Goal: Task Accomplishment & Management: Complete application form

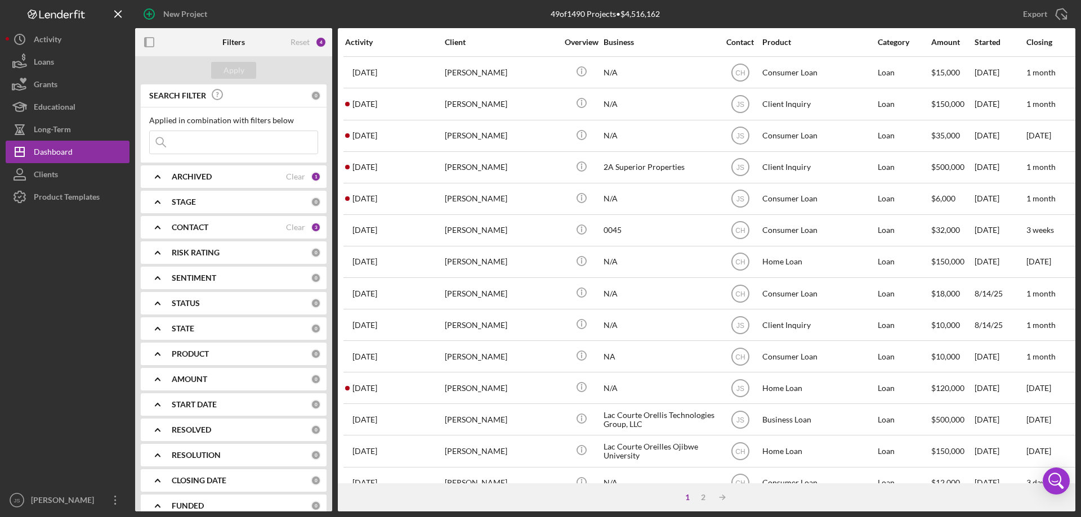
scroll to position [264, 0]
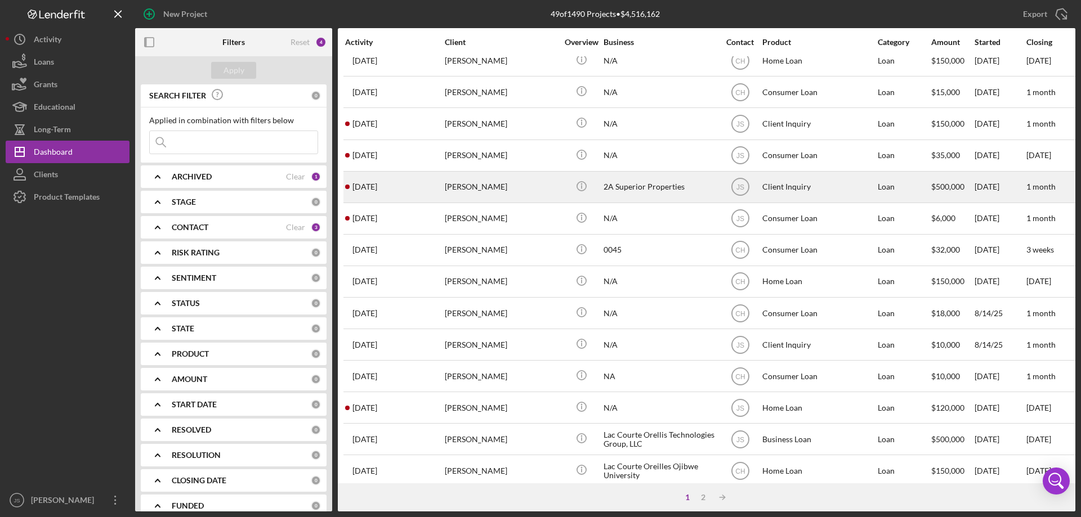
click at [565, 194] on div "Icon/Info" at bounding box center [581, 187] width 42 height 30
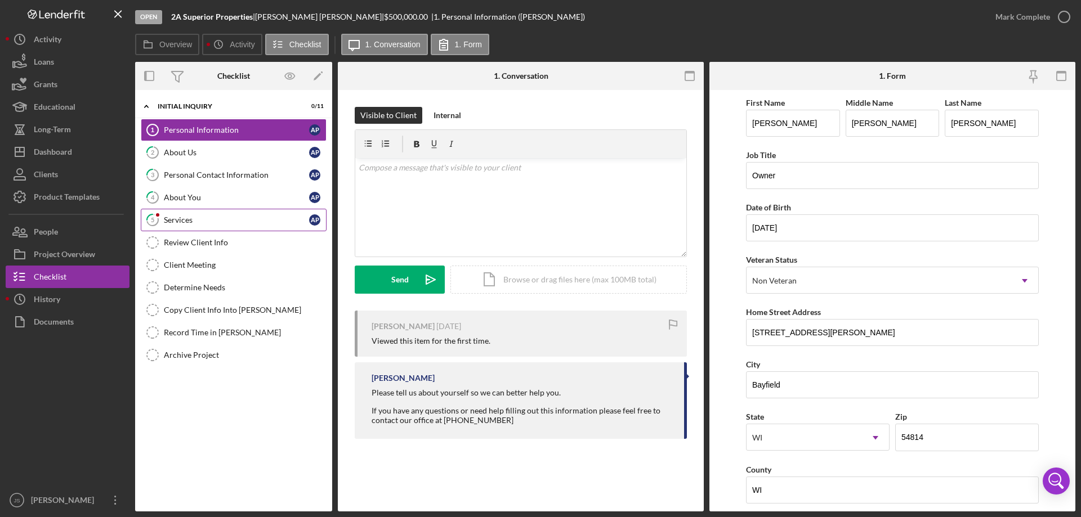
click at [204, 216] on div "Services" at bounding box center [236, 220] width 145 height 9
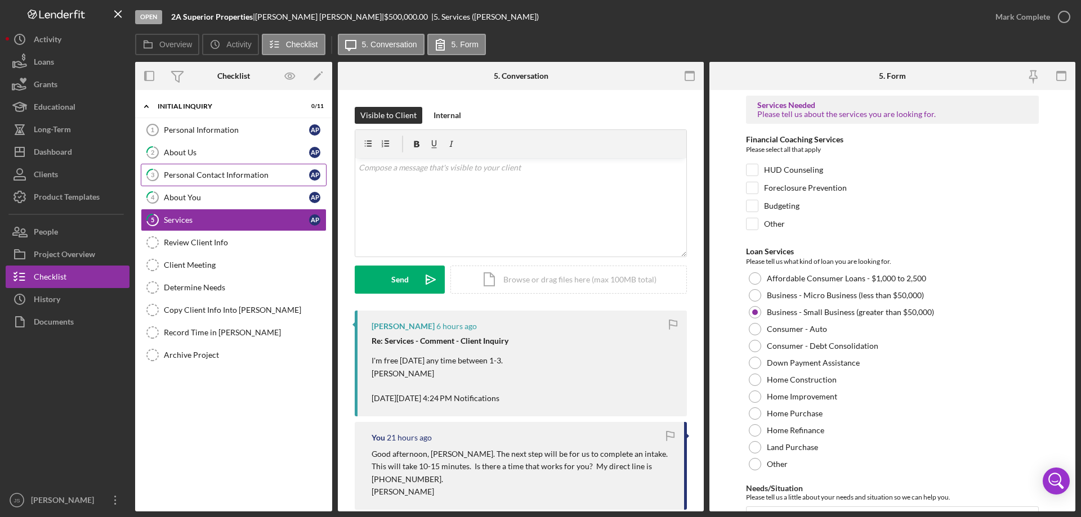
click at [252, 172] on div "Personal Contact Information" at bounding box center [236, 175] width 145 height 9
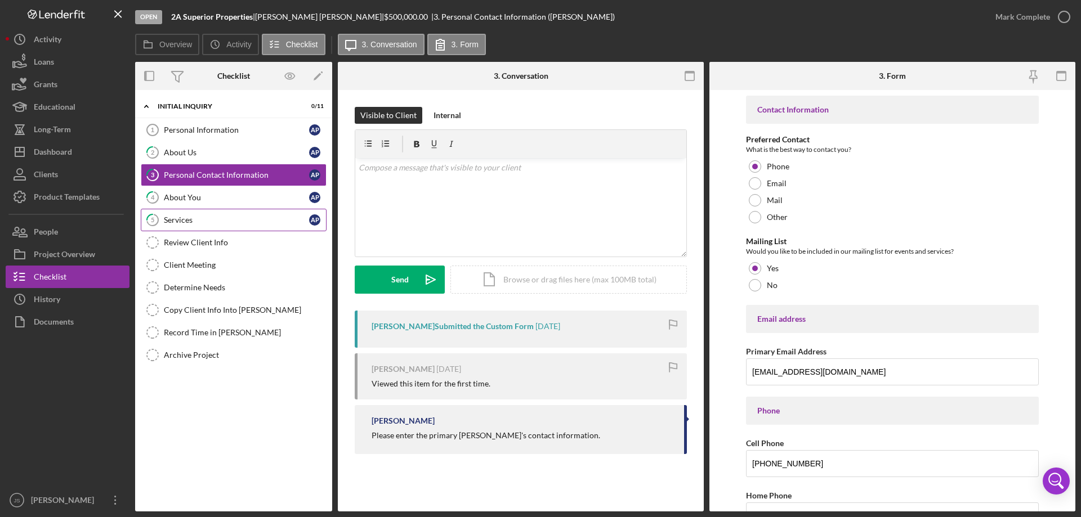
click at [227, 220] on div "Services" at bounding box center [236, 220] width 145 height 9
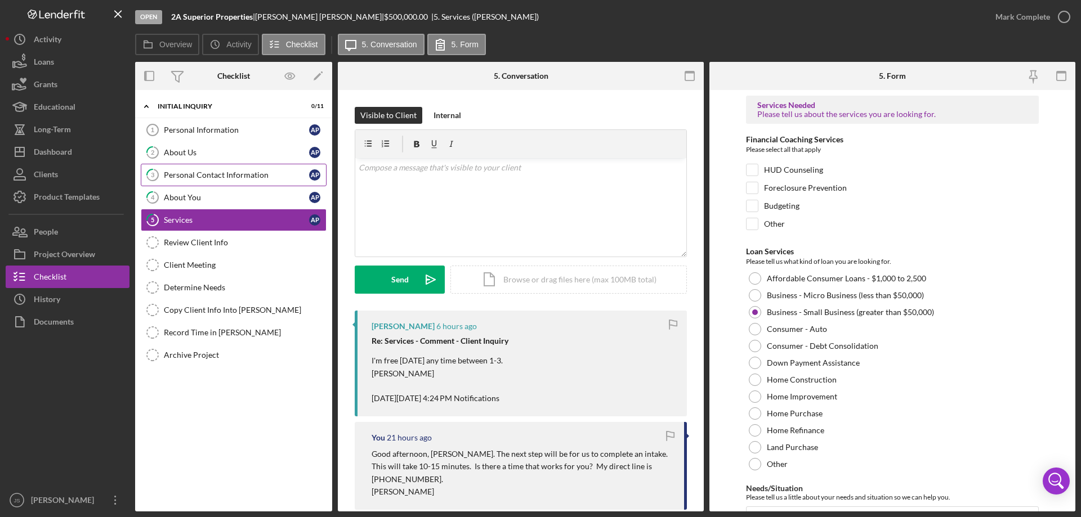
click at [212, 171] on div "Personal Contact Information" at bounding box center [236, 175] width 145 height 9
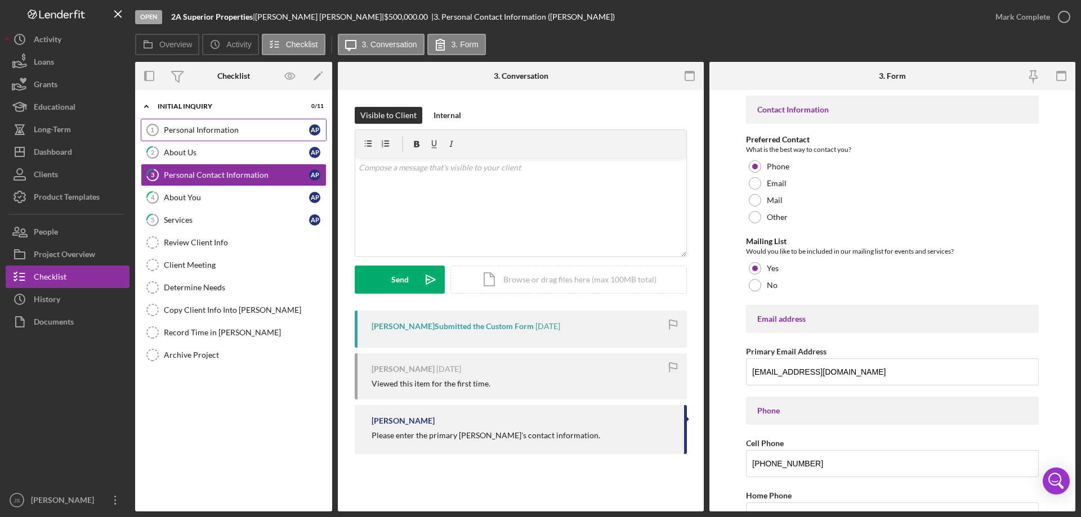
click at [193, 133] on div "Personal Information" at bounding box center [236, 130] width 145 height 9
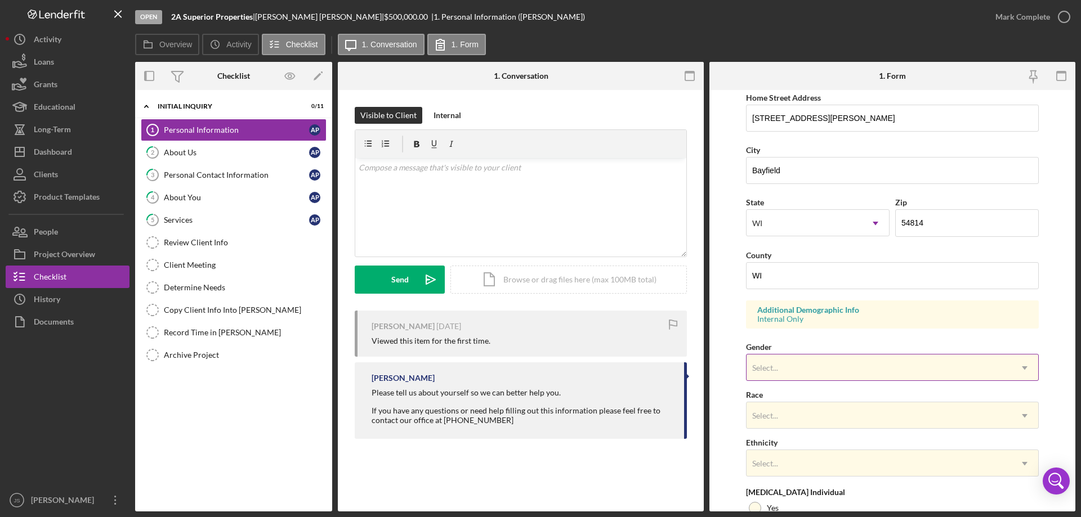
scroll to position [281, 0]
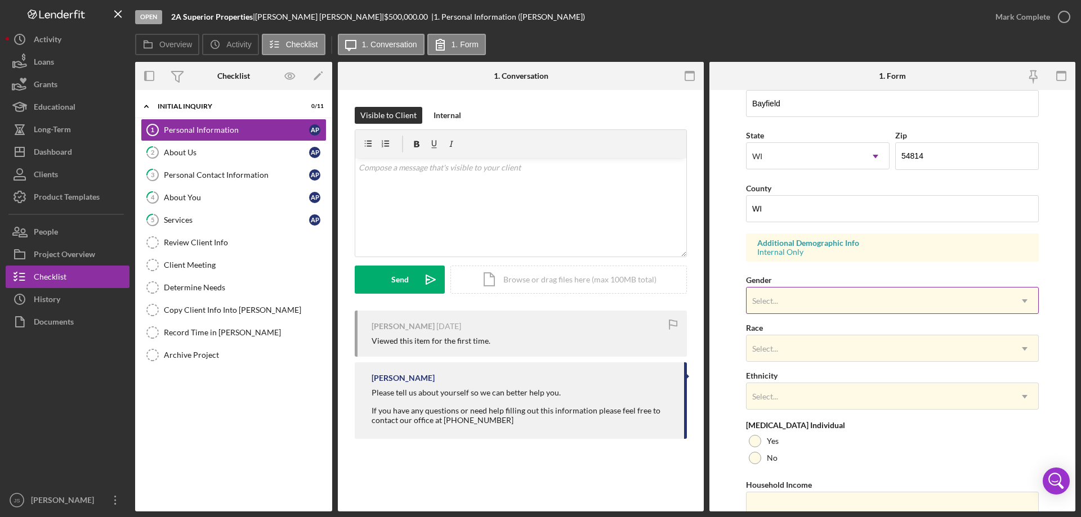
click at [863, 302] on div "Select..." at bounding box center [878, 301] width 265 height 26
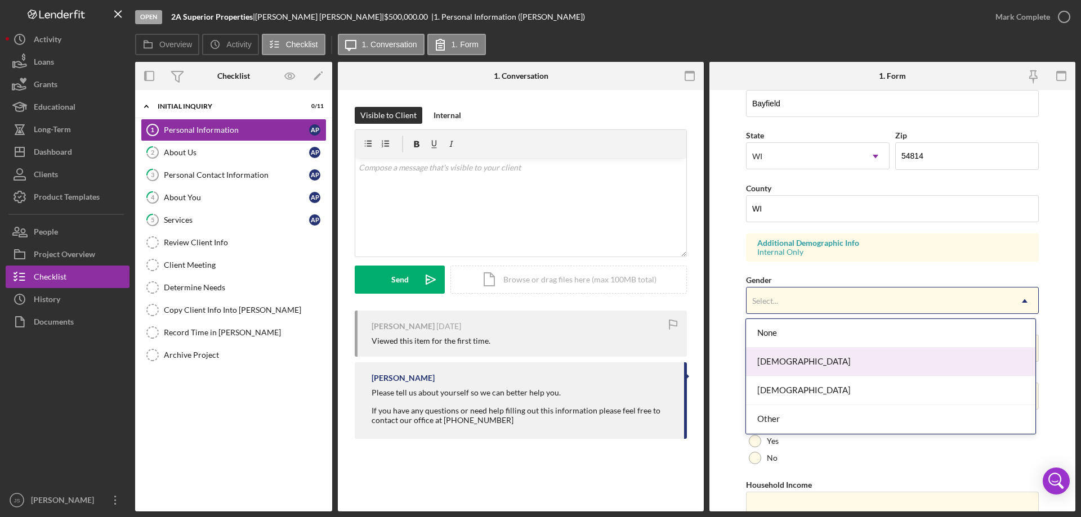
click at [822, 356] on div "[DEMOGRAPHIC_DATA]" at bounding box center [890, 362] width 289 height 29
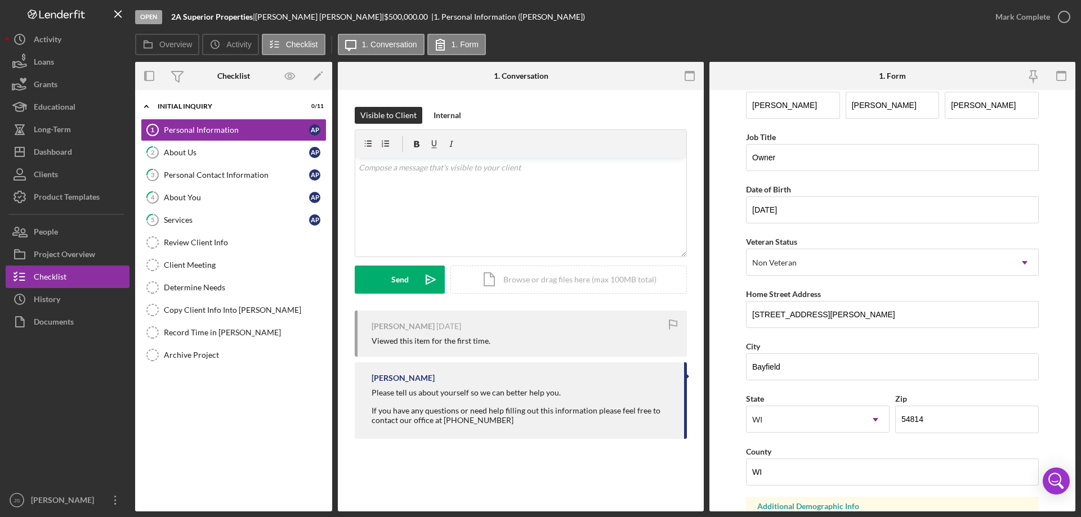
scroll to position [0, 0]
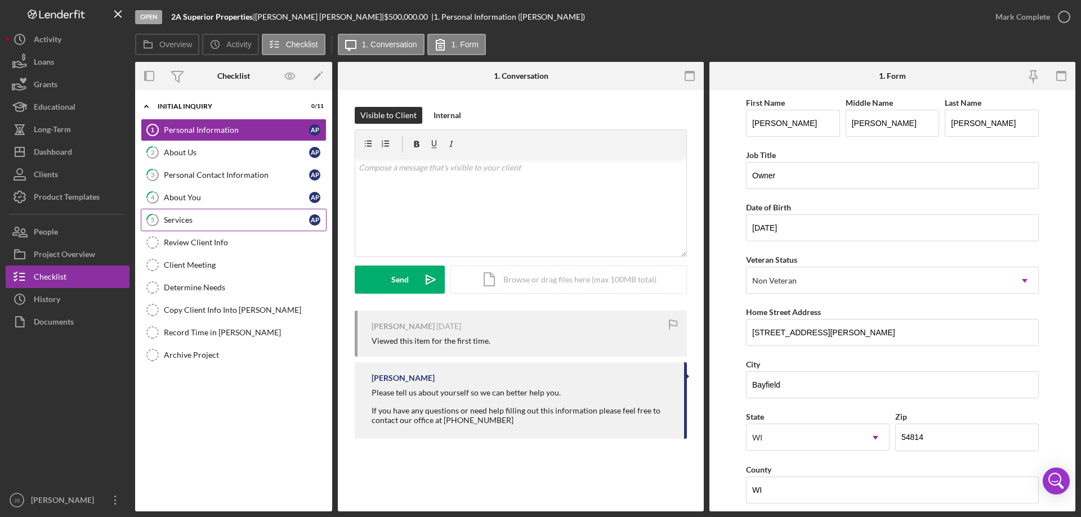
click at [208, 224] on div "Services" at bounding box center [236, 220] width 145 height 9
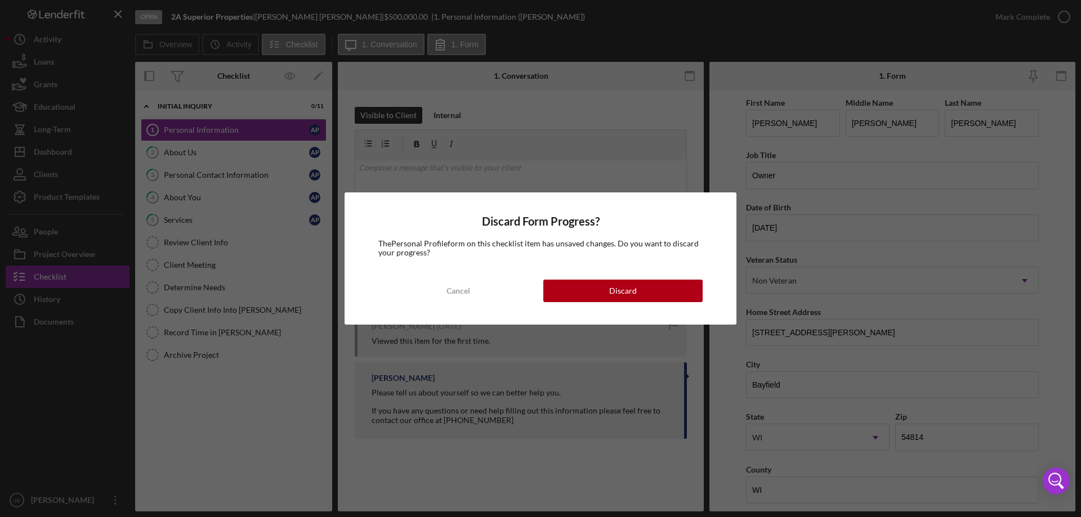
click at [488, 295] on button "Cancel" at bounding box center [457, 291] width 159 height 23
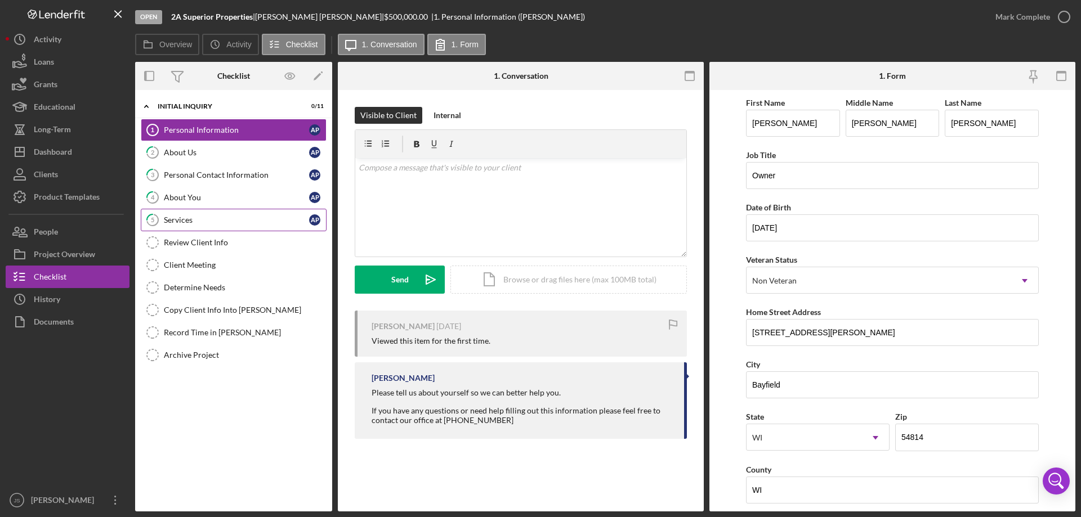
click at [232, 219] on div "Services" at bounding box center [236, 220] width 145 height 9
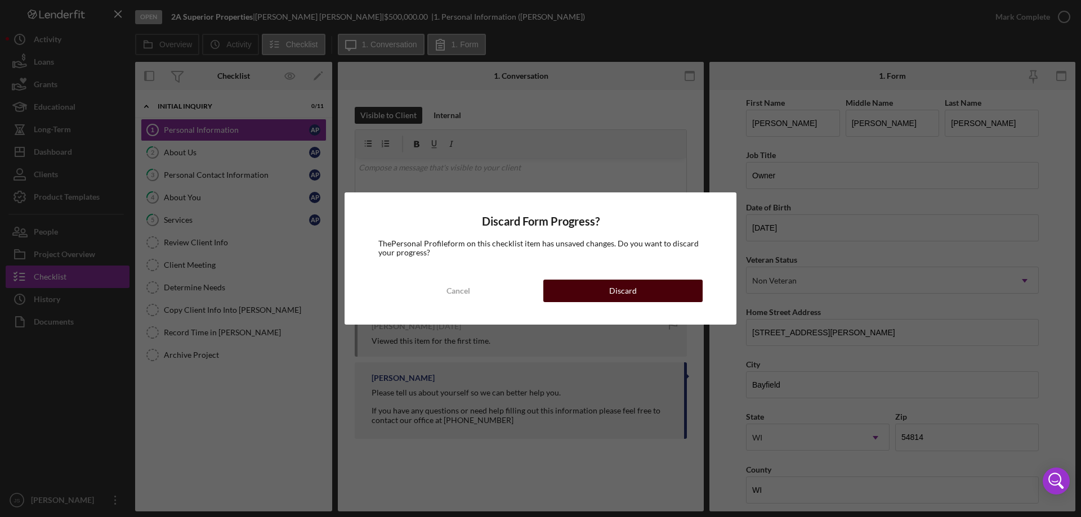
click at [584, 289] on button "Discard" at bounding box center [622, 291] width 159 height 23
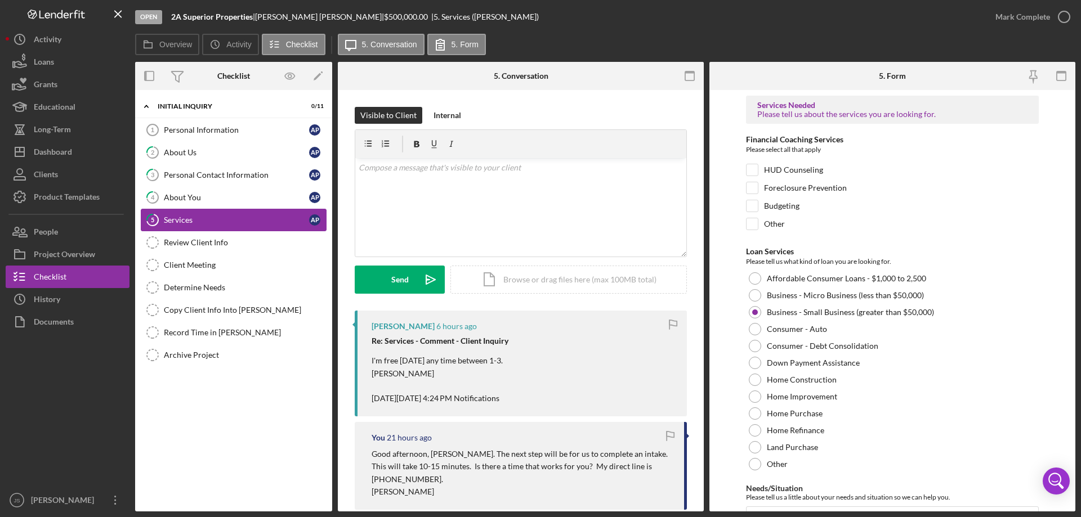
click at [232, 222] on div "Services" at bounding box center [236, 220] width 145 height 9
click at [429, 188] on div "v Color teal Color pink Remove color Add row above Add row below Add column bef…" at bounding box center [520, 207] width 331 height 99
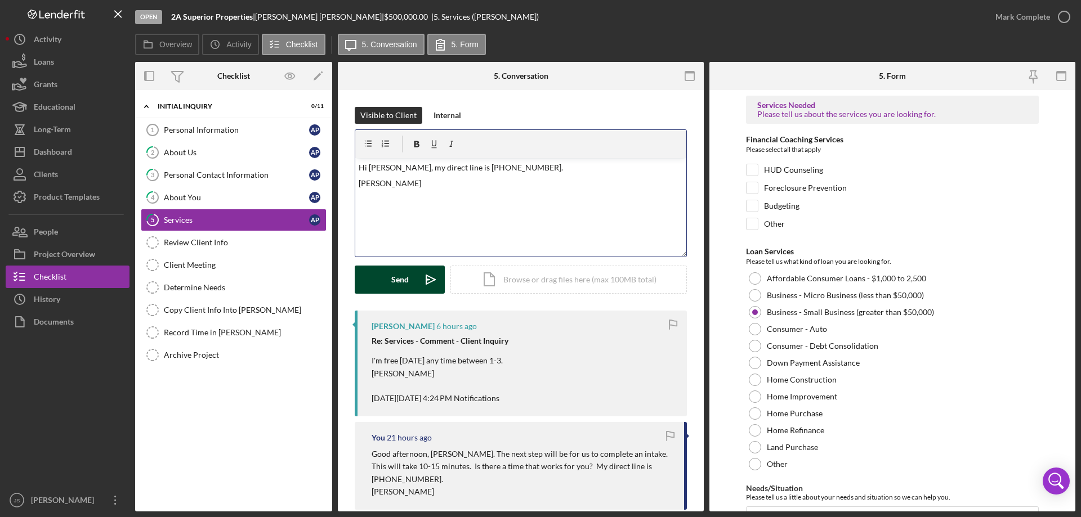
click at [391, 277] on button "Send Icon/icon-invite-send" at bounding box center [400, 280] width 90 height 28
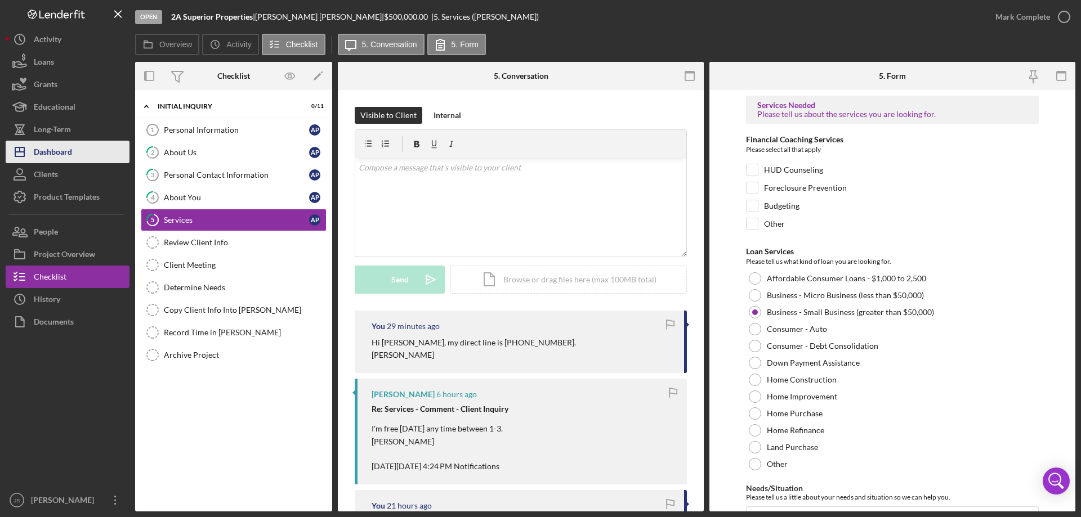
click at [61, 148] on div "Dashboard" at bounding box center [53, 153] width 38 height 25
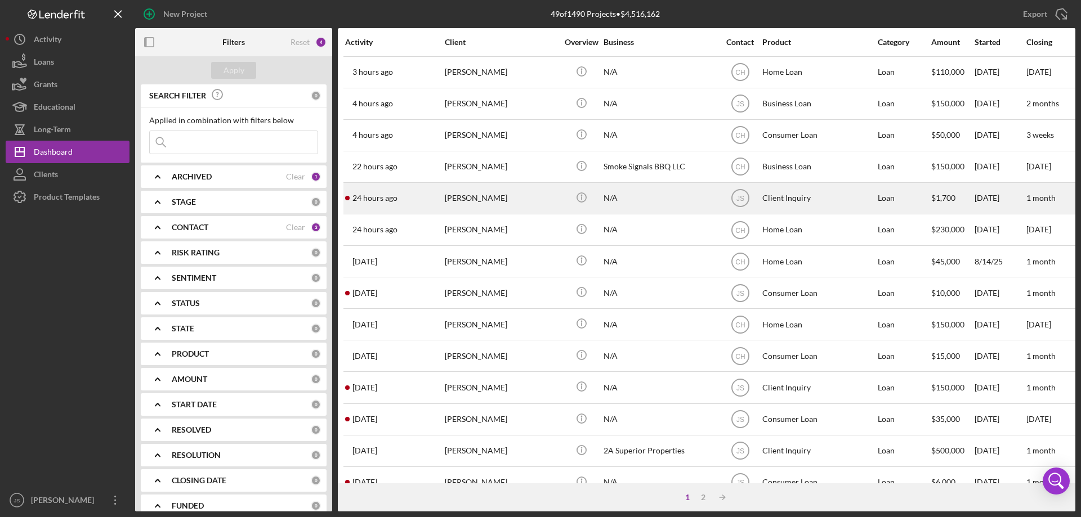
click at [538, 207] on div "[PERSON_NAME]" at bounding box center [501, 199] width 113 height 30
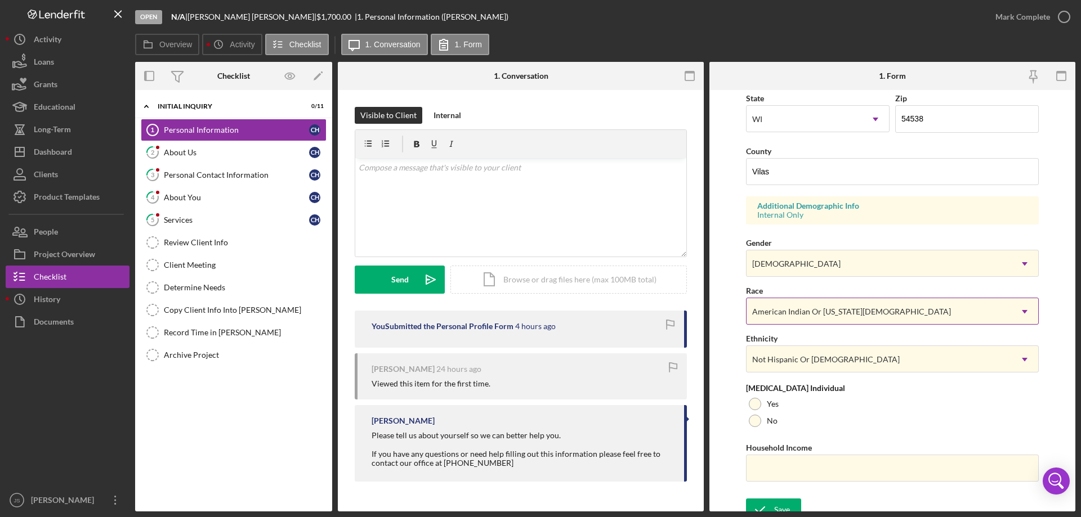
scroll to position [330, 0]
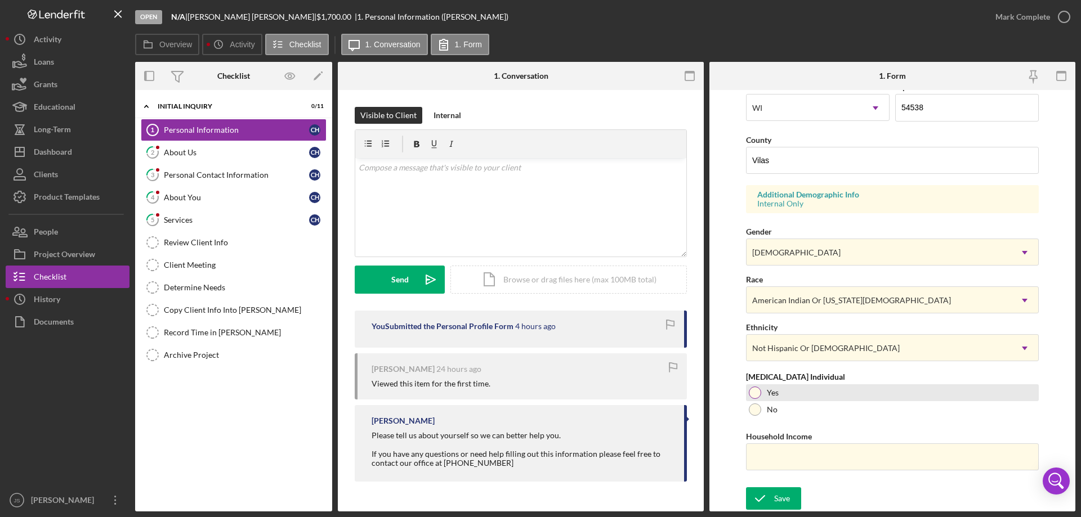
click at [754, 393] on div at bounding box center [755, 393] width 12 height 12
drag, startPoint x: 759, startPoint y: 458, endPoint x: 755, endPoint y: 446, distance: 12.7
click at [759, 454] on input "Household Income" at bounding box center [892, 457] width 293 height 27
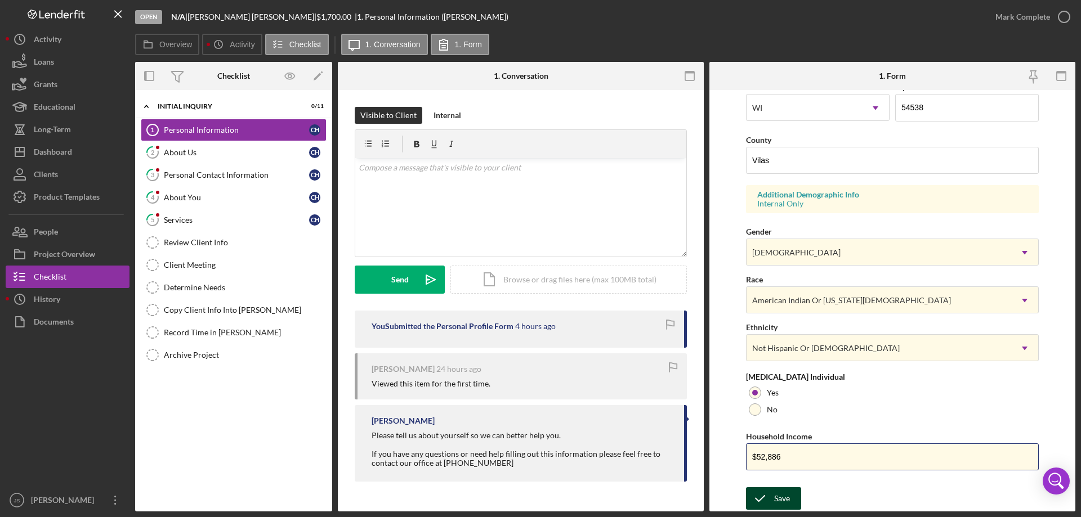
type input "$52,886"
click at [783, 502] on div "Save" at bounding box center [782, 499] width 16 height 23
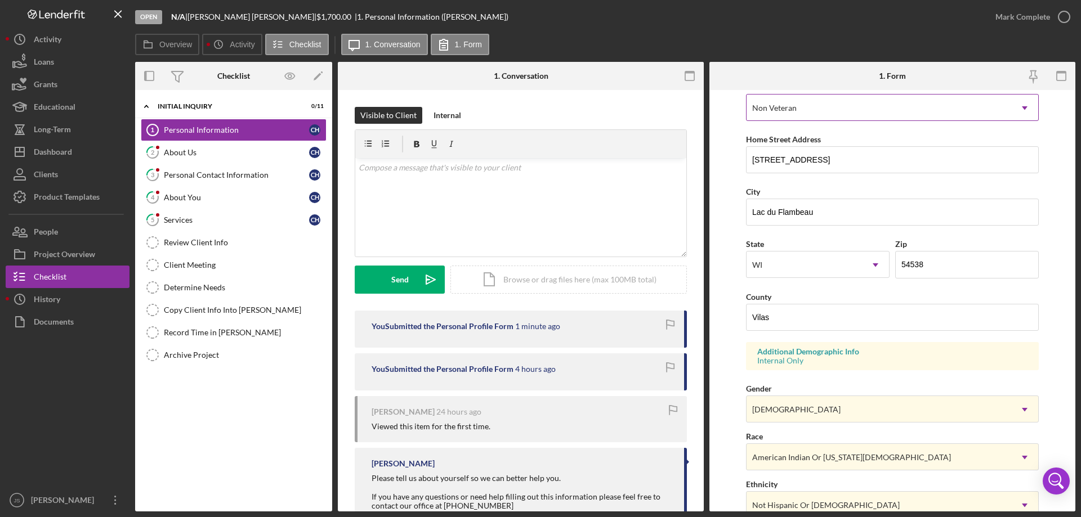
scroll to position [0, 0]
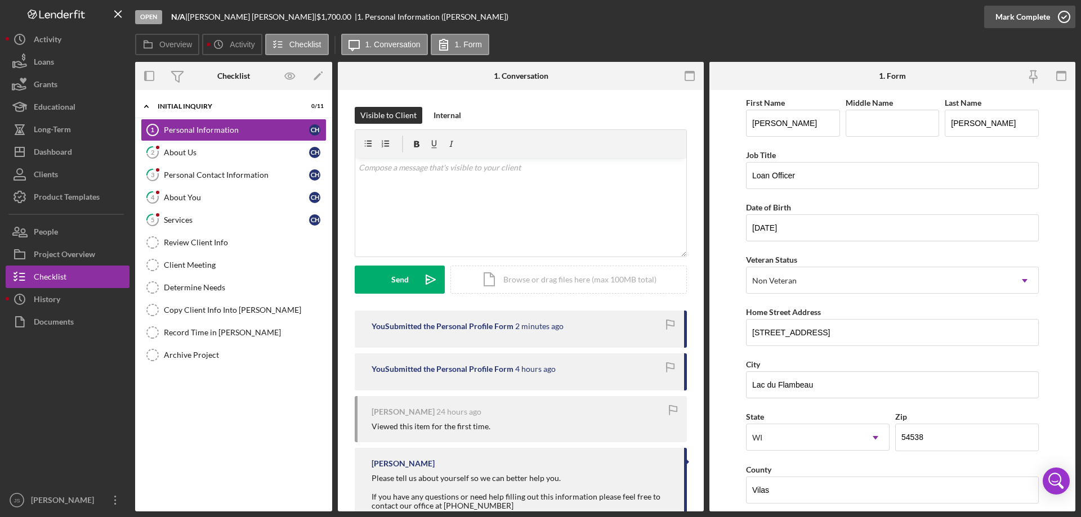
click at [1063, 16] on icon "button" at bounding box center [1064, 17] width 28 height 28
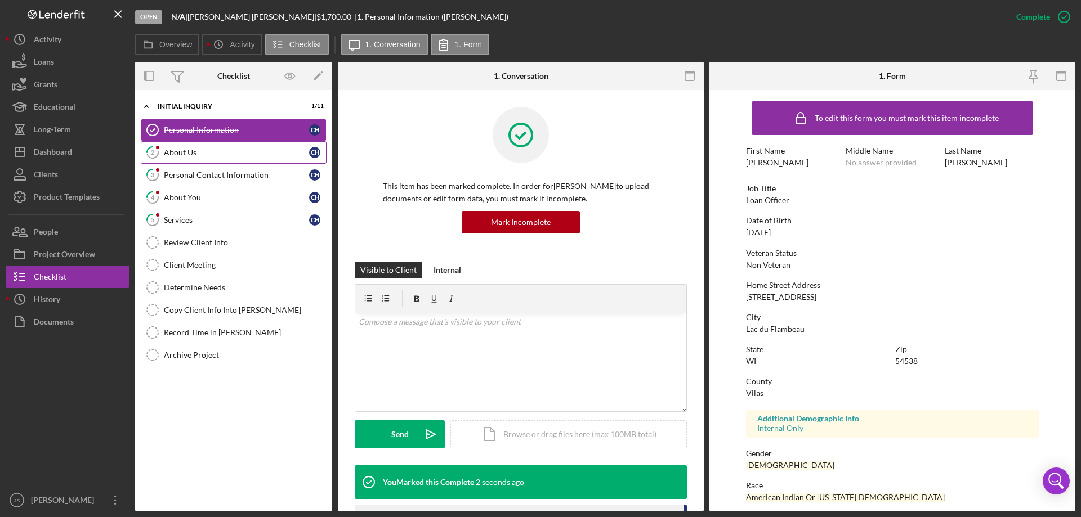
click at [208, 151] on div "About Us" at bounding box center [236, 152] width 145 height 9
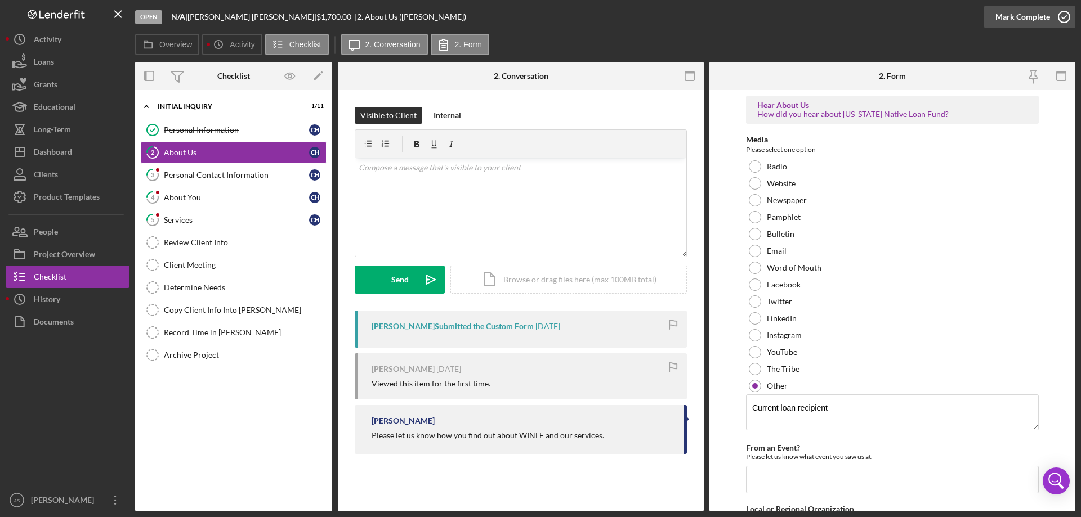
click at [1060, 14] on icon "button" at bounding box center [1064, 17] width 28 height 28
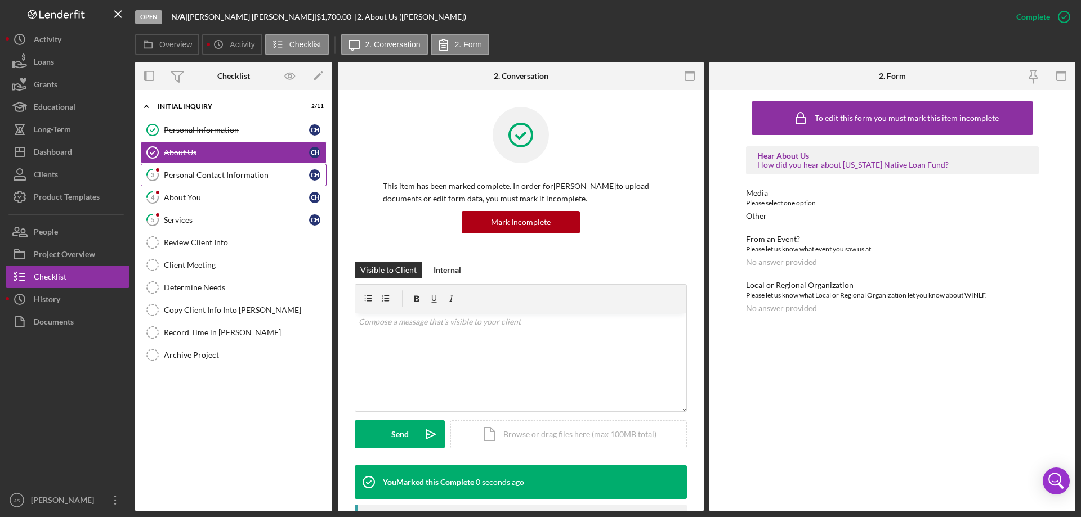
click at [223, 176] on div "Personal Contact Information" at bounding box center [236, 175] width 145 height 9
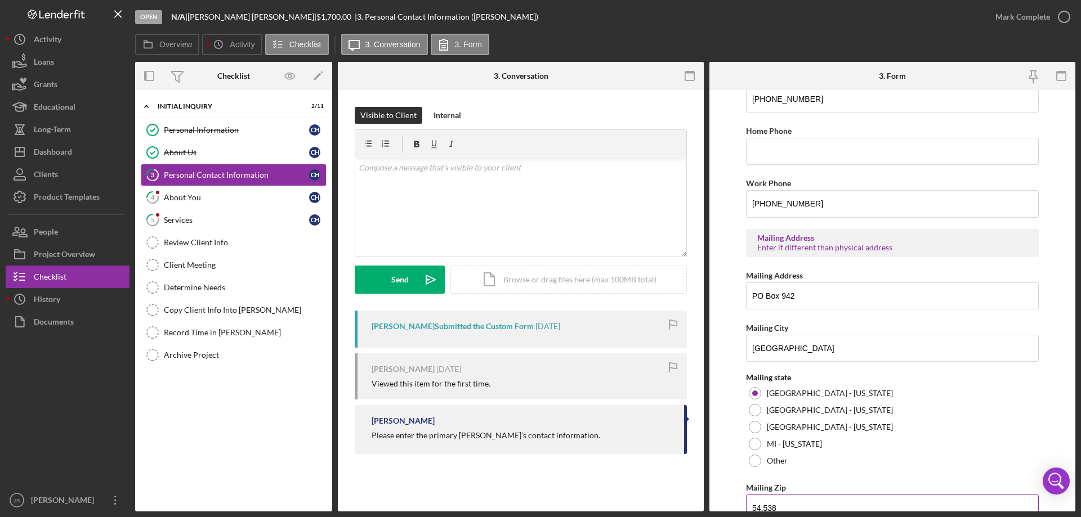
scroll to position [416, 0]
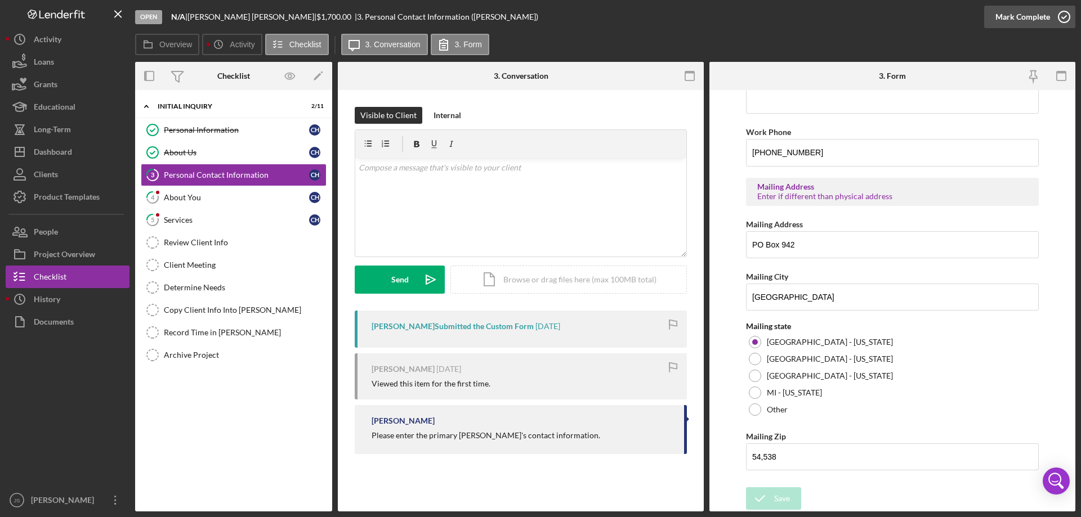
click at [1062, 18] on icon "button" at bounding box center [1064, 17] width 28 height 28
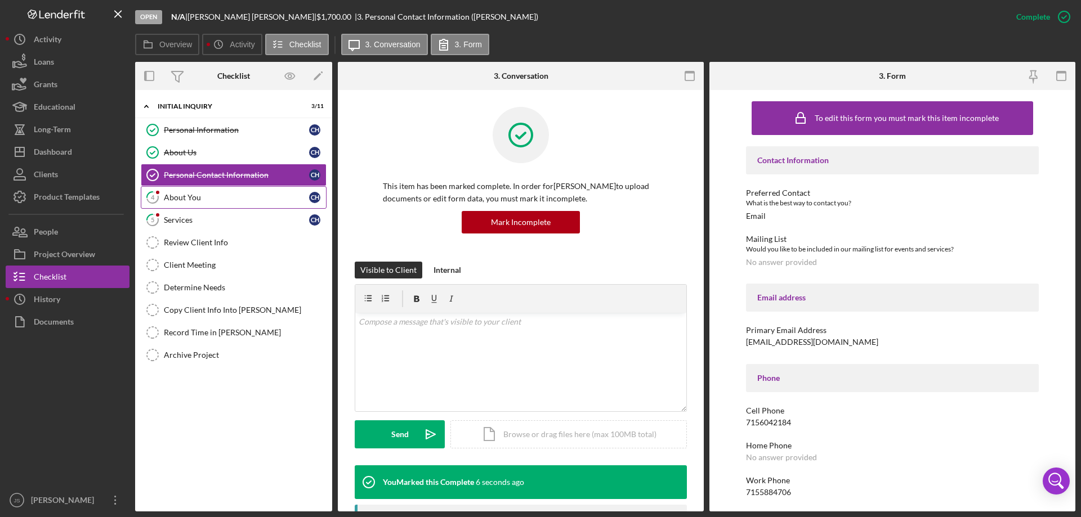
click at [211, 194] on div "About You" at bounding box center [236, 197] width 145 height 9
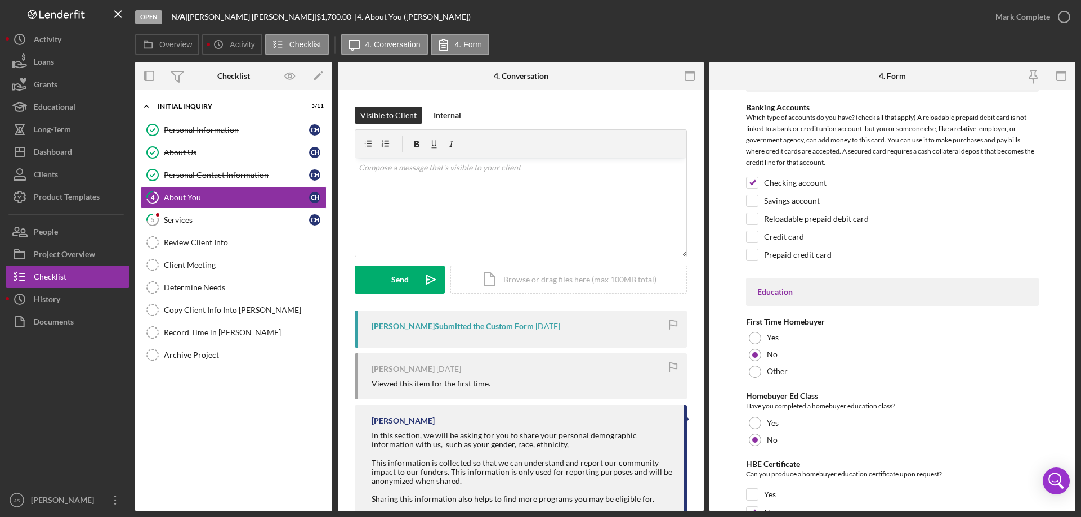
scroll to position [2116, 0]
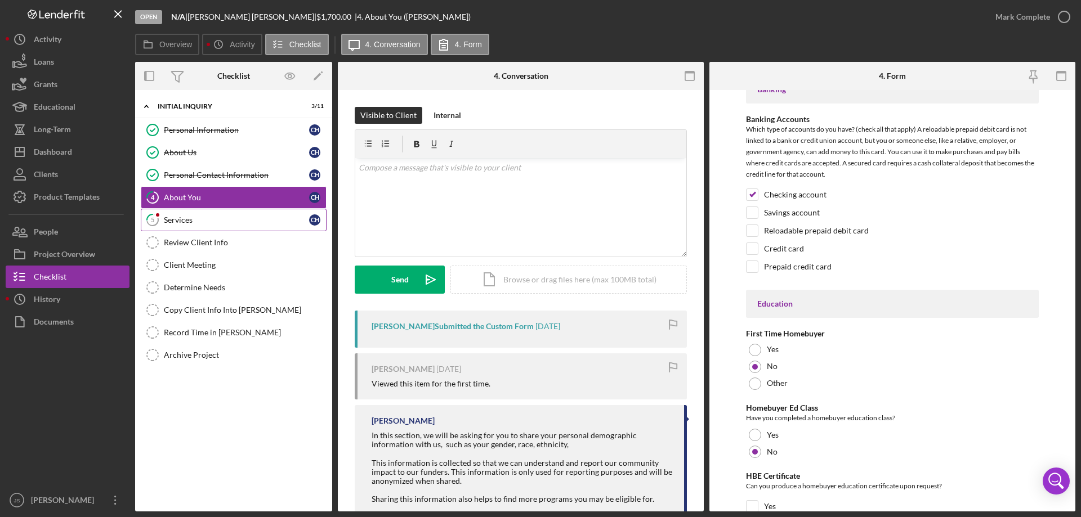
click at [216, 218] on div "Services" at bounding box center [236, 220] width 145 height 9
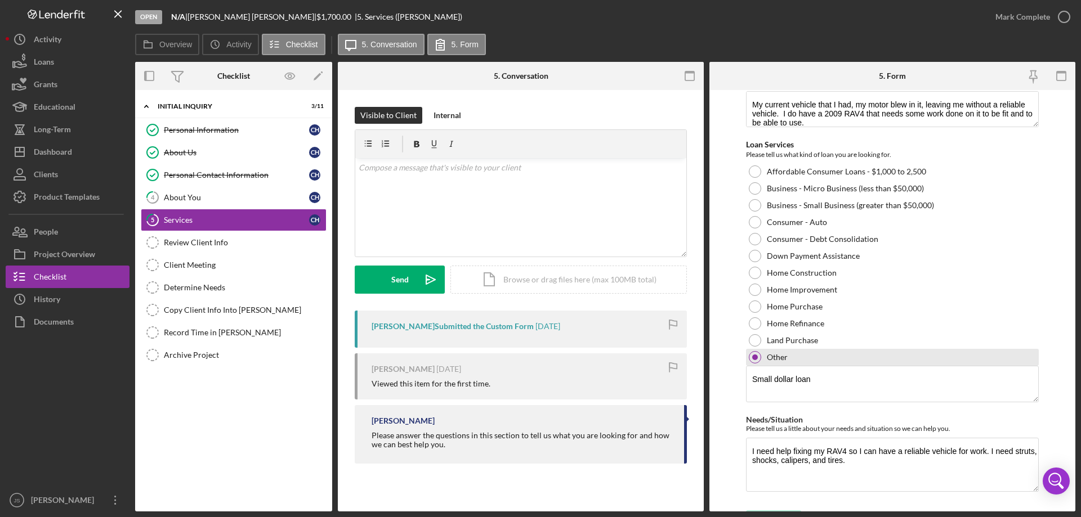
scroll to position [168, 0]
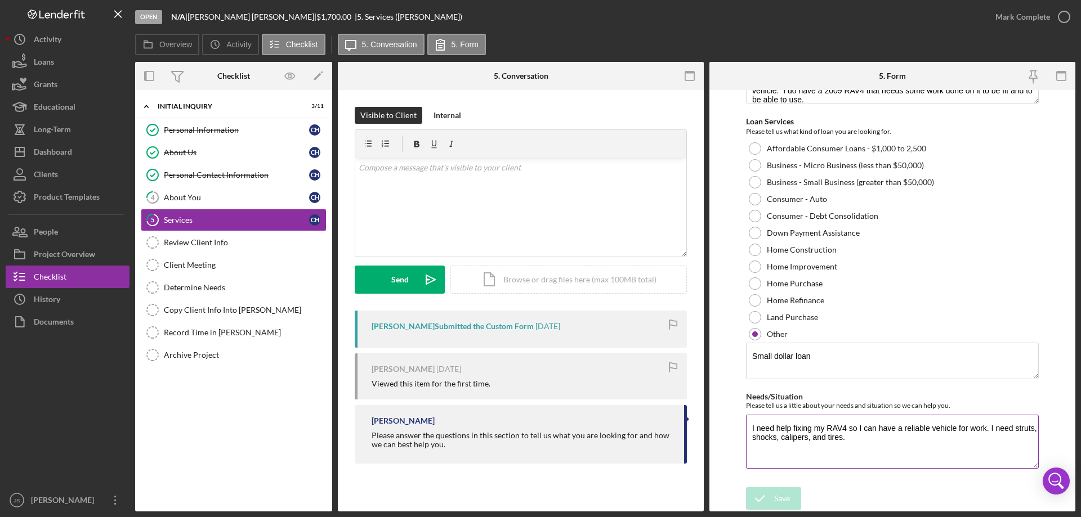
drag, startPoint x: 750, startPoint y: 430, endPoint x: 879, endPoint y: 444, distance: 129.7
click at [1004, 447] on textarea "I need help fixing my RAV4 so I can have a reliable vehicle for work. I need st…" at bounding box center [892, 442] width 293 height 54
click at [1065, 17] on icon "button" at bounding box center [1064, 17] width 28 height 28
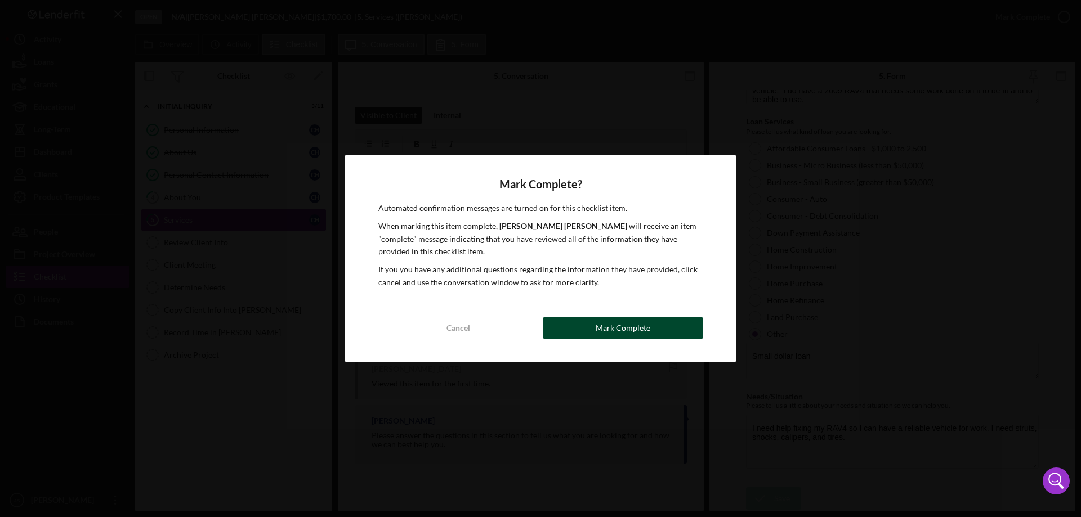
click at [592, 327] on button "Mark Complete" at bounding box center [622, 328] width 159 height 23
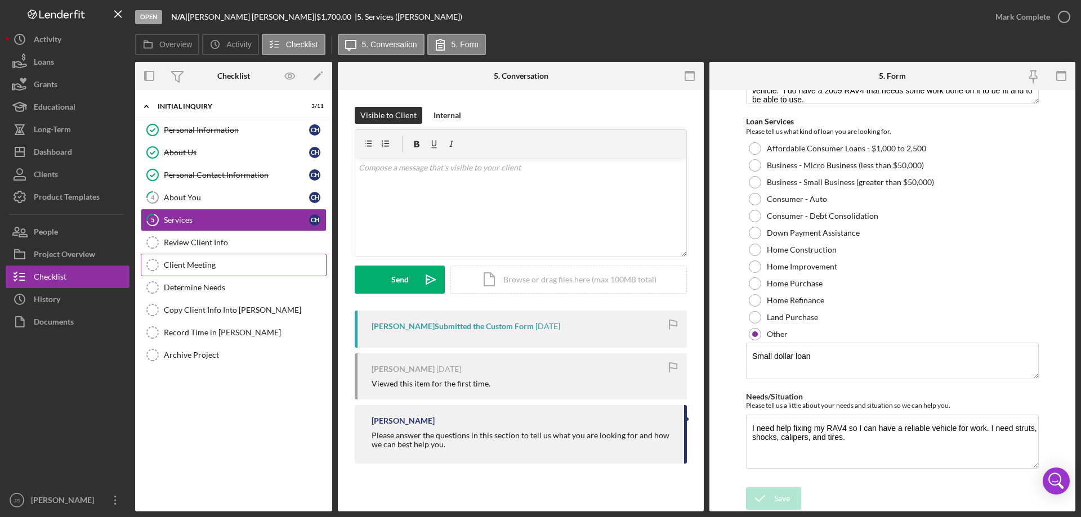
scroll to position [213, 0]
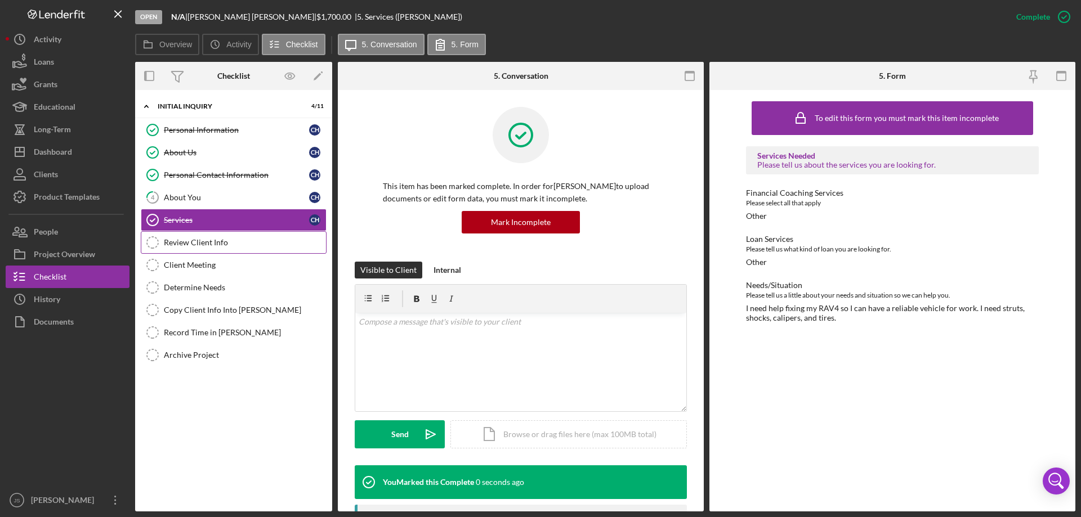
click at [236, 245] on div "Review Client Info" at bounding box center [245, 242] width 162 height 9
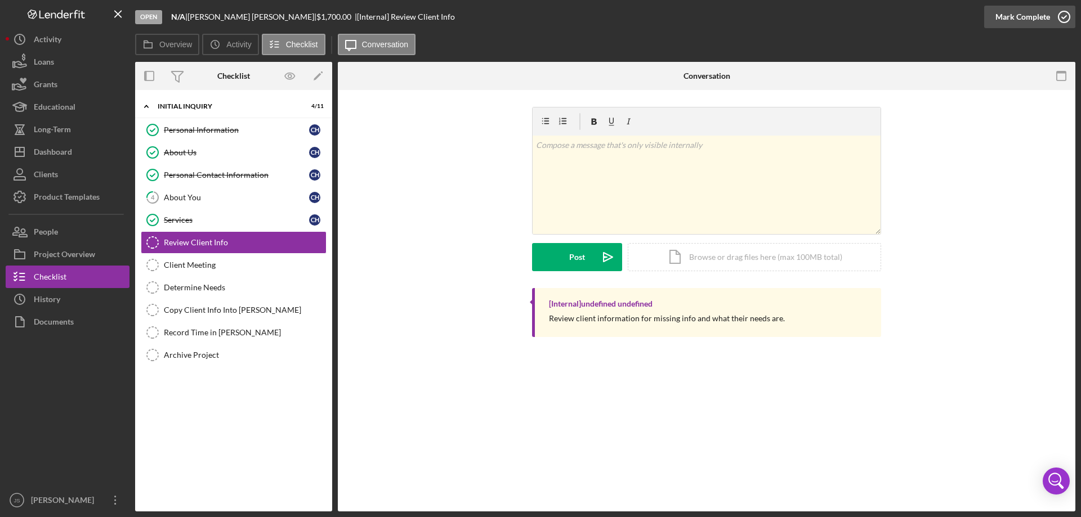
click at [1064, 16] on icon "button" at bounding box center [1064, 17] width 28 height 28
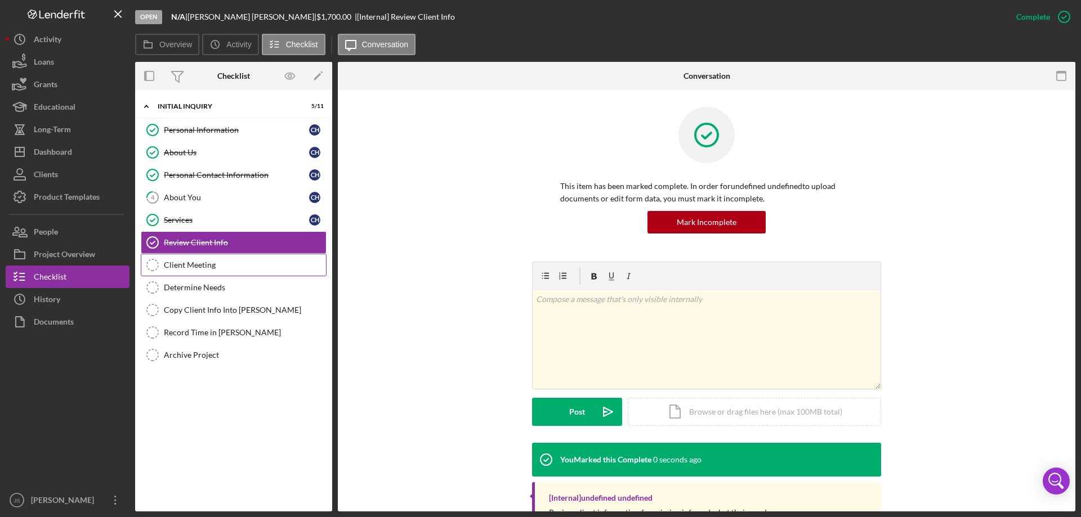
drag, startPoint x: 187, startPoint y: 266, endPoint x: 201, endPoint y: 266, distance: 13.5
click at [191, 266] on div "Client Meeting" at bounding box center [245, 265] width 162 height 9
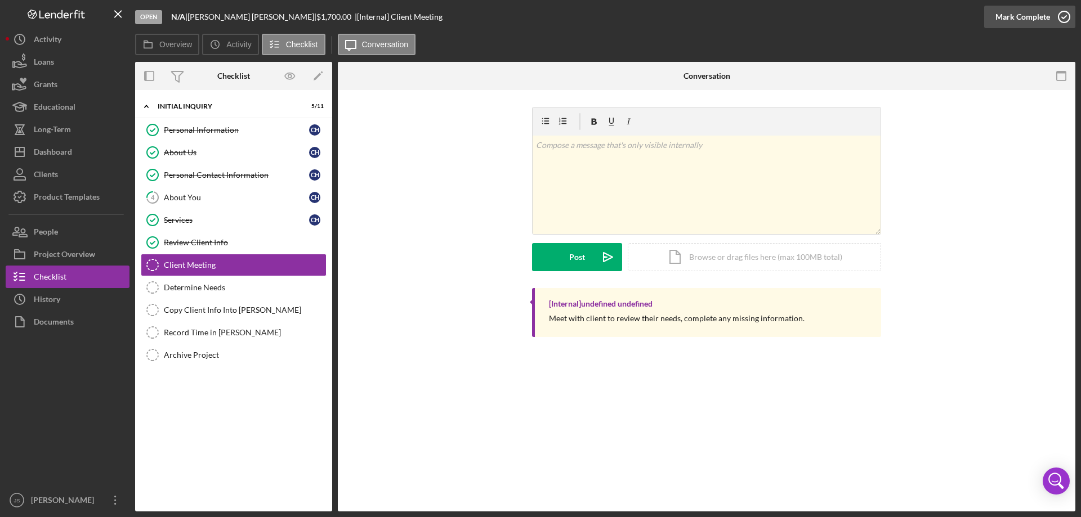
click at [1062, 16] on icon "button" at bounding box center [1064, 17] width 28 height 28
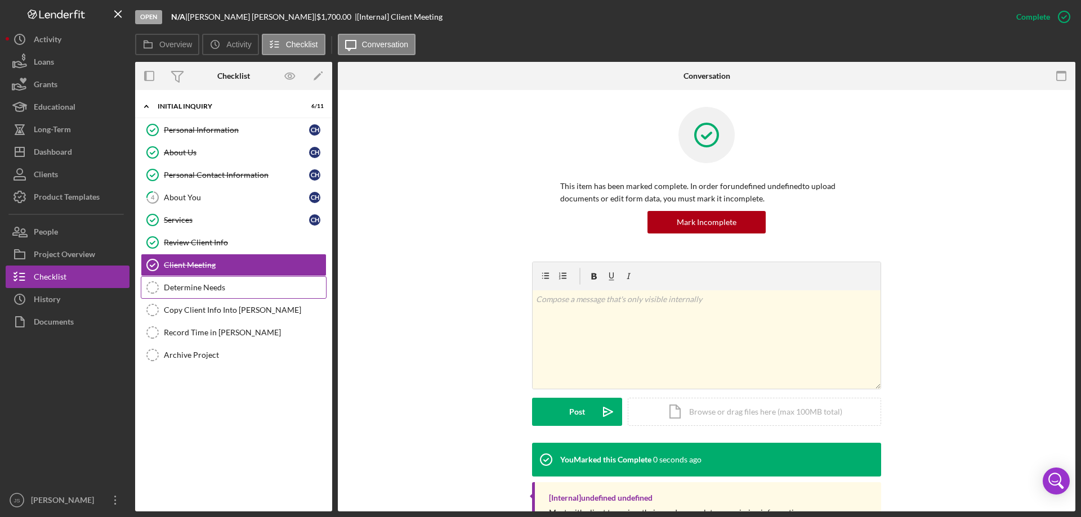
click at [166, 285] on div "Determine Needs" at bounding box center [245, 287] width 162 height 9
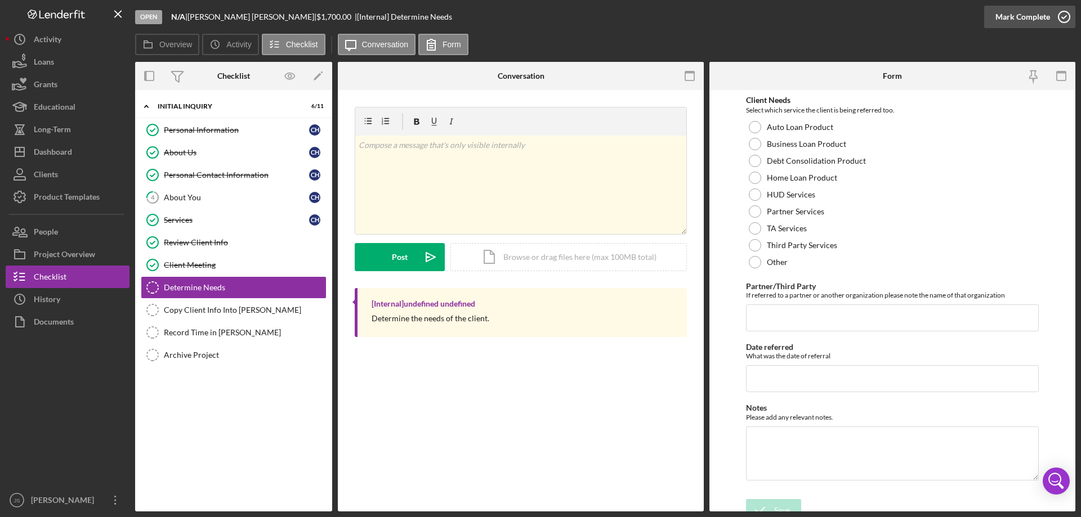
click at [1065, 18] on icon "button" at bounding box center [1064, 17] width 28 height 28
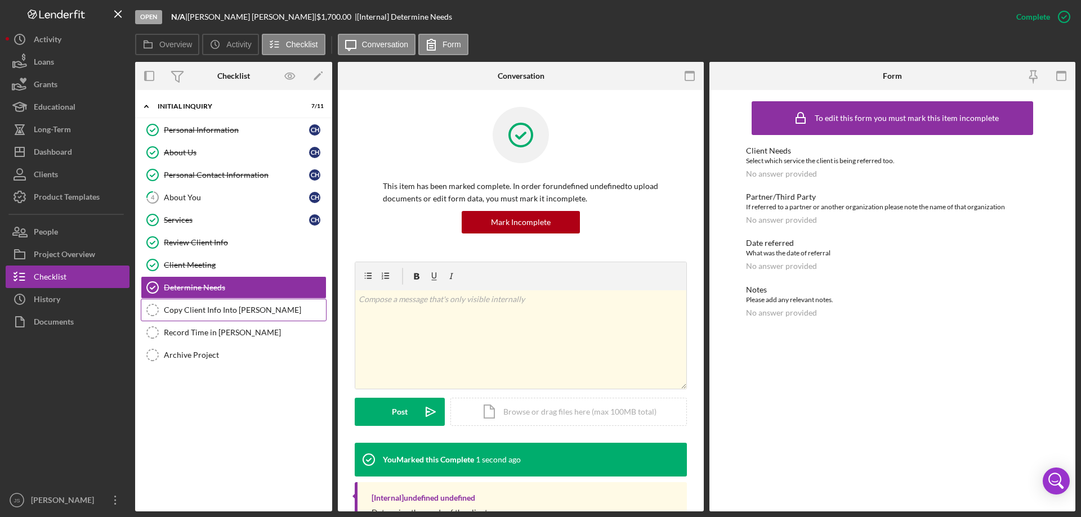
click at [192, 311] on div "Copy Client Info Into [PERSON_NAME]" at bounding box center [245, 310] width 162 height 9
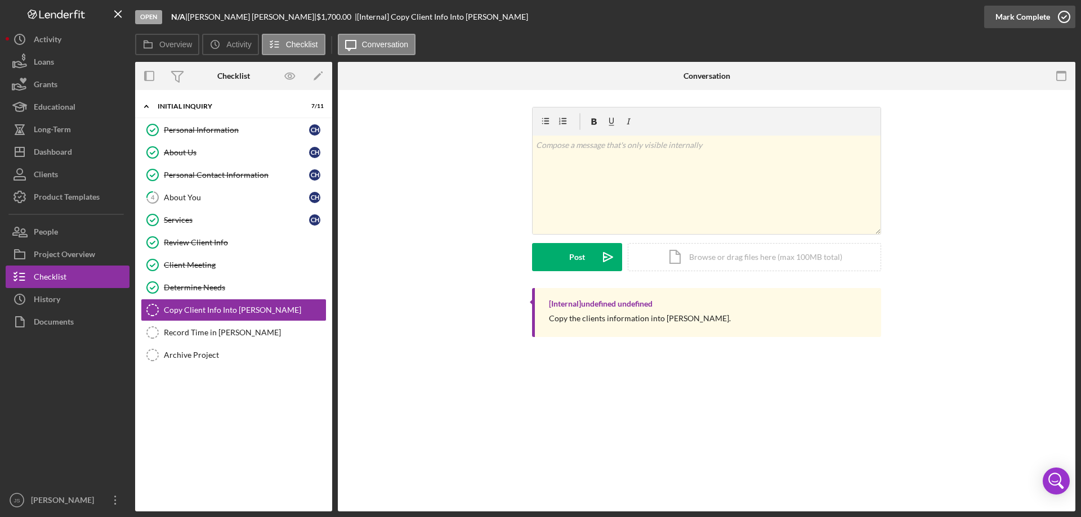
click at [1063, 15] on icon "button" at bounding box center [1064, 17] width 28 height 28
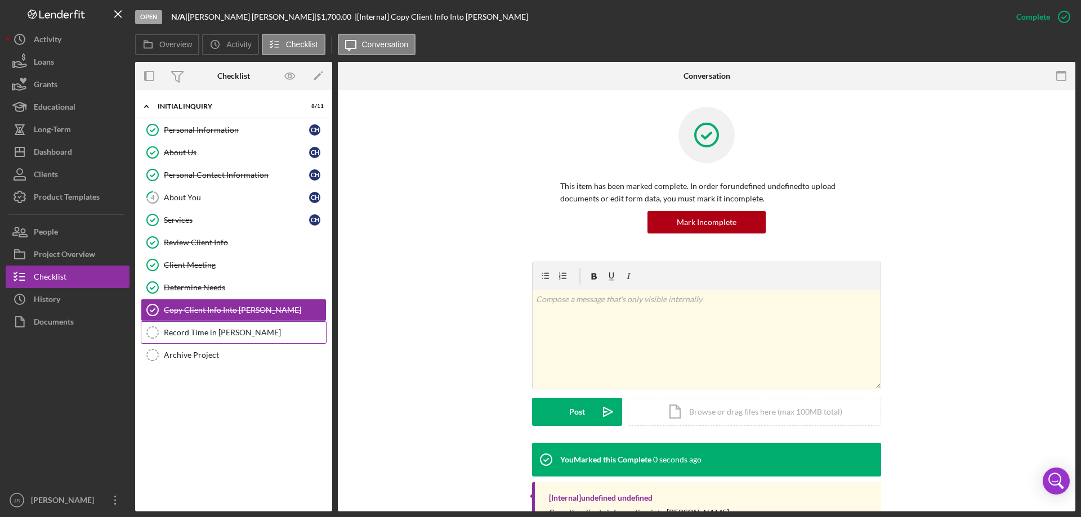
drag, startPoint x: 192, startPoint y: 331, endPoint x: 395, endPoint y: 287, distance: 207.9
click at [193, 331] on div "Record Time in [PERSON_NAME]" at bounding box center [245, 332] width 162 height 9
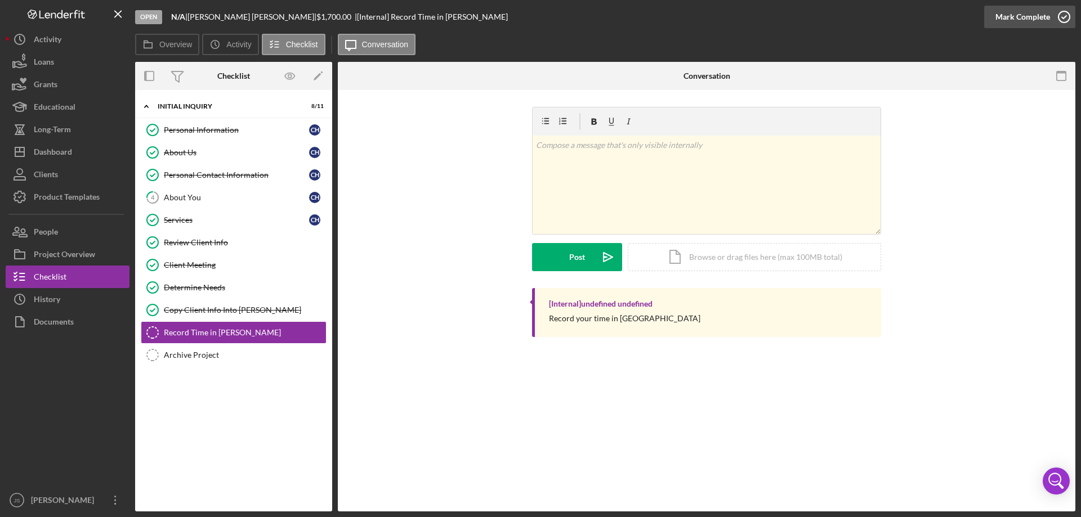
click at [1067, 17] on icon "button" at bounding box center [1064, 17] width 28 height 28
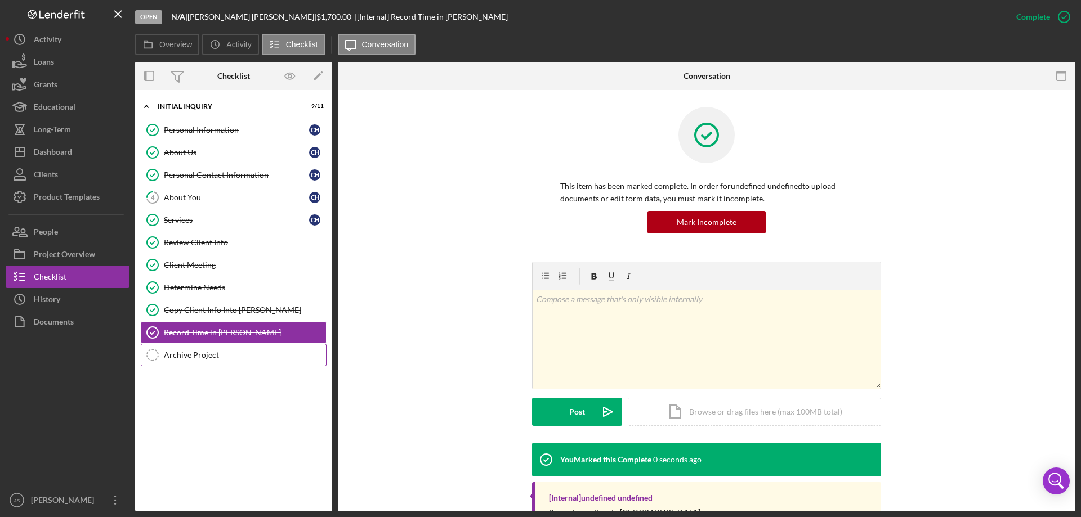
drag, startPoint x: 189, startPoint y: 352, endPoint x: 201, endPoint y: 350, distance: 12.7
click at [189, 352] on div "Archive Project" at bounding box center [245, 355] width 162 height 9
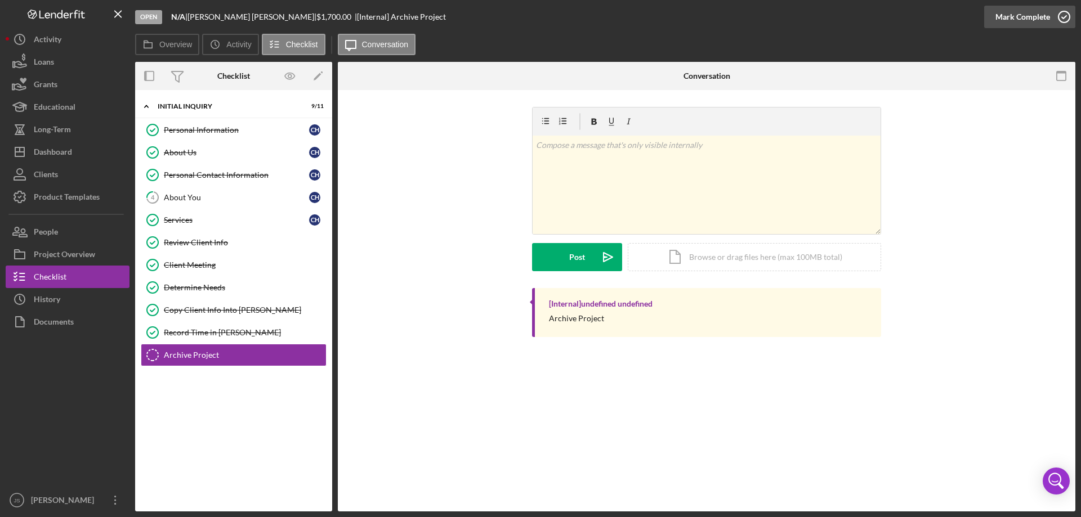
click at [1063, 12] on circle "button" at bounding box center [1063, 16] width 11 height 11
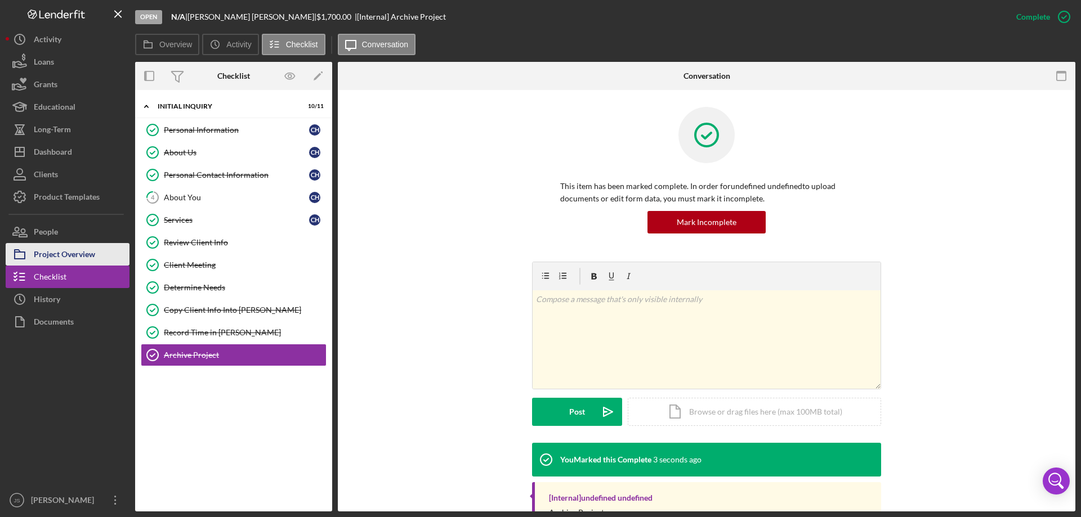
click at [47, 255] on div "Project Overview" at bounding box center [64, 255] width 61 height 25
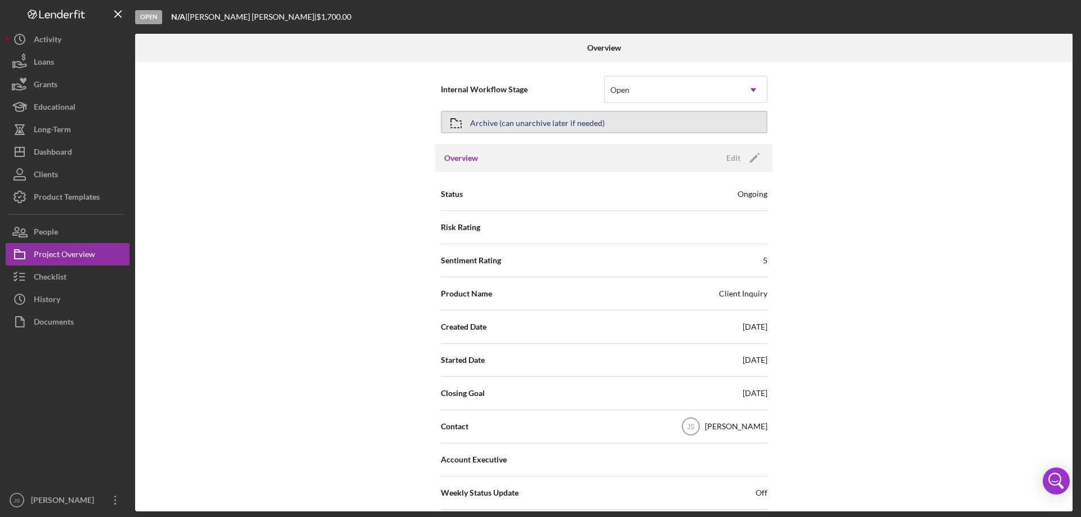
click at [620, 122] on button "Archive (can unarchive later if needed)" at bounding box center [604, 122] width 327 height 23
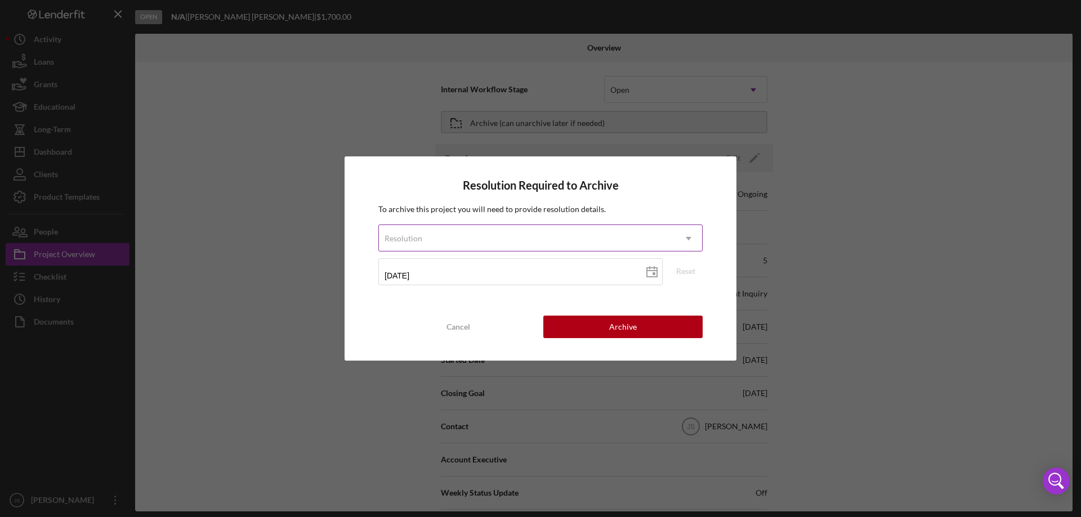
click at [552, 233] on div "Resolution" at bounding box center [527, 239] width 296 height 26
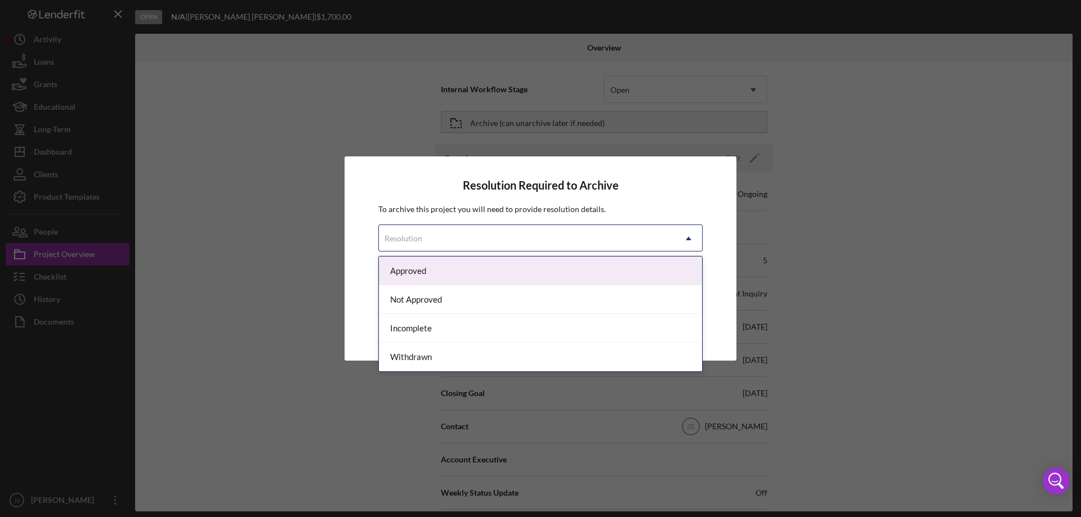
click at [518, 270] on div "Approved" at bounding box center [540, 271] width 323 height 29
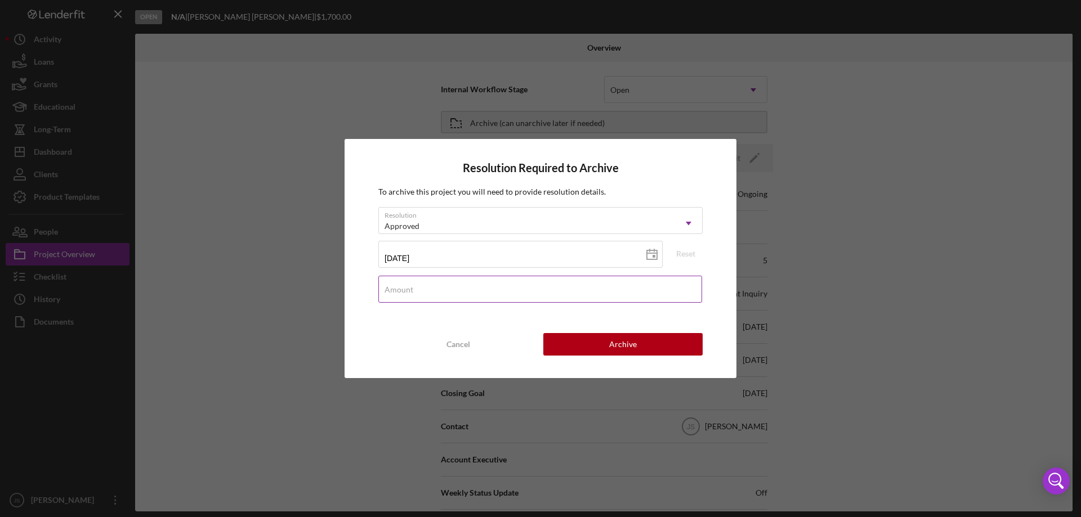
click at [471, 290] on input "Amount" at bounding box center [540, 289] width 324 height 27
type input "$0"
click at [600, 339] on button "Archive" at bounding box center [622, 344] width 159 height 23
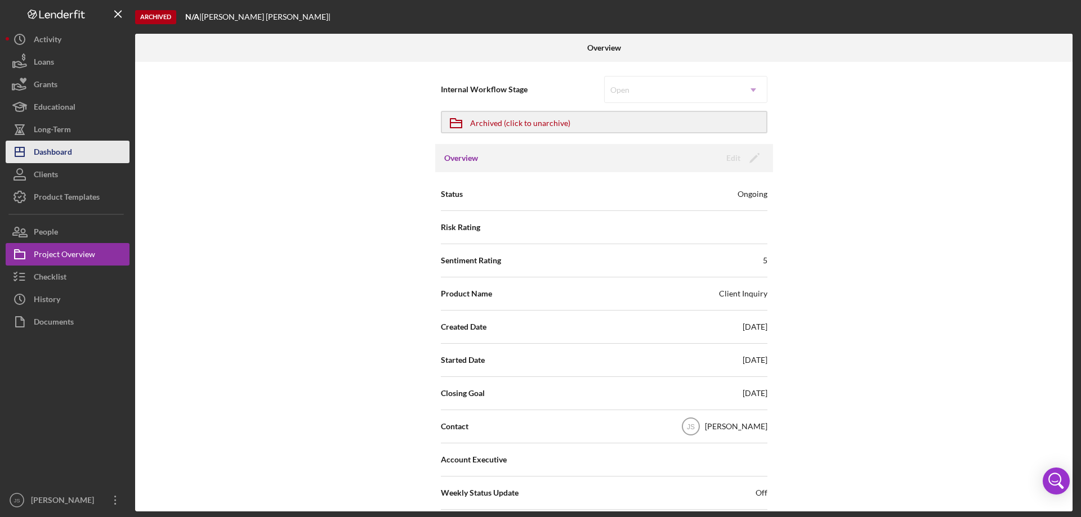
click at [50, 153] on div "Dashboard" at bounding box center [53, 153] width 38 height 25
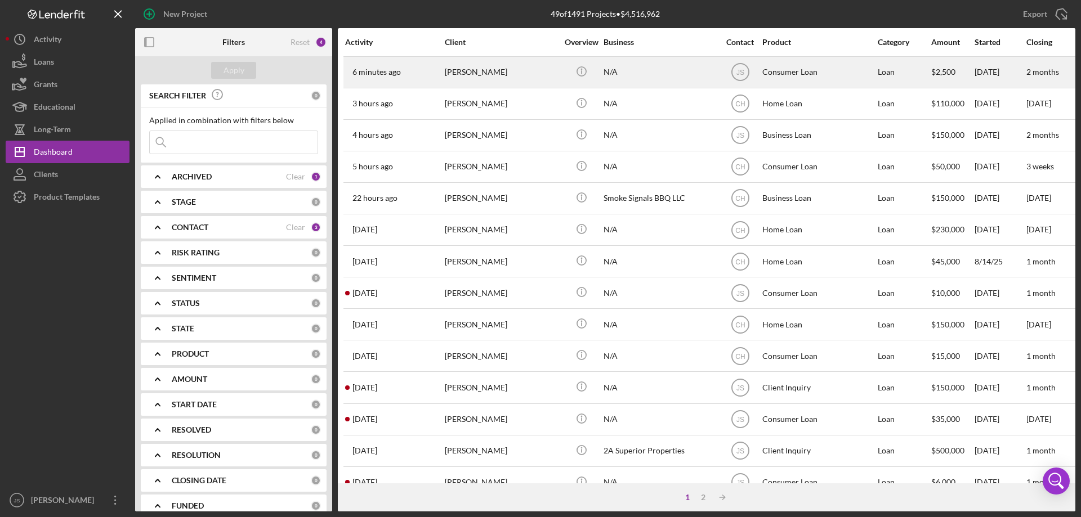
click at [528, 79] on div "[PERSON_NAME]" at bounding box center [501, 72] width 113 height 30
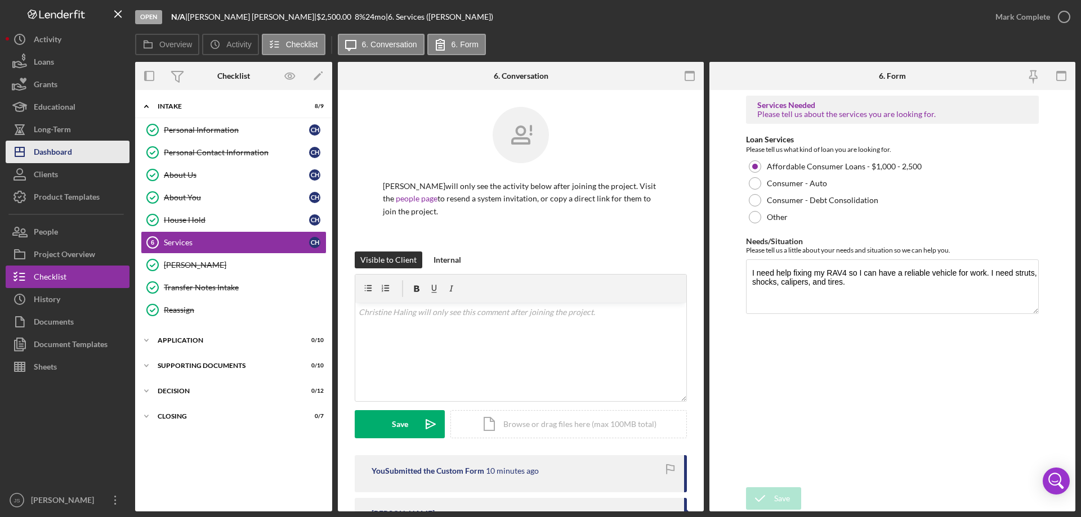
click at [60, 150] on div "Dashboard" at bounding box center [53, 153] width 38 height 25
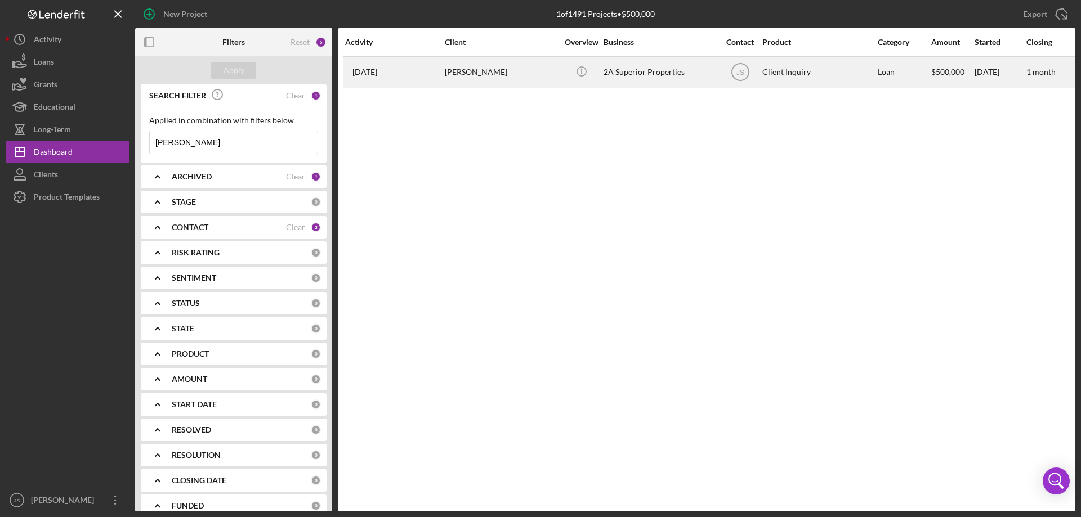
click at [721, 77] on div "JS" at bounding box center [740, 72] width 42 height 28
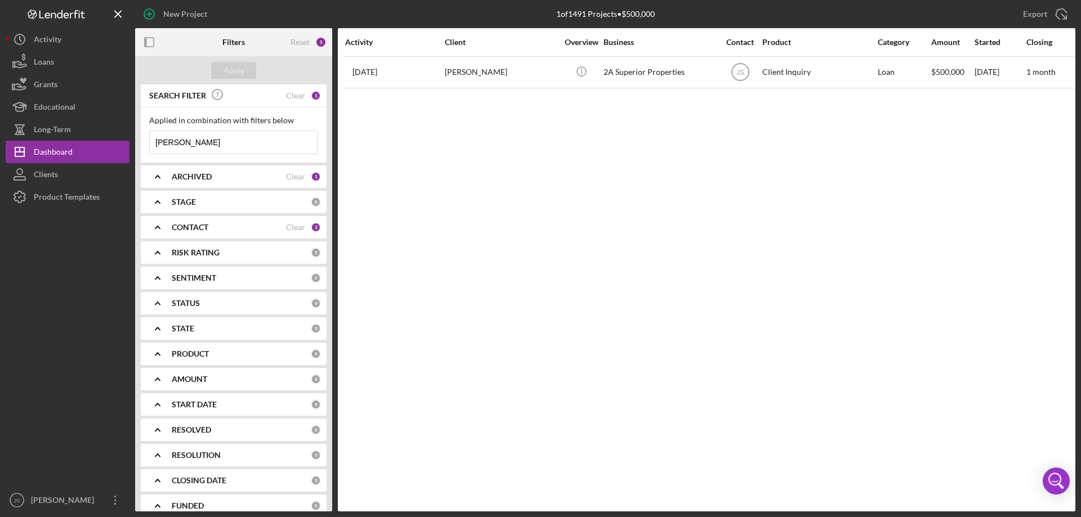
click at [582, 126] on div "Activity Client Overview Business Contact Product Category Amount Started Closi…" at bounding box center [706, 270] width 737 height 484
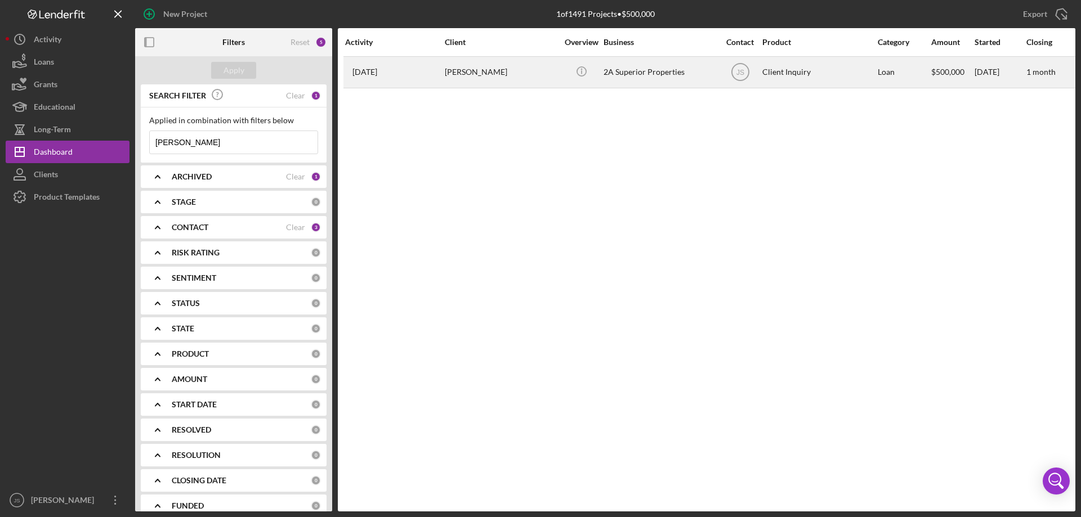
click at [408, 79] on div "[DATE] [PERSON_NAME]" at bounding box center [394, 72] width 99 height 30
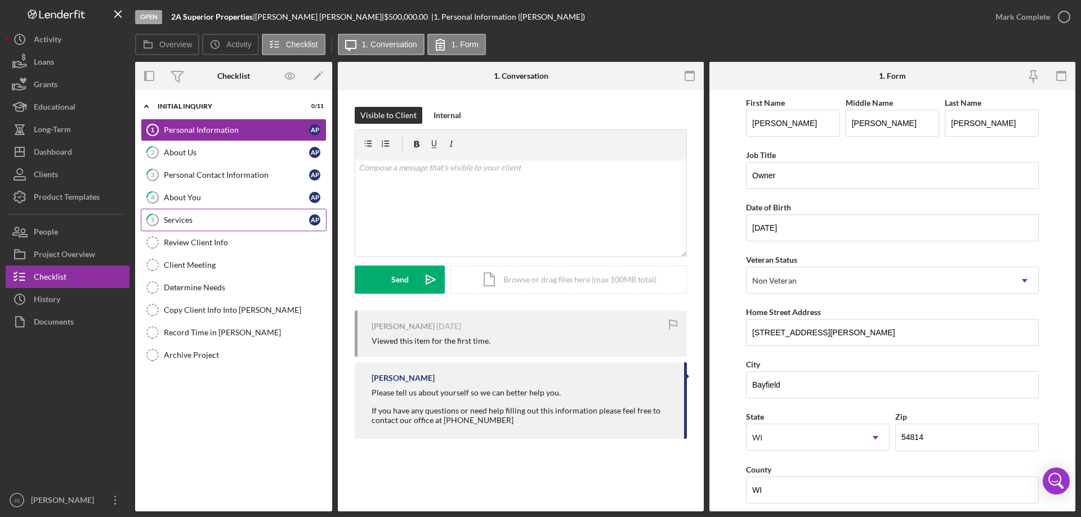
click at [214, 216] on div "Services" at bounding box center [236, 220] width 145 height 9
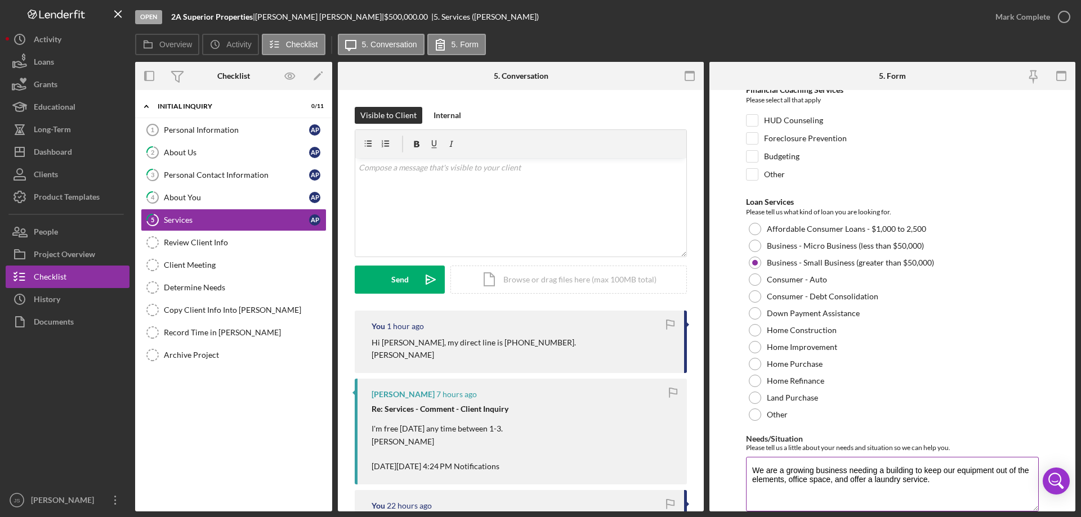
scroll to position [92, 0]
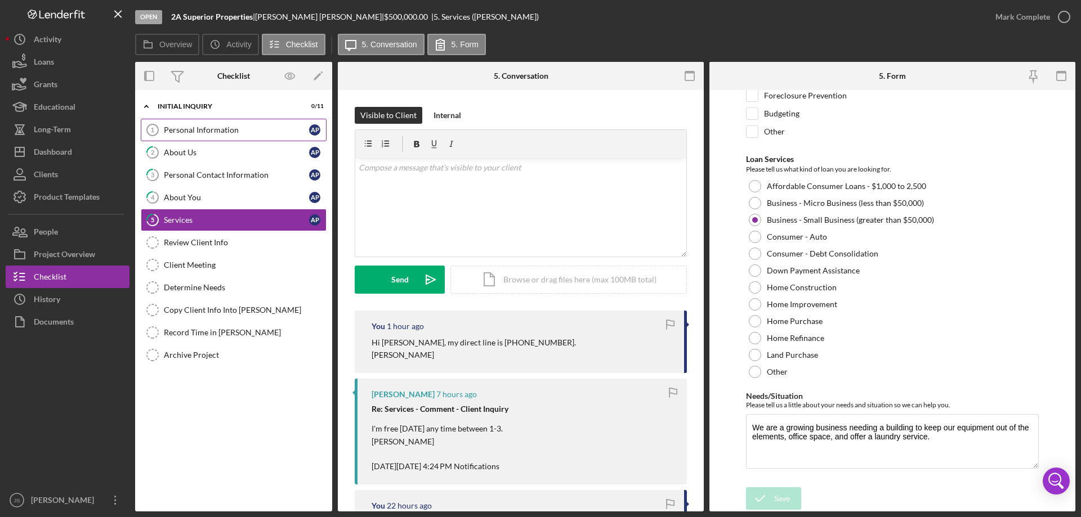
click at [231, 133] on div "Personal Information" at bounding box center [236, 130] width 145 height 9
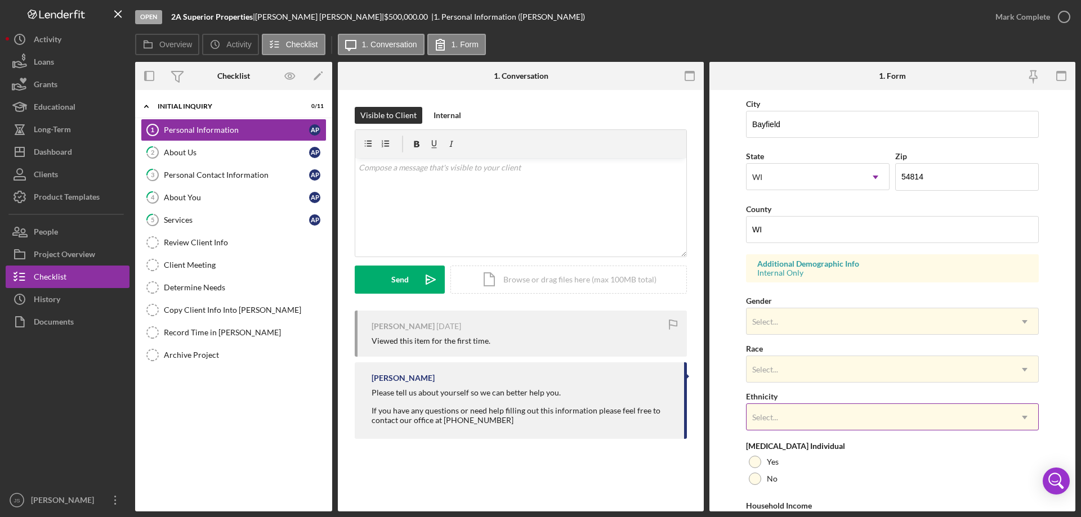
scroll to position [161, 0]
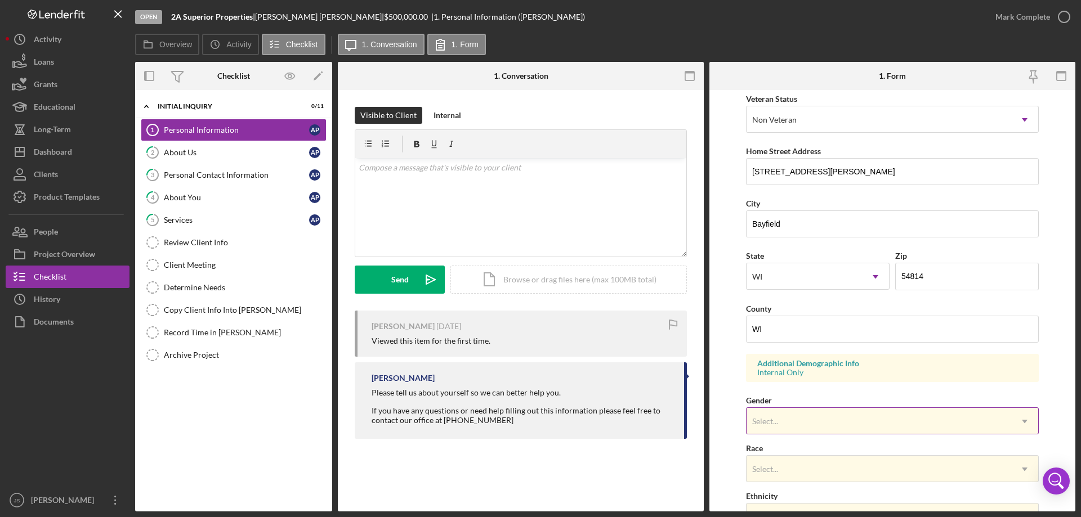
click at [799, 419] on div "Select..." at bounding box center [878, 422] width 265 height 26
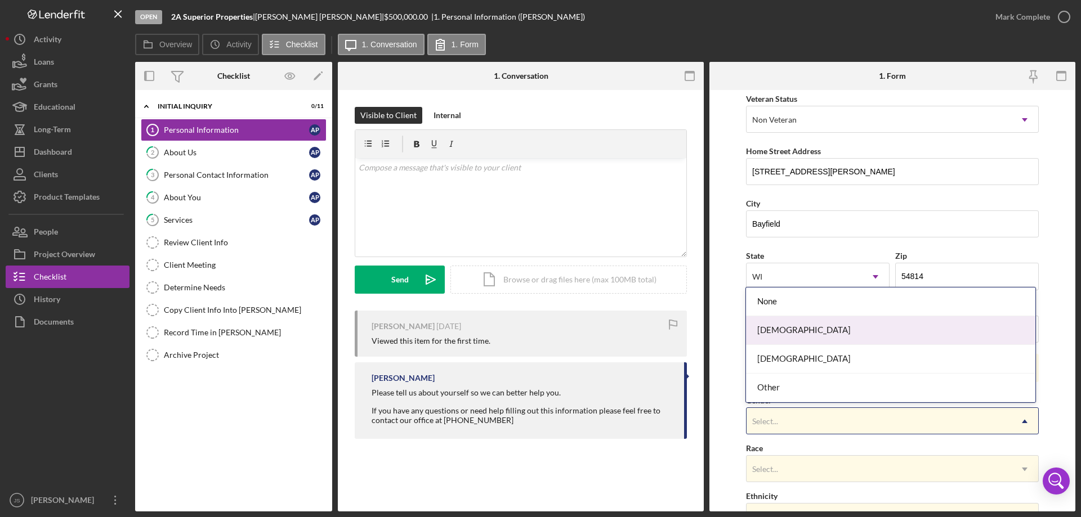
click at [815, 333] on div "[DEMOGRAPHIC_DATA]" at bounding box center [890, 330] width 289 height 29
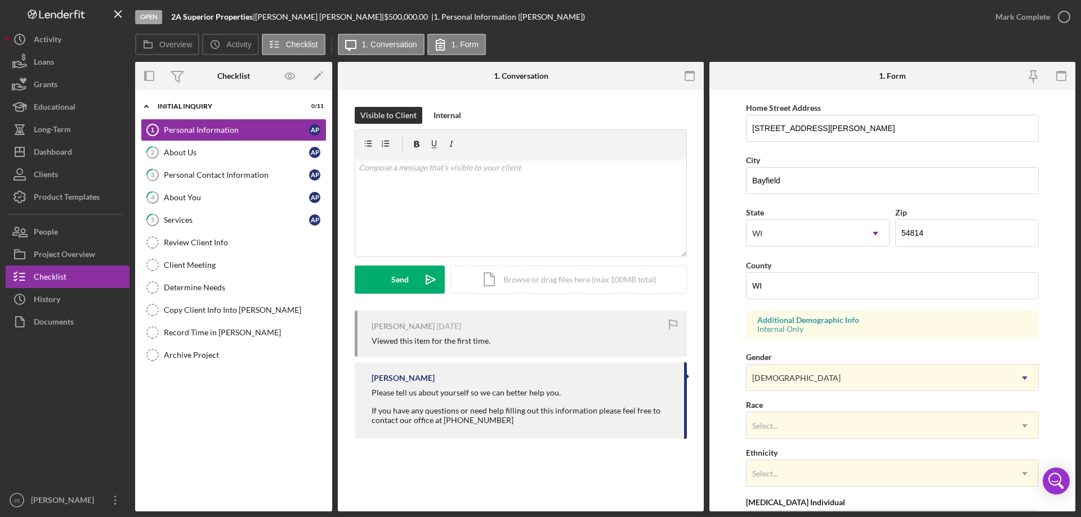
scroll to position [330, 0]
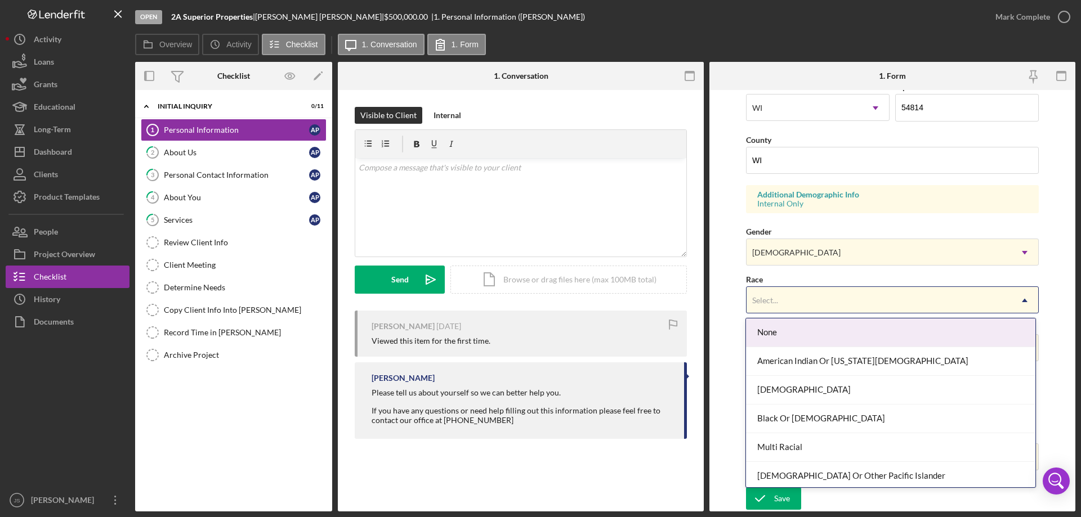
click at [933, 299] on div "Select..." at bounding box center [878, 301] width 265 height 26
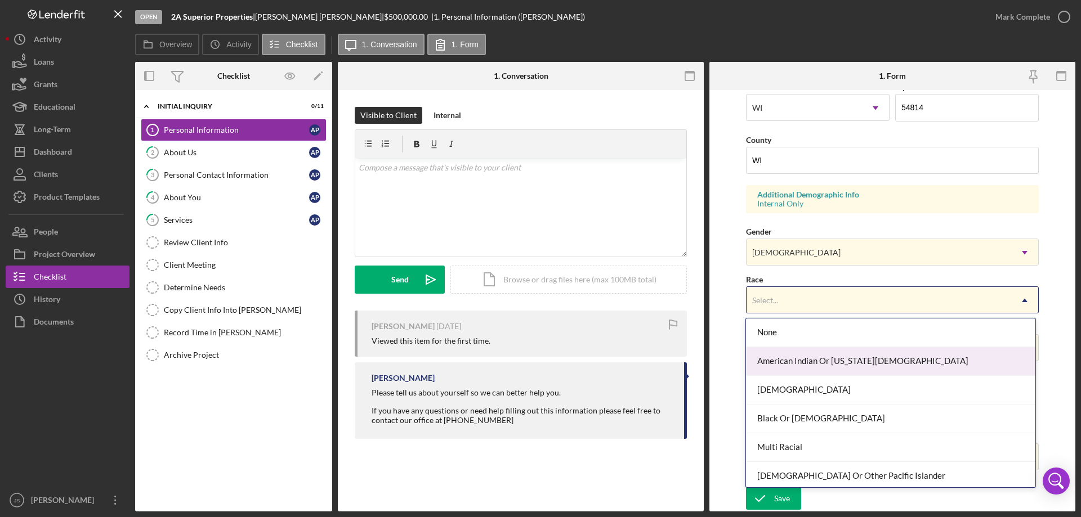
click at [896, 360] on div "American Indian Or [US_STATE][DEMOGRAPHIC_DATA]" at bounding box center [890, 361] width 289 height 29
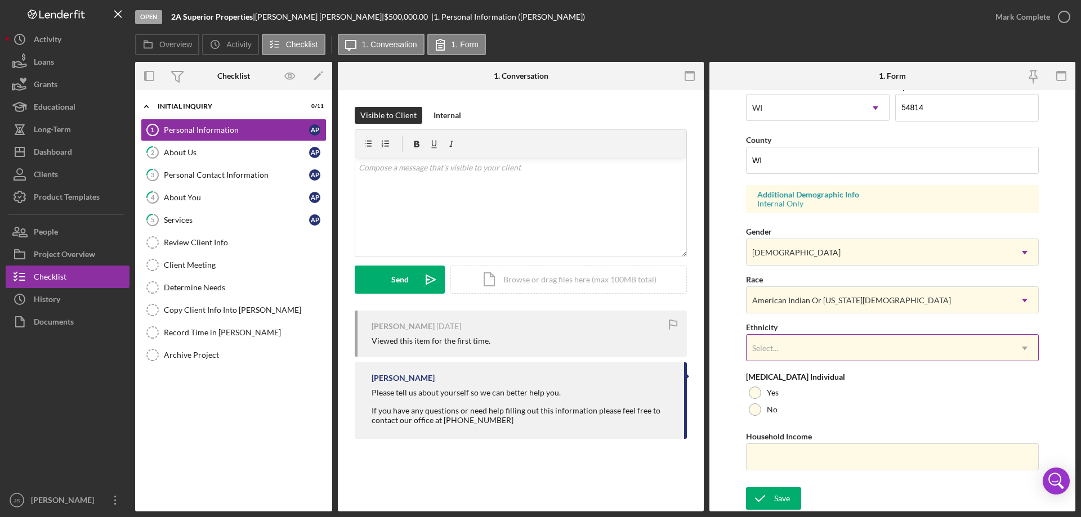
click at [859, 346] on div "Select..." at bounding box center [878, 349] width 265 height 26
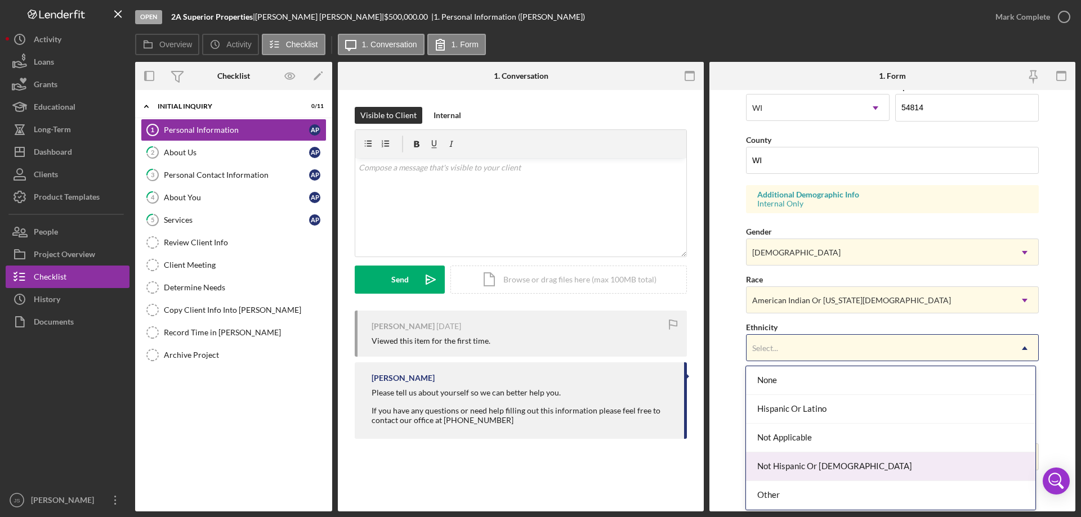
click at [852, 470] on div "Not Hispanic Or [DEMOGRAPHIC_DATA]" at bounding box center [890, 467] width 289 height 29
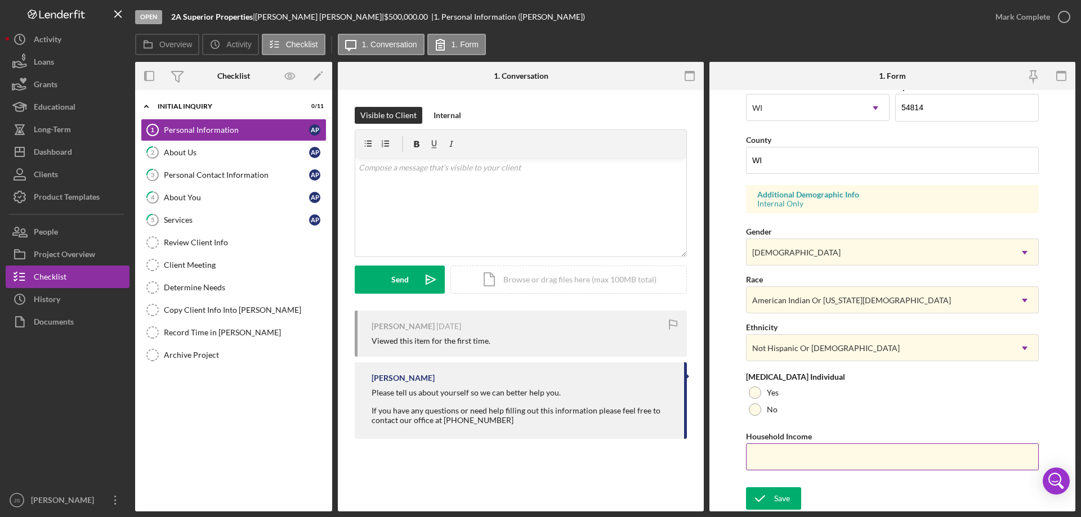
click at [770, 460] on input "Household Income" at bounding box center [892, 457] width 293 height 27
type input "$86,000"
drag, startPoint x: 754, startPoint y: 410, endPoint x: 879, endPoint y: 423, distance: 126.2
click at [754, 410] on div at bounding box center [755, 410] width 12 height 12
click at [768, 500] on icon "submit" at bounding box center [760, 499] width 28 height 28
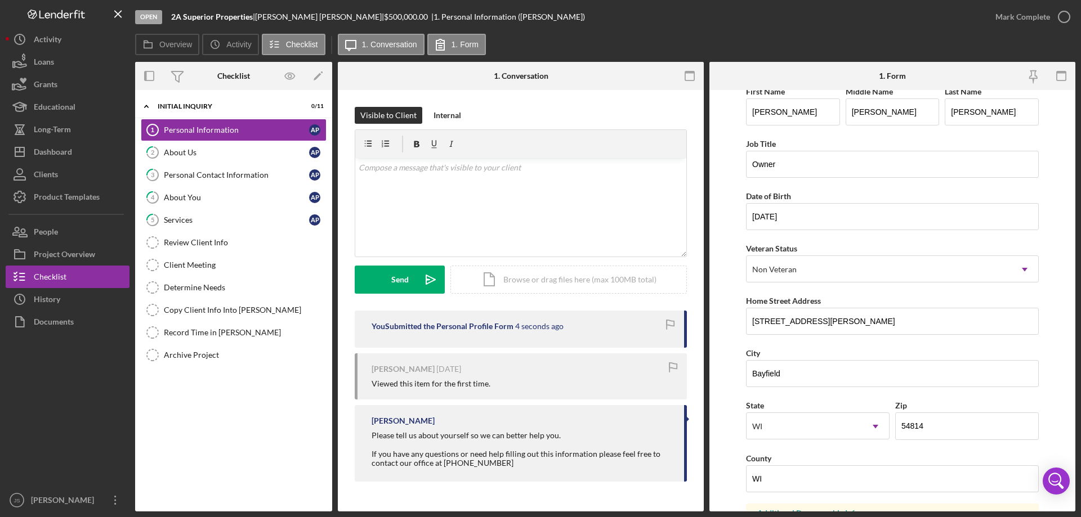
scroll to position [0, 0]
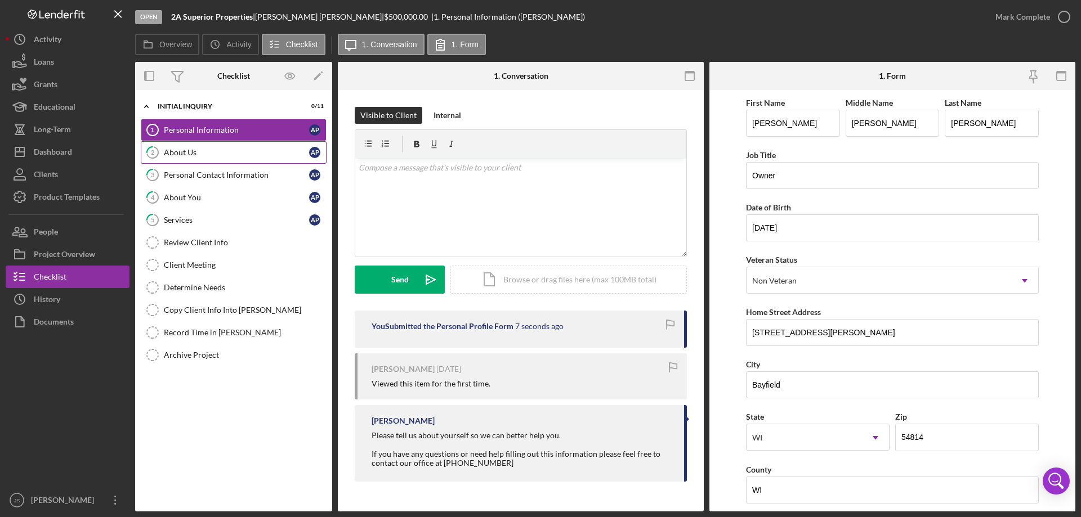
click at [202, 157] on div "About Us" at bounding box center [236, 152] width 145 height 9
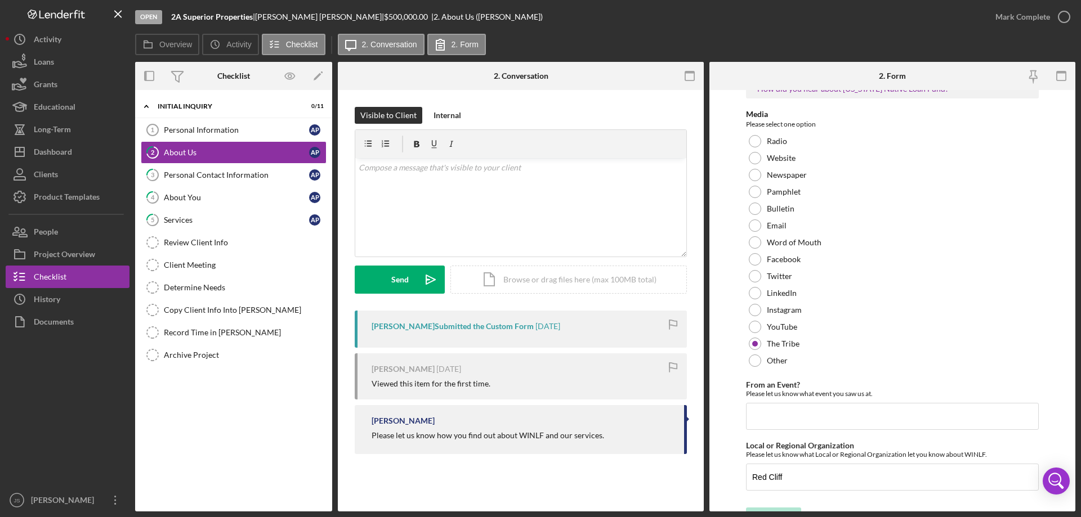
scroll to position [46, 0]
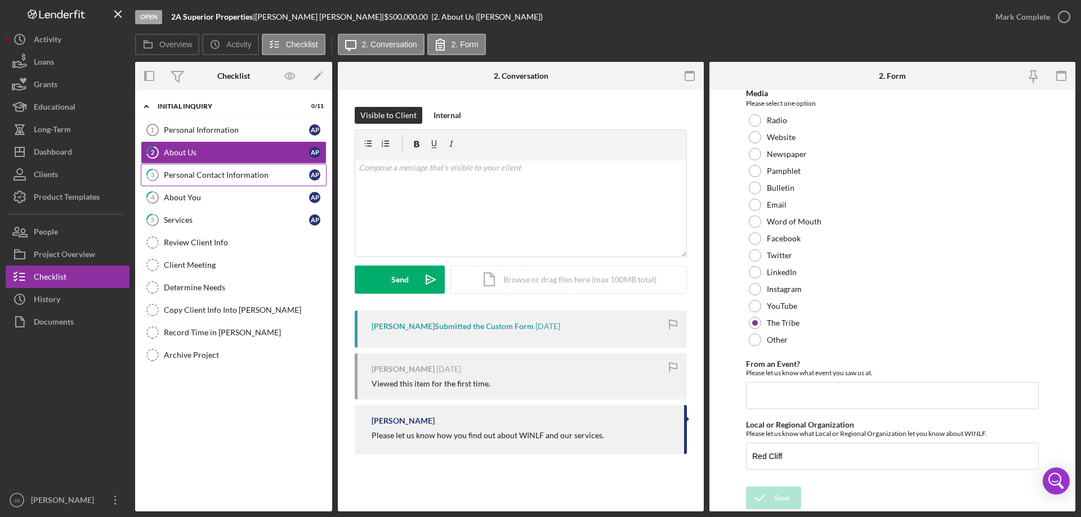
click at [211, 171] on div "Personal Contact Information" at bounding box center [236, 175] width 145 height 9
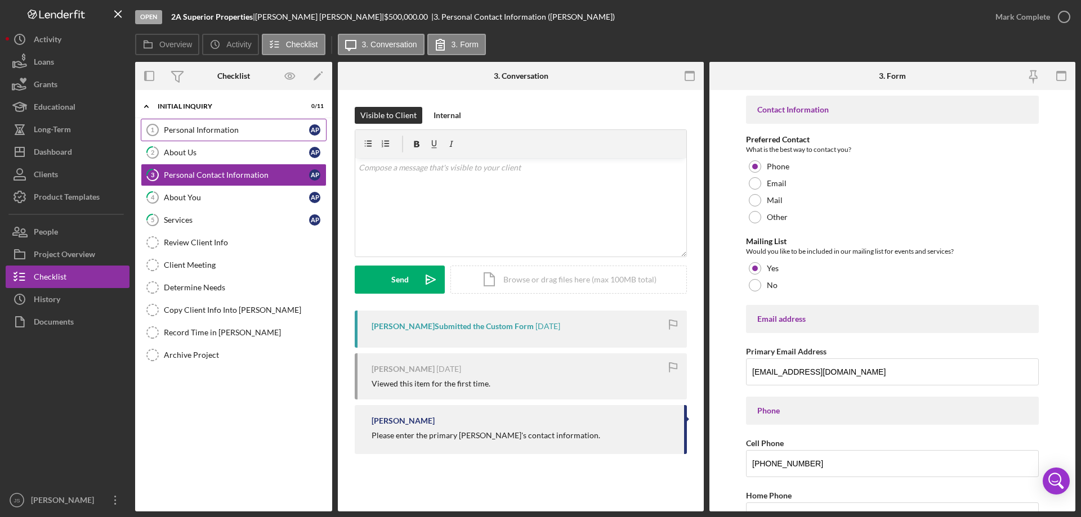
click at [244, 126] on div "Personal Information" at bounding box center [236, 130] width 145 height 9
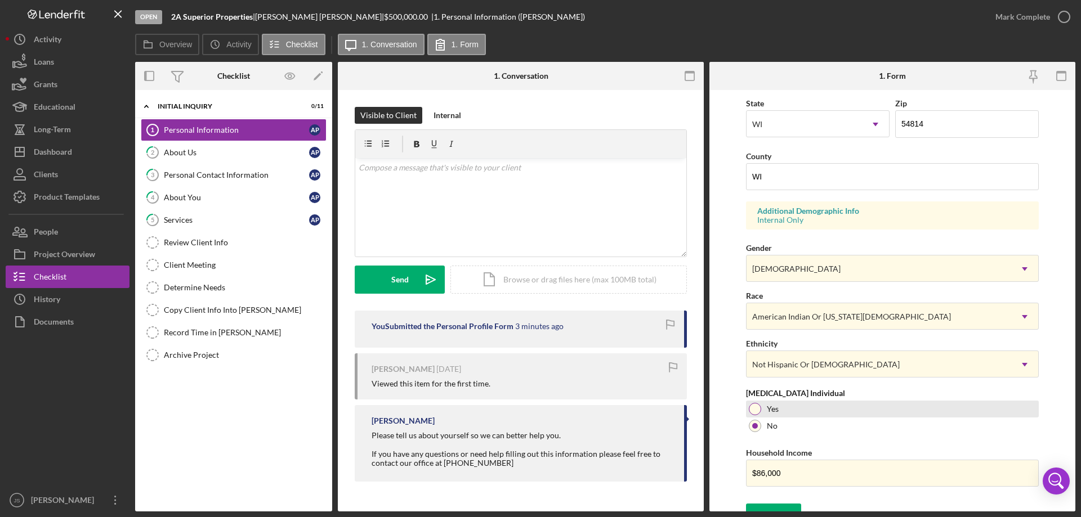
scroll to position [330, 0]
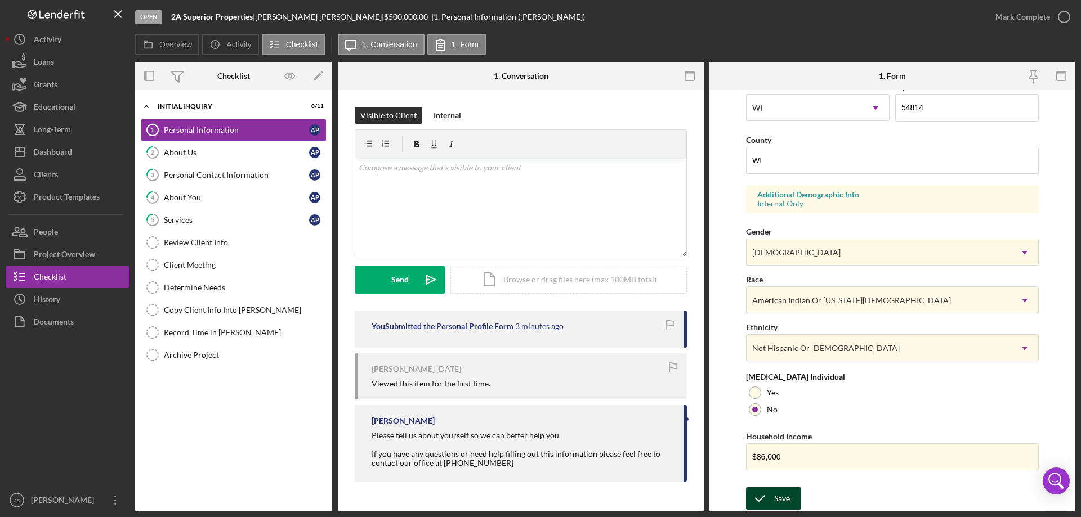
click at [776, 504] on div "Save" at bounding box center [782, 499] width 16 height 23
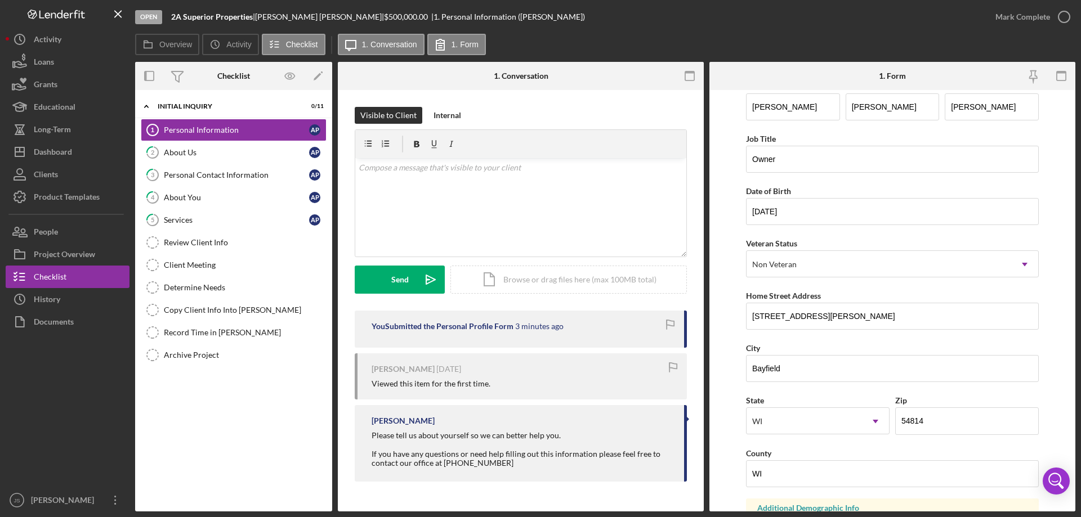
scroll to position [0, 0]
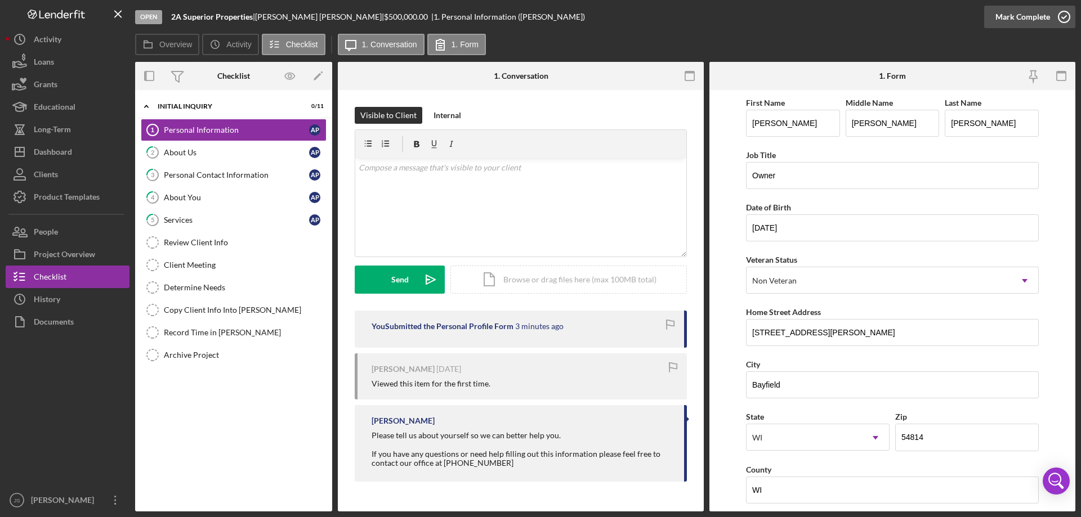
click at [1062, 17] on polyline "button" at bounding box center [1064, 17] width 5 height 3
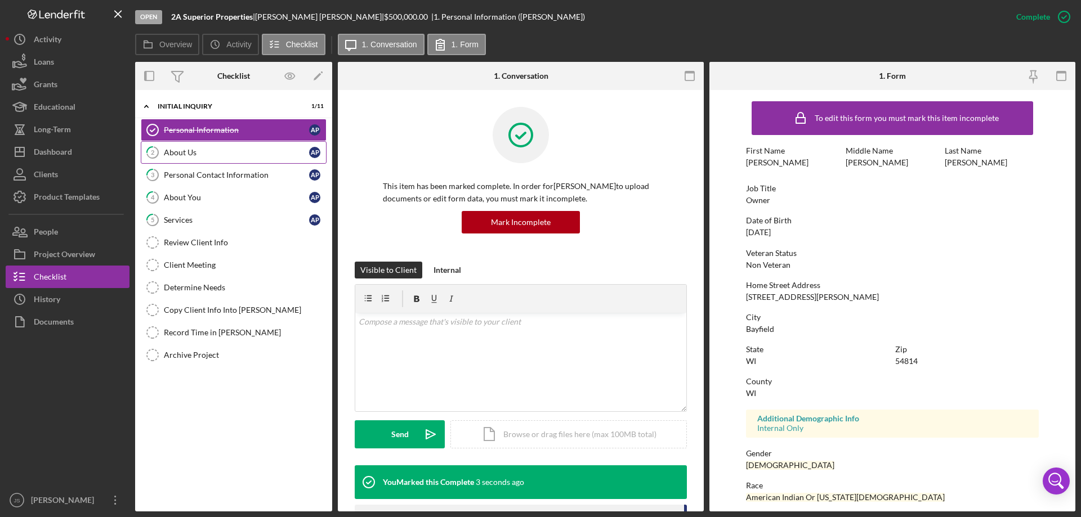
click at [172, 150] on div "About Us" at bounding box center [236, 152] width 145 height 9
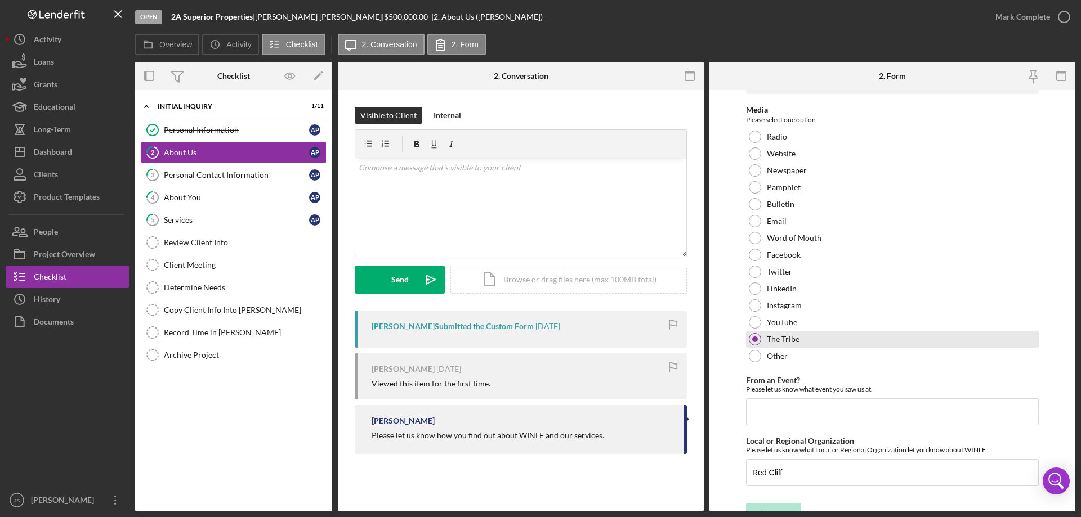
scroll to position [46, 0]
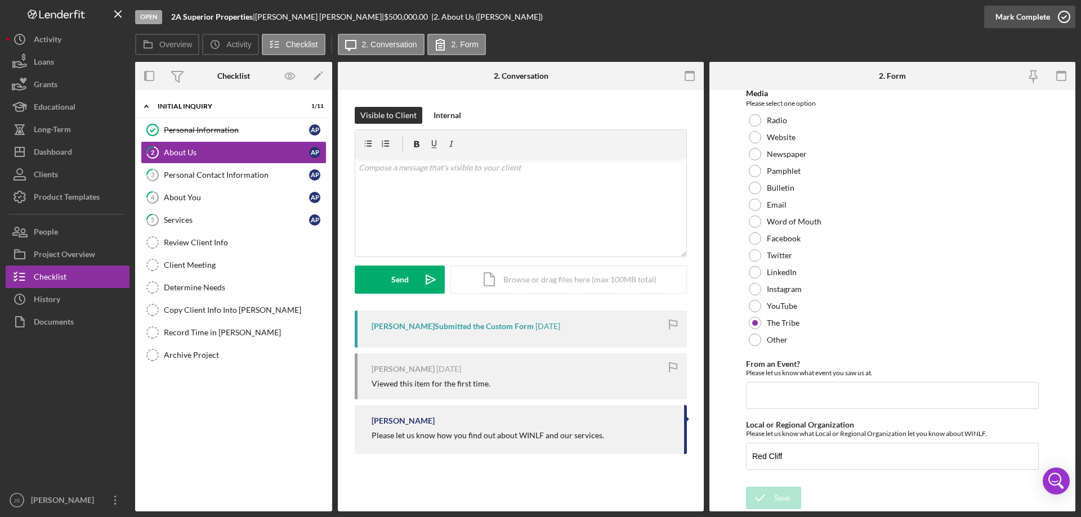
click at [1062, 16] on icon "button" at bounding box center [1064, 17] width 28 height 28
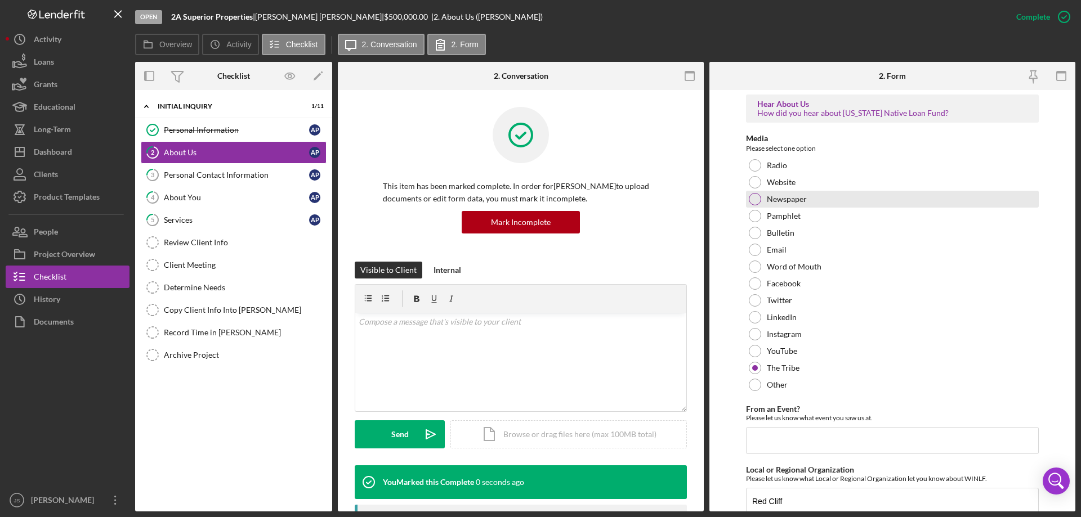
scroll to position [91, 0]
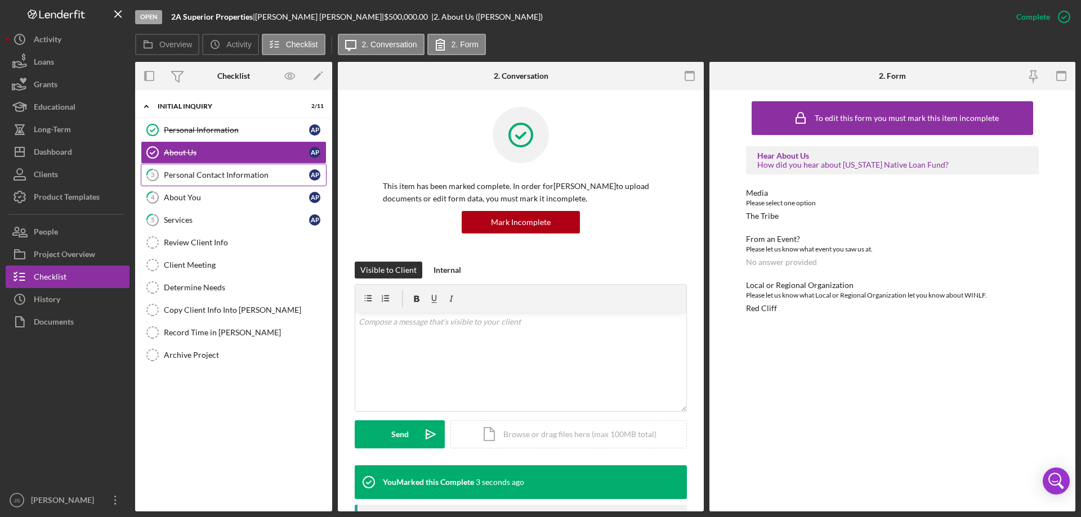
click at [215, 178] on div "Personal Contact Information" at bounding box center [236, 175] width 145 height 9
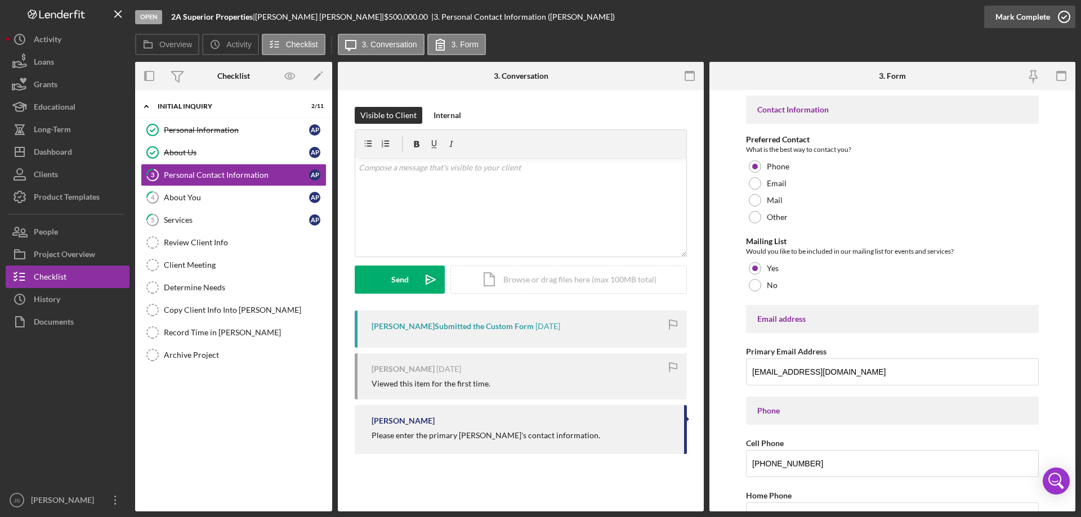
click at [1065, 17] on icon "button" at bounding box center [1064, 17] width 28 height 28
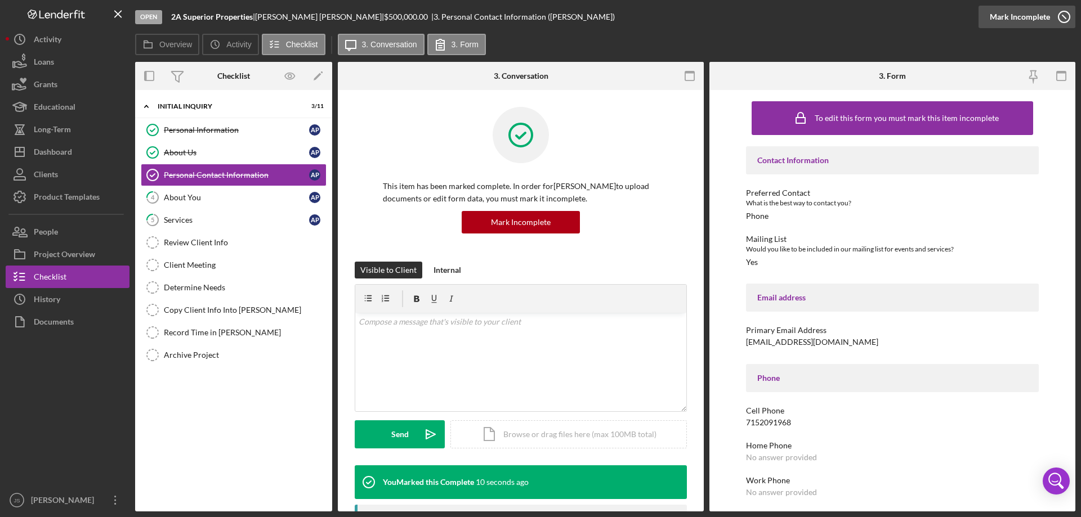
click at [1060, 15] on icon "button" at bounding box center [1064, 17] width 28 height 28
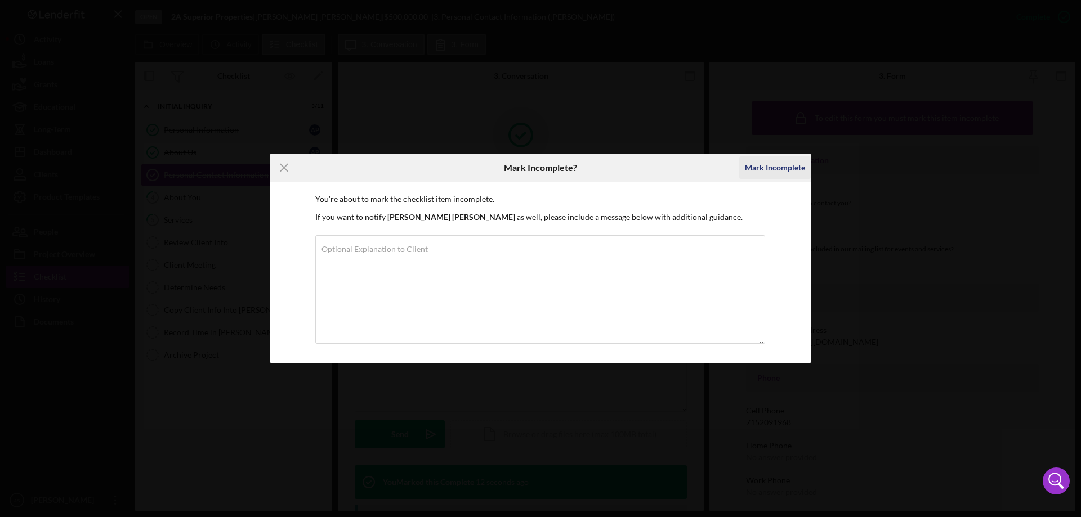
drag, startPoint x: 779, startPoint y: 164, endPoint x: 785, endPoint y: 169, distance: 7.7
click at [780, 164] on div "Mark Incomplete" at bounding box center [775, 168] width 60 height 23
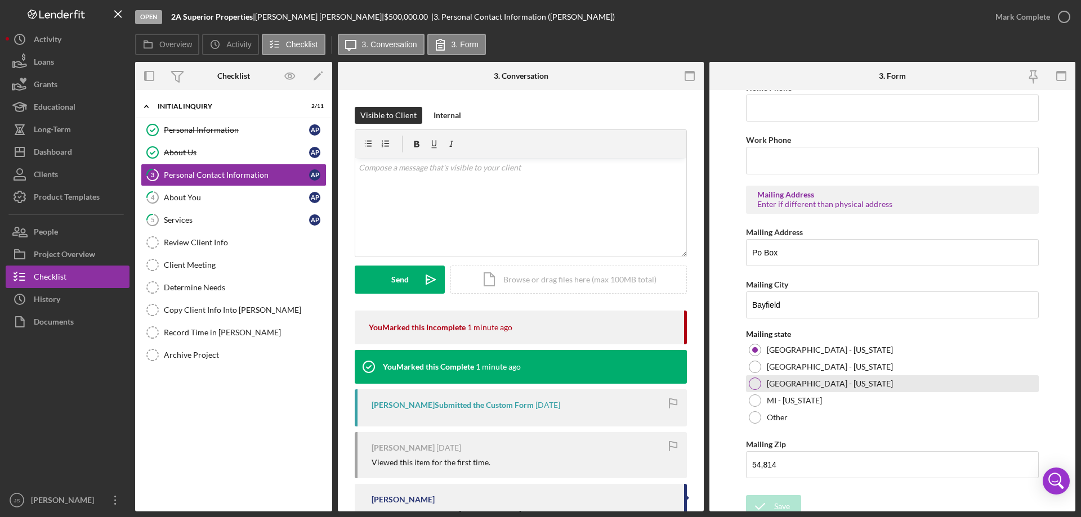
scroll to position [416, 0]
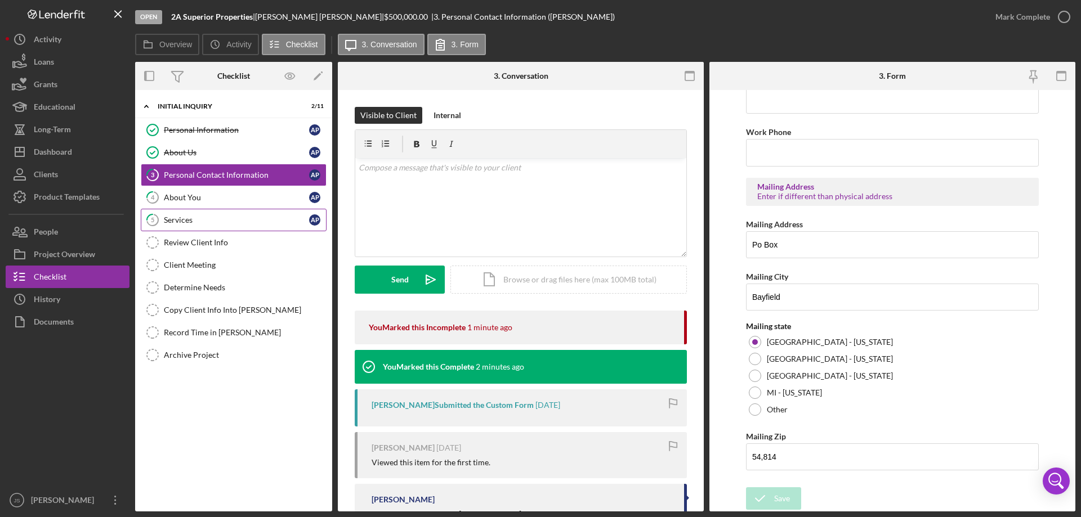
click at [227, 223] on div "Services" at bounding box center [236, 220] width 145 height 9
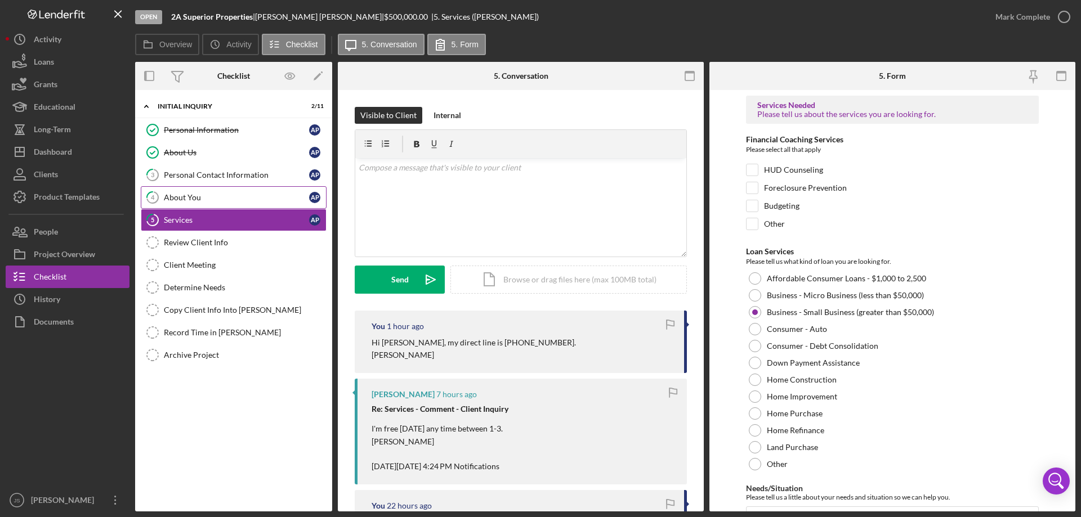
click at [242, 199] on div "About You" at bounding box center [236, 197] width 145 height 9
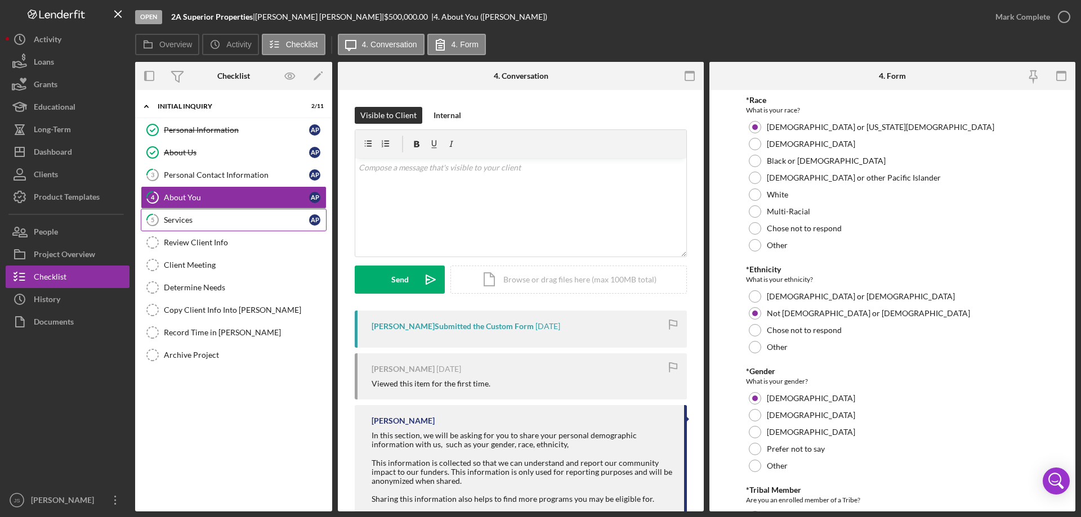
click at [217, 222] on div "Services" at bounding box center [236, 220] width 145 height 9
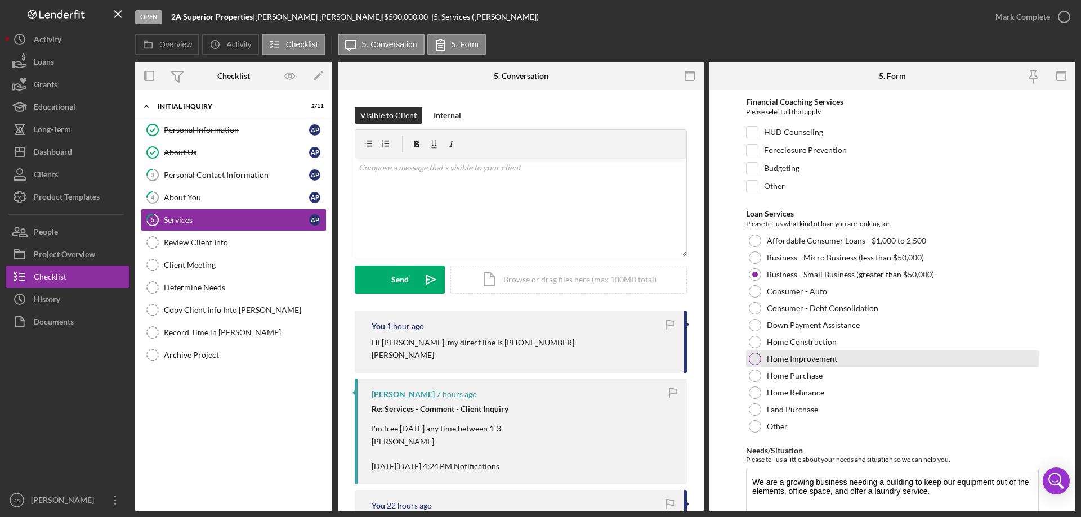
scroll to position [92, 0]
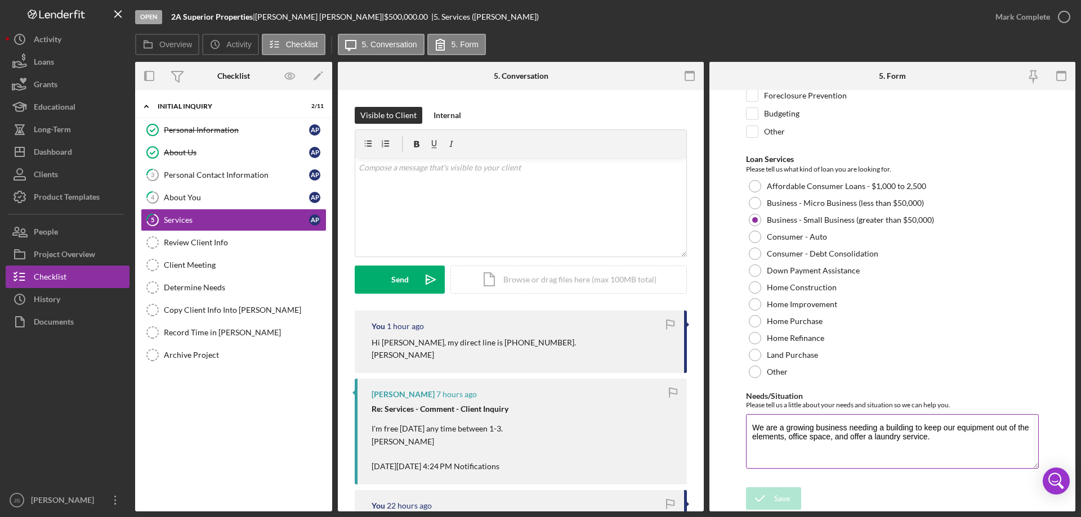
drag, startPoint x: 751, startPoint y: 428, endPoint x: 891, endPoint y: 405, distance: 141.4
click at [975, 449] on textarea "We are a growing business needing a building to keep our equipment out of the e…" at bounding box center [892, 441] width 293 height 54
click at [232, 131] on div "Personal Information" at bounding box center [236, 130] width 145 height 9
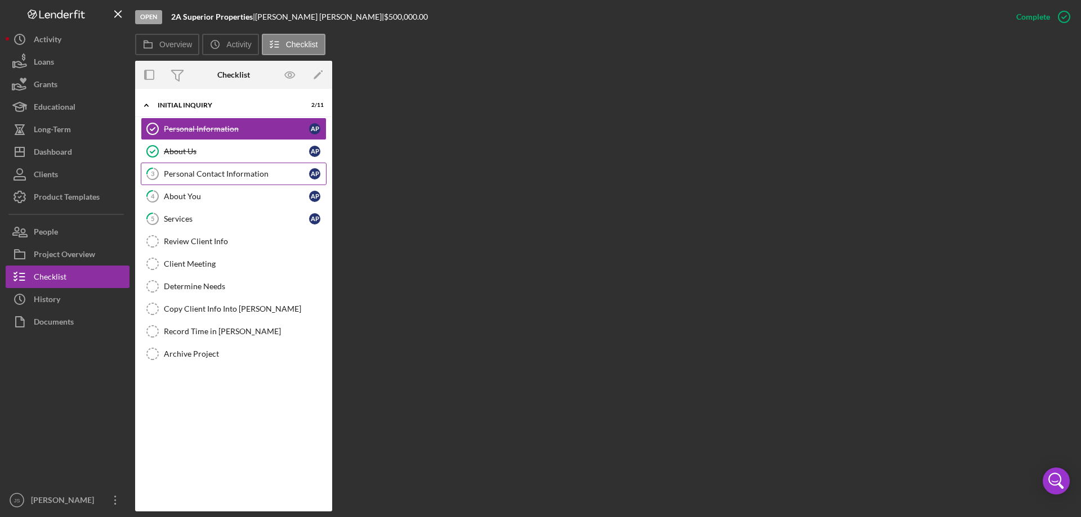
drag, startPoint x: 245, startPoint y: 173, endPoint x: 269, endPoint y: 178, distance: 24.7
click at [245, 173] on div "Personal Contact Information" at bounding box center [236, 173] width 145 height 9
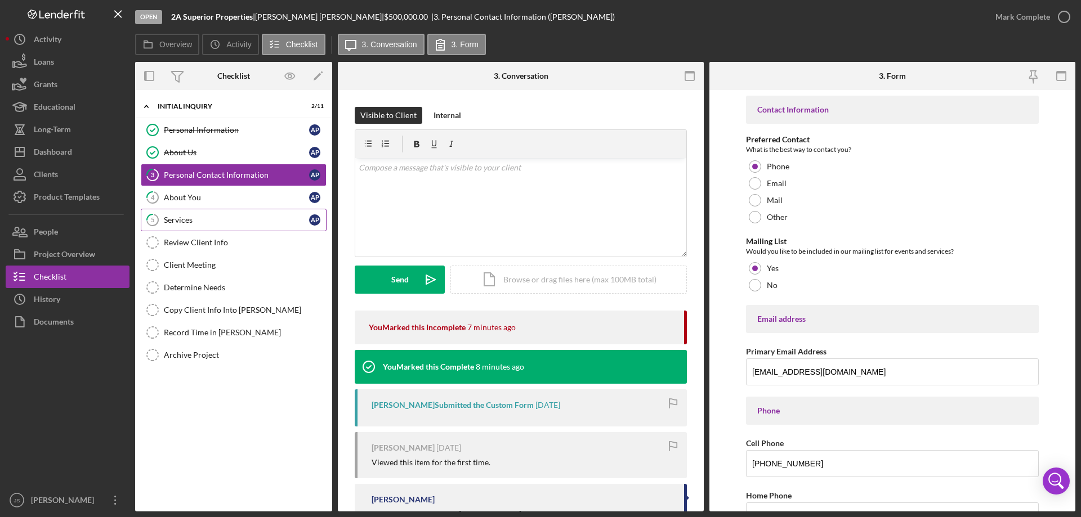
click at [235, 219] on div "Services" at bounding box center [236, 220] width 145 height 9
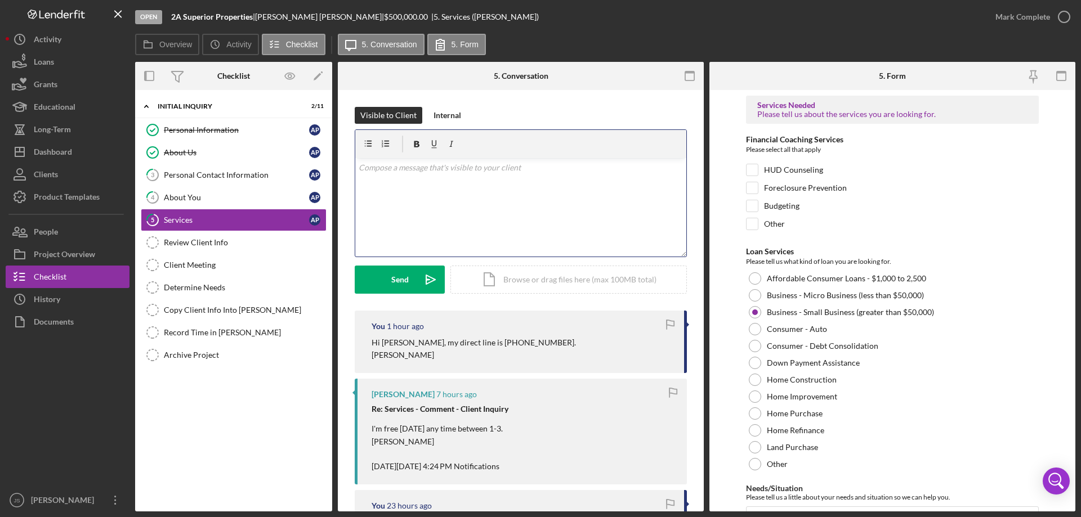
click at [387, 198] on div "v Color teal Color pink Remove color Add row above Add row below Add column bef…" at bounding box center [520, 207] width 331 height 99
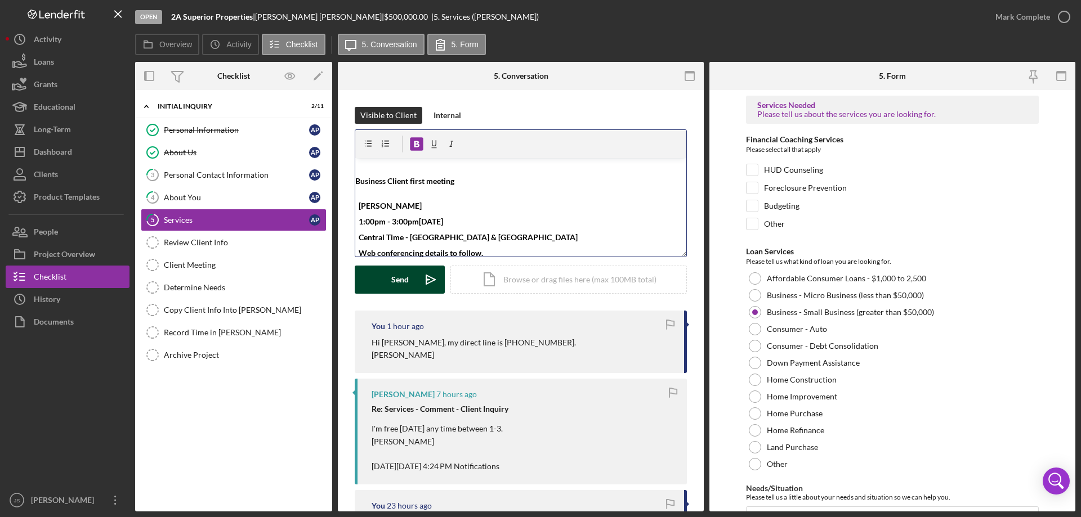
scroll to position [4, 0]
click at [403, 276] on div "Send" at bounding box center [399, 280] width 17 height 28
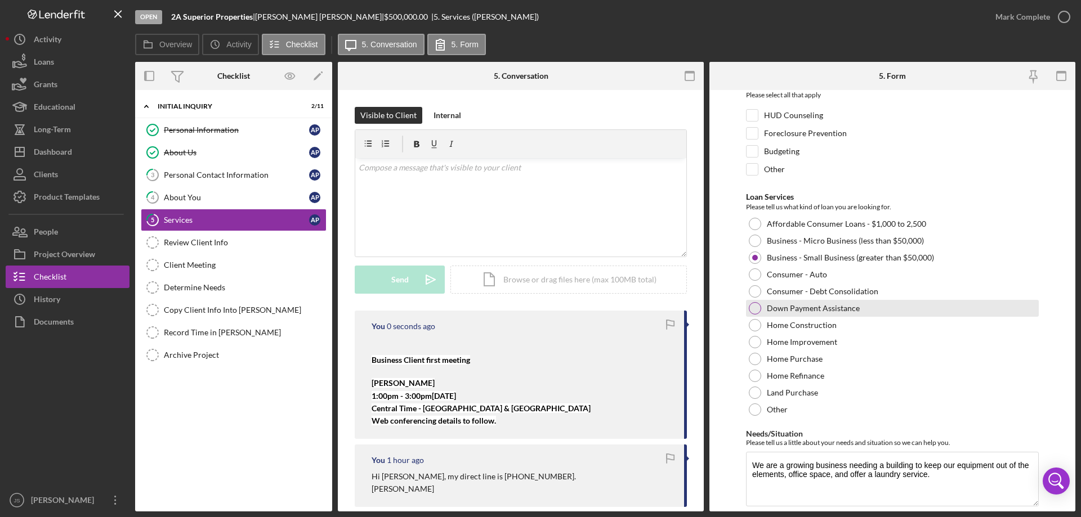
scroll to position [92, 0]
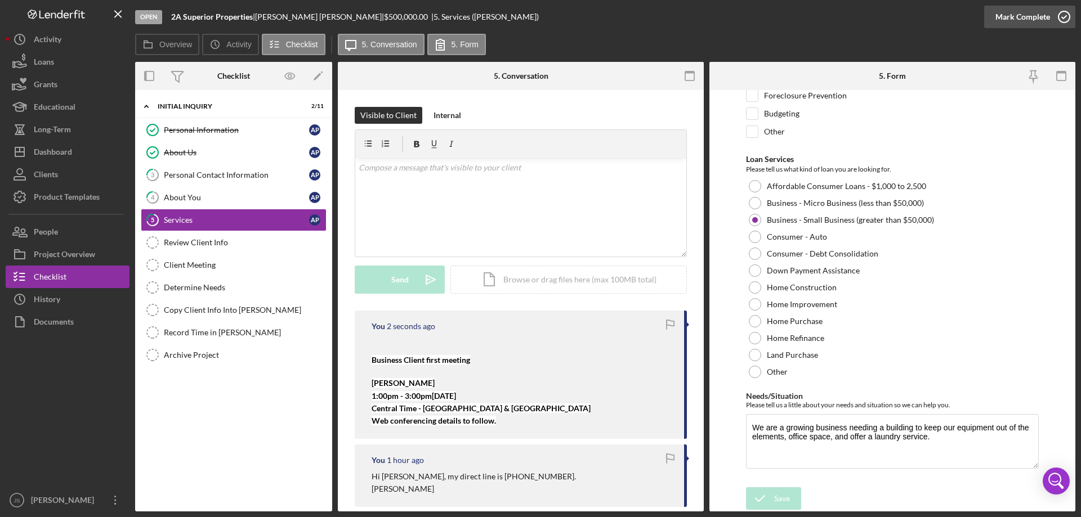
click at [1063, 14] on icon "button" at bounding box center [1064, 17] width 28 height 28
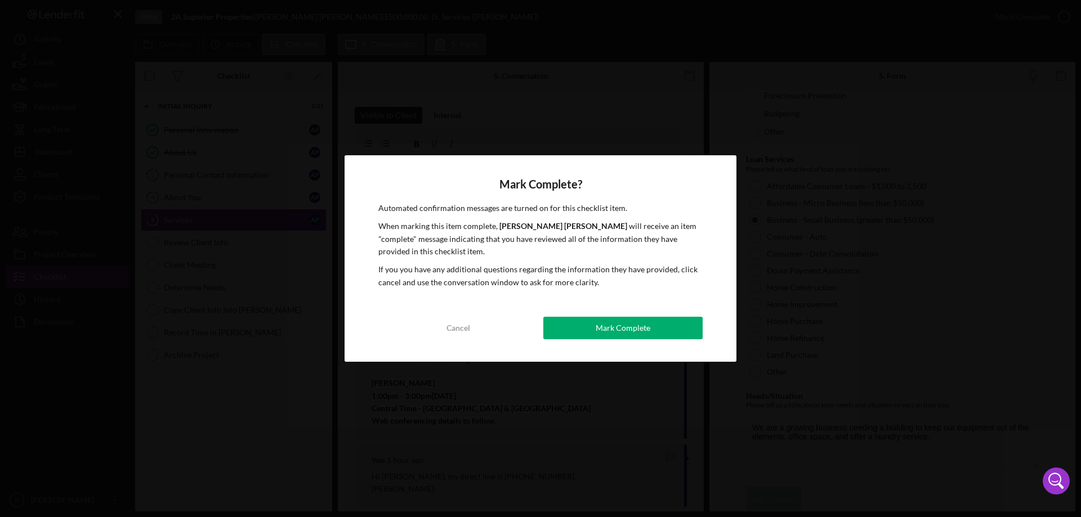
click at [620, 329] on div "Mark Complete" at bounding box center [623, 328] width 55 height 23
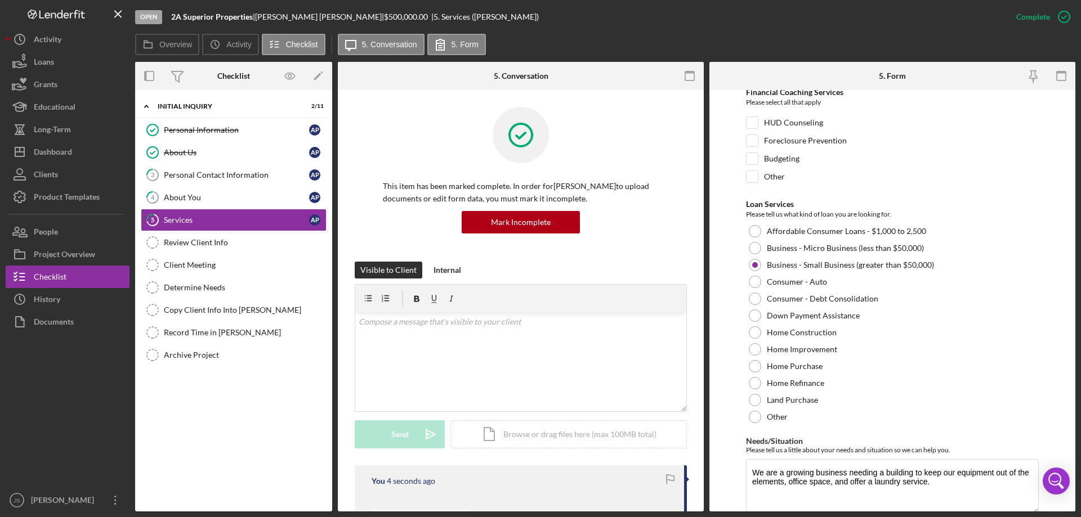
scroll to position [137, 0]
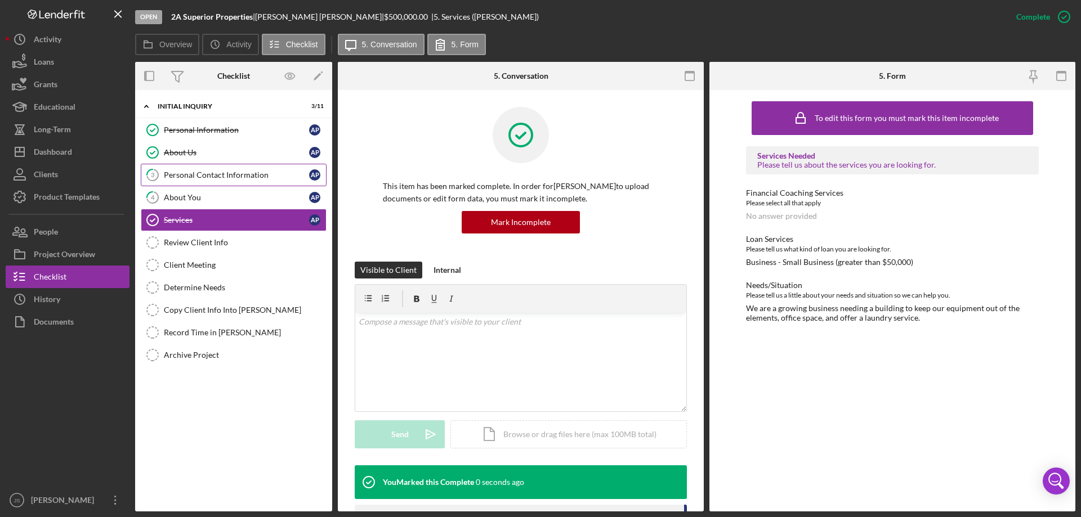
click at [212, 177] on div "Personal Contact Information" at bounding box center [236, 175] width 145 height 9
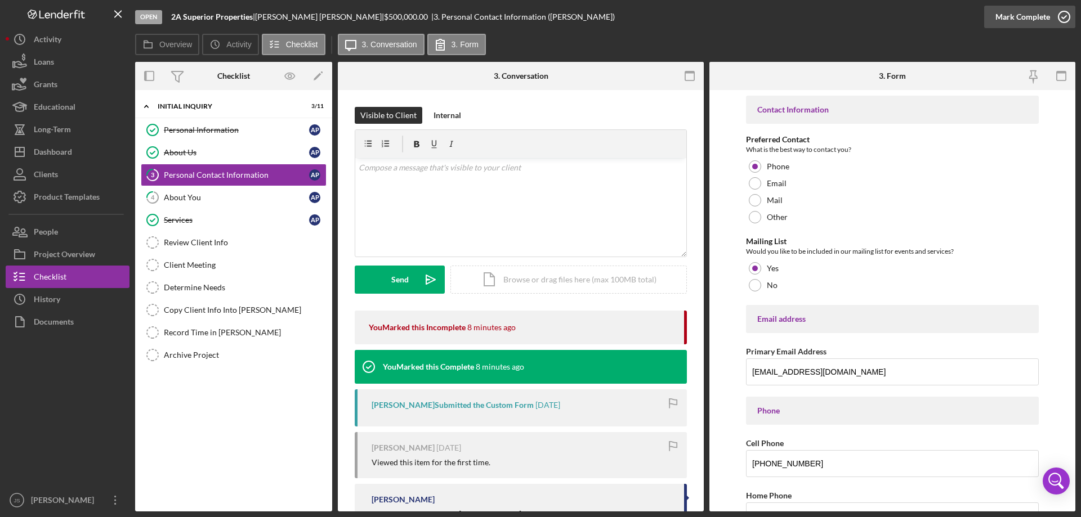
click at [1063, 18] on icon "button" at bounding box center [1064, 17] width 28 height 28
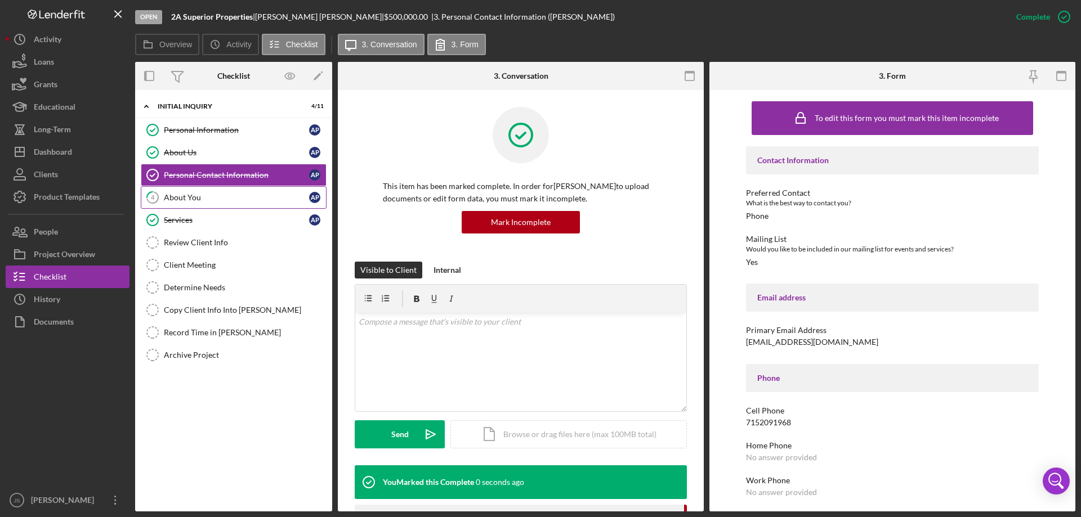
click at [227, 198] on div "About You" at bounding box center [236, 197] width 145 height 9
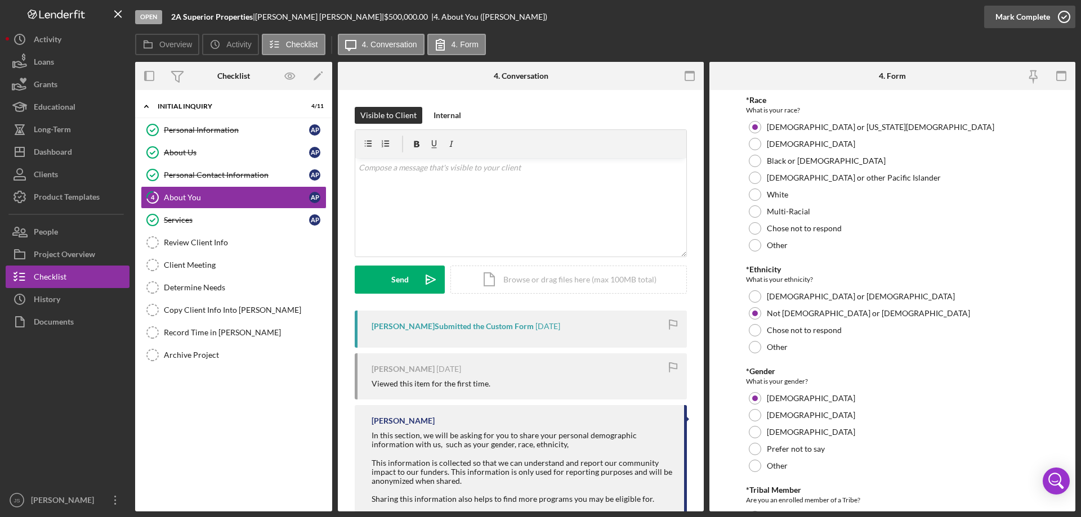
drag, startPoint x: 1063, startPoint y: 14, endPoint x: 1057, endPoint y: 10, distance: 6.9
click at [1063, 14] on icon "button" at bounding box center [1064, 17] width 28 height 28
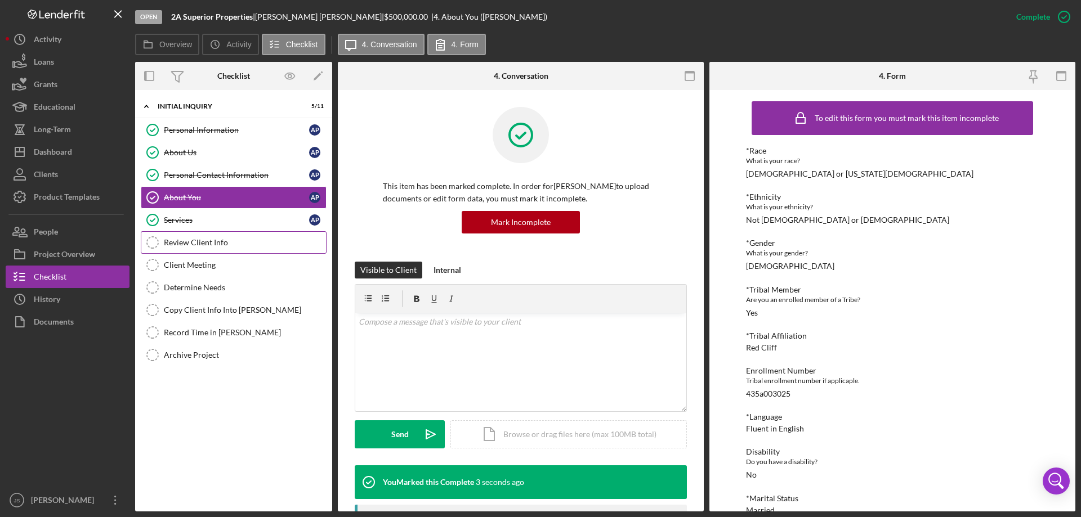
click at [200, 242] on div "Review Client Info" at bounding box center [245, 242] width 162 height 9
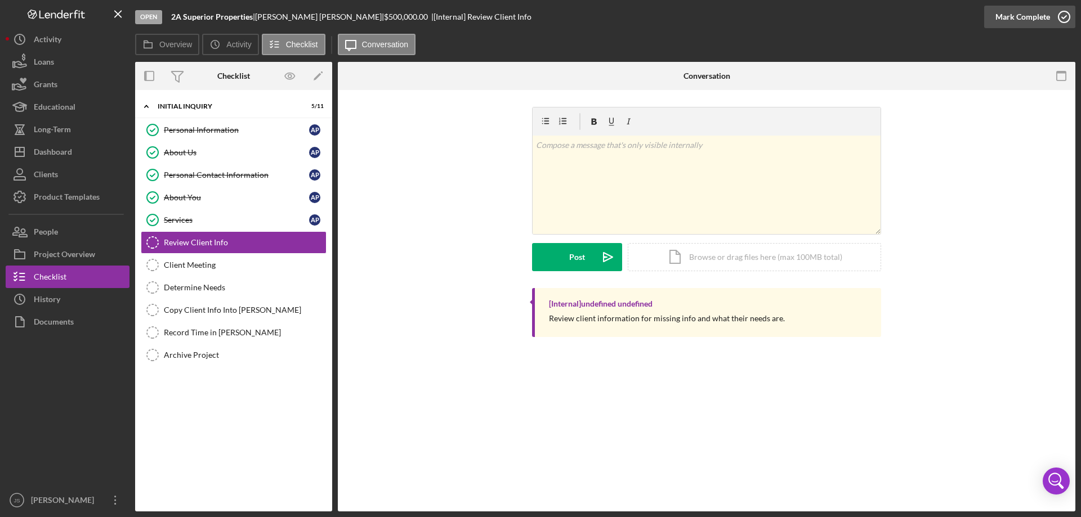
click at [1059, 16] on icon "button" at bounding box center [1064, 17] width 28 height 28
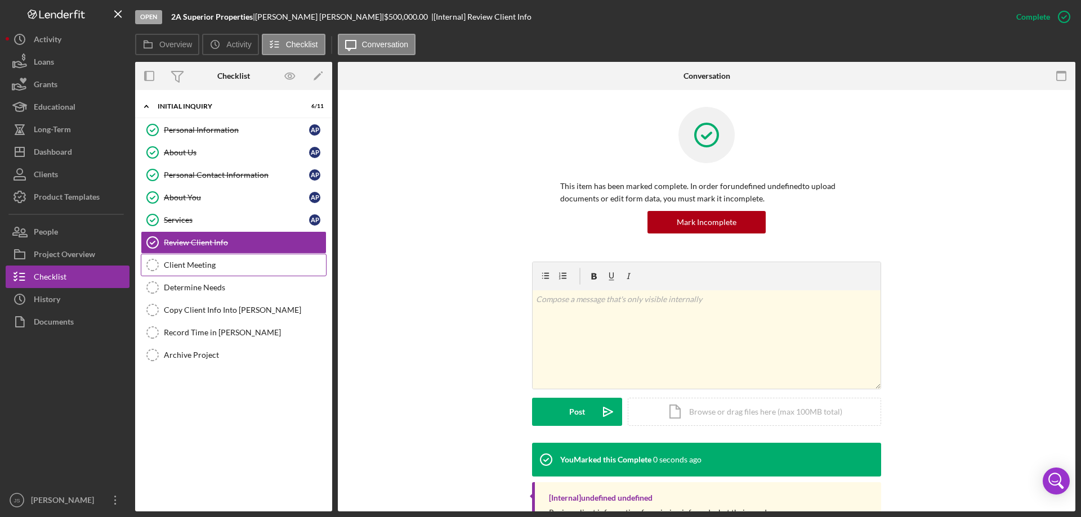
click at [208, 265] on div "Client Meeting" at bounding box center [245, 265] width 162 height 9
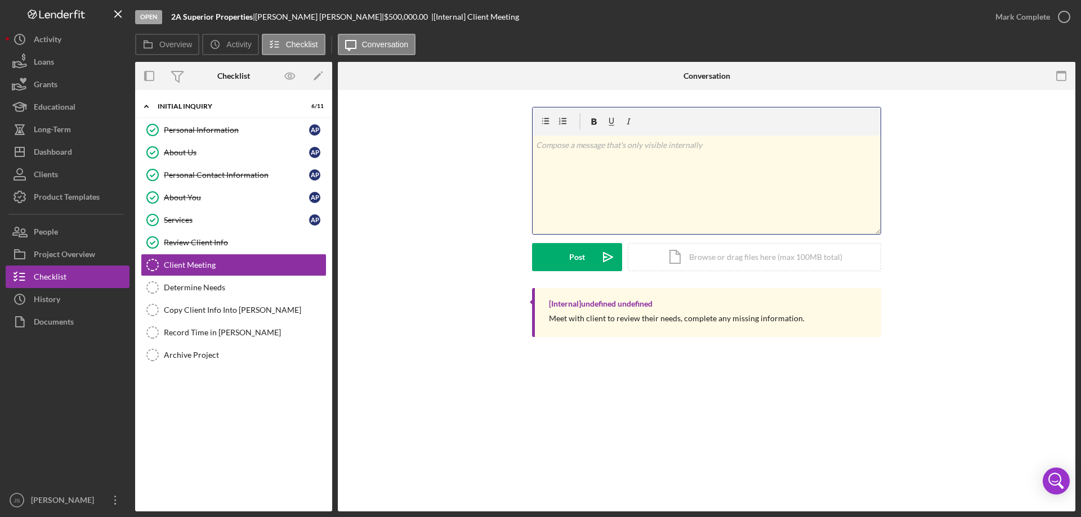
click at [625, 190] on div "v Color teal Color pink Remove color Add row above Add row below Add column bef…" at bounding box center [707, 185] width 348 height 99
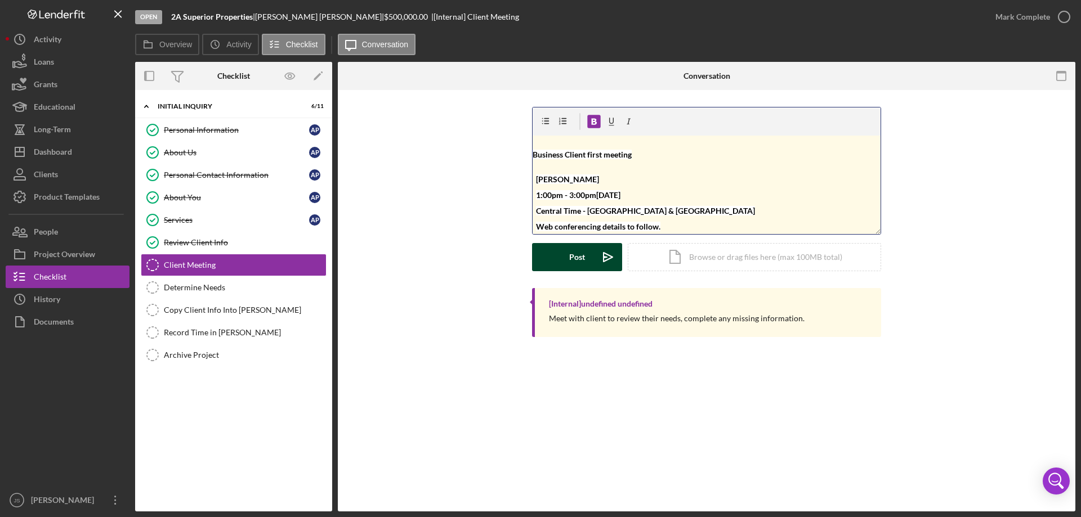
click at [571, 261] on div "Post" at bounding box center [577, 257] width 16 height 28
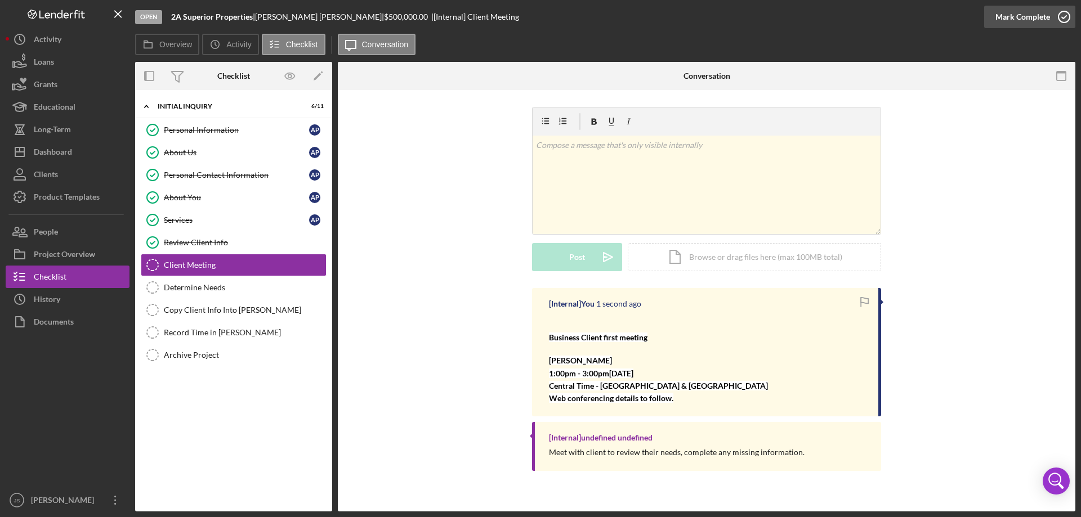
click at [1064, 19] on icon "button" at bounding box center [1064, 17] width 28 height 28
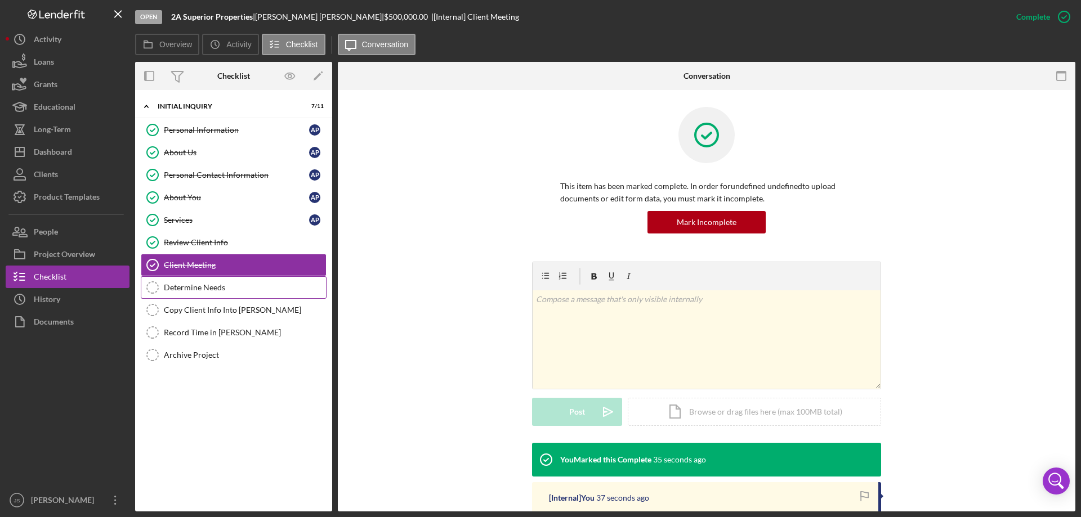
click at [182, 286] on div "Determine Needs" at bounding box center [245, 287] width 162 height 9
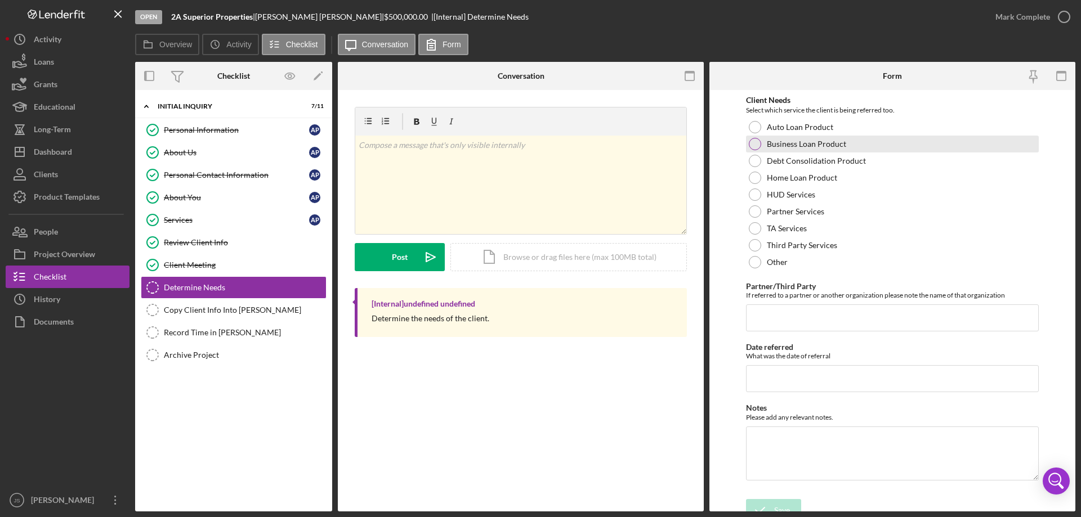
click at [753, 143] on div at bounding box center [755, 144] width 12 height 12
drag, startPoint x: 775, startPoint y: 506, endPoint x: 810, endPoint y: 471, distance: 49.8
click at [775, 506] on div "Save" at bounding box center [782, 510] width 16 height 23
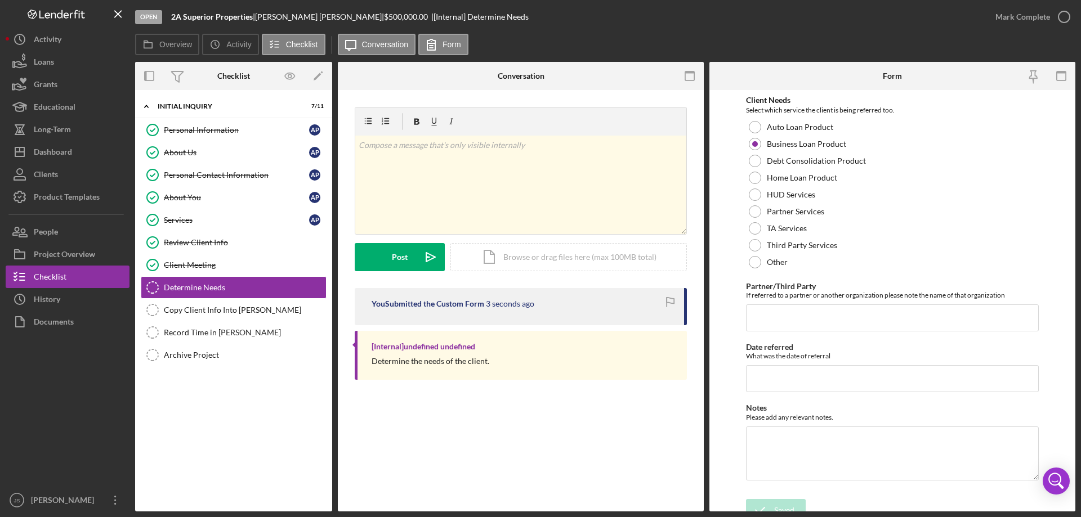
click at [0, 0] on icon "button" at bounding box center [0, 0] width 0 height 0
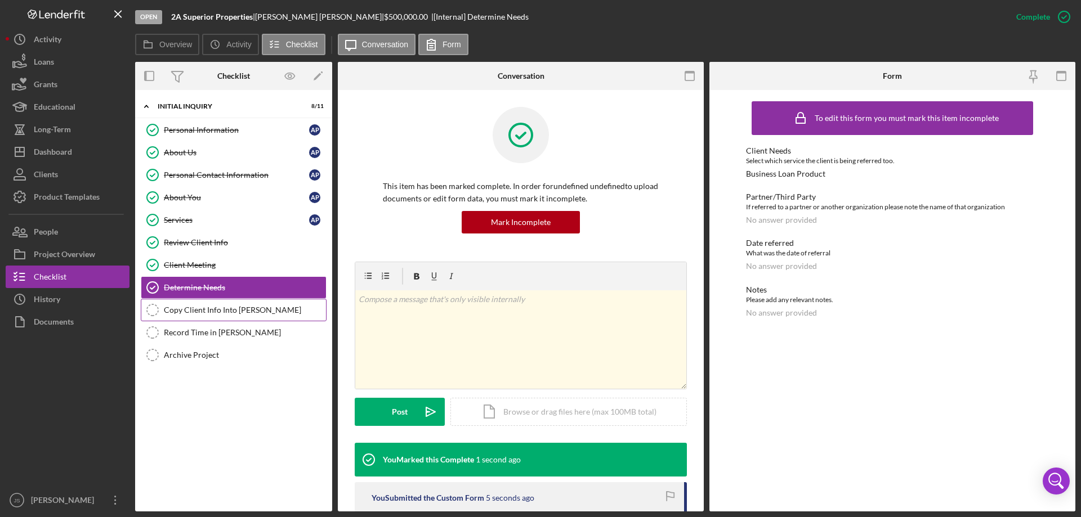
click at [211, 312] on div "Copy Client Info Into [PERSON_NAME]" at bounding box center [245, 310] width 162 height 9
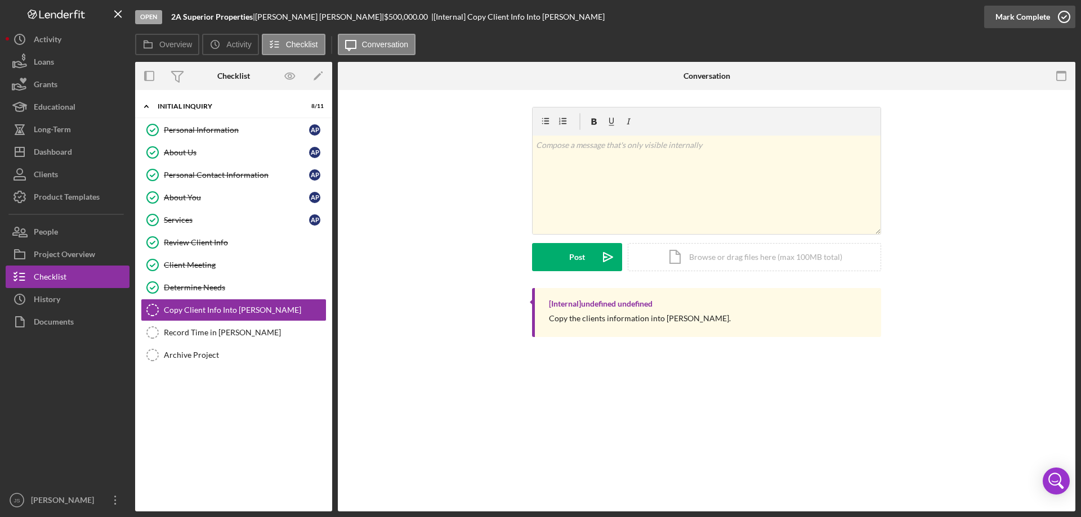
drag, startPoint x: 1062, startPoint y: 13, endPoint x: 1056, endPoint y: 17, distance: 8.1
click at [1063, 13] on icon "button" at bounding box center [1064, 17] width 28 height 28
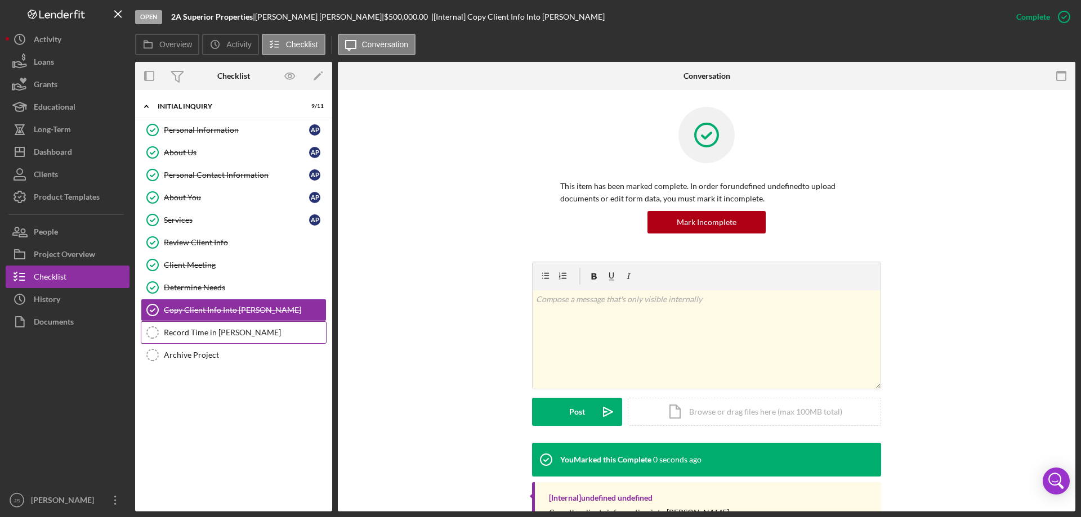
click at [200, 329] on div "Record Time in [PERSON_NAME]" at bounding box center [245, 332] width 162 height 9
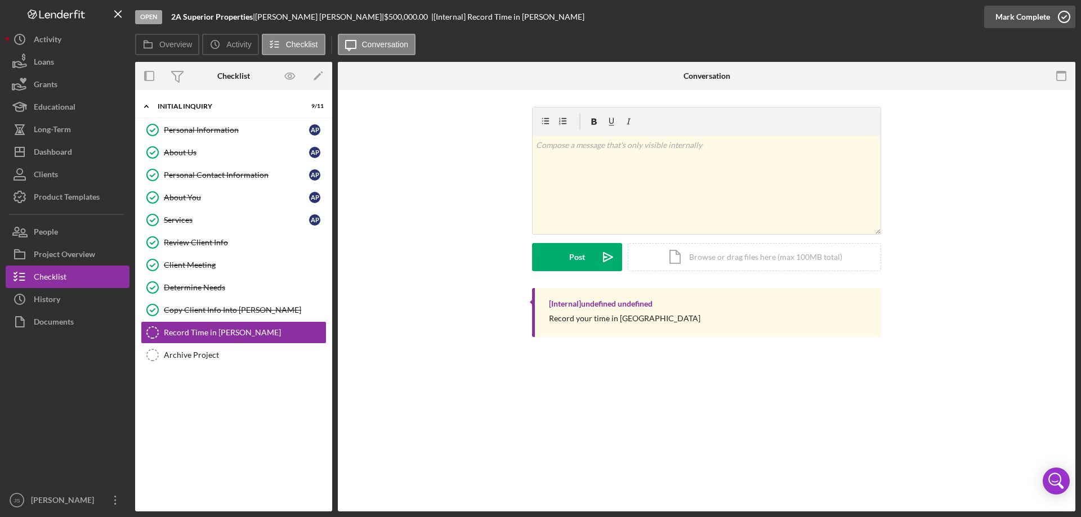
click at [1066, 19] on icon "button" at bounding box center [1064, 17] width 28 height 28
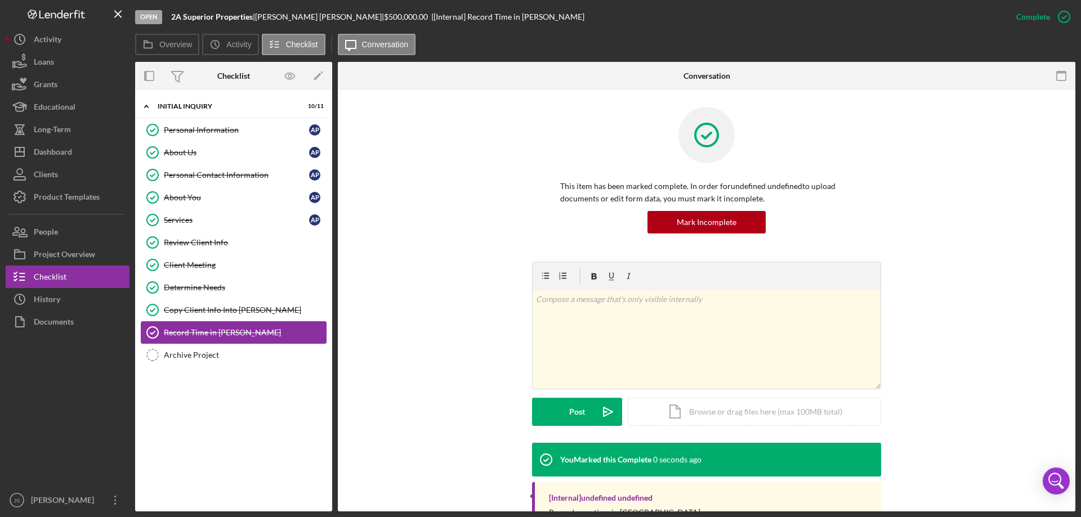
drag, startPoint x: 186, startPoint y: 355, endPoint x: 278, endPoint y: 332, distance: 94.1
click at [188, 355] on div "Archive Project" at bounding box center [245, 355] width 162 height 9
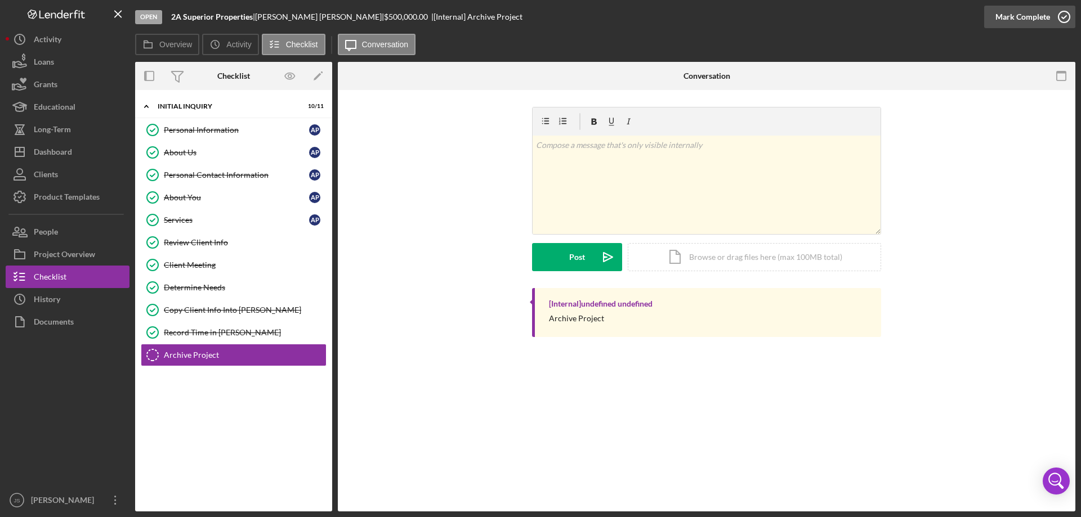
click at [1061, 16] on icon "button" at bounding box center [1064, 17] width 28 height 28
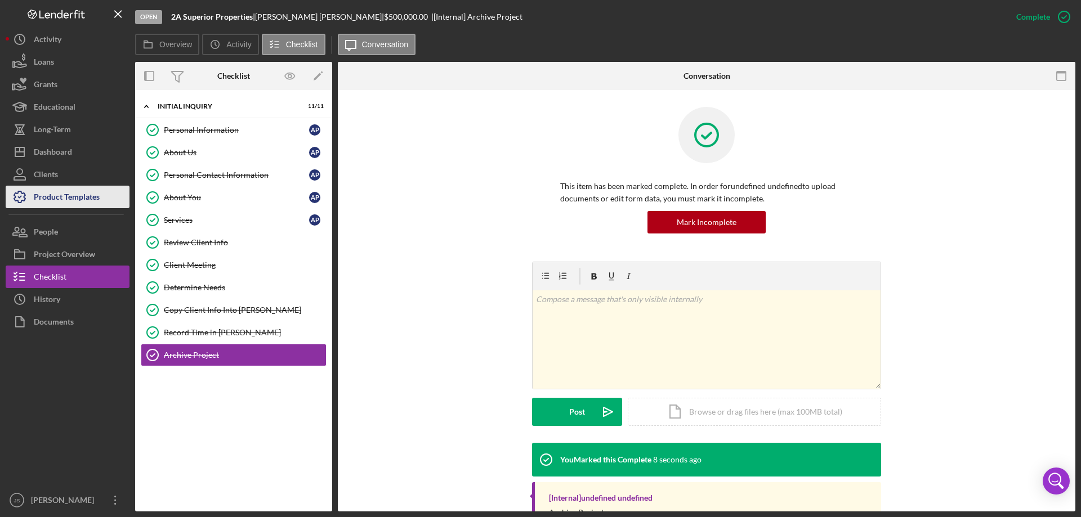
drag, startPoint x: 221, startPoint y: 175, endPoint x: 73, endPoint y: 196, distance: 149.5
click at [222, 175] on div "Personal Contact Information" at bounding box center [236, 175] width 145 height 9
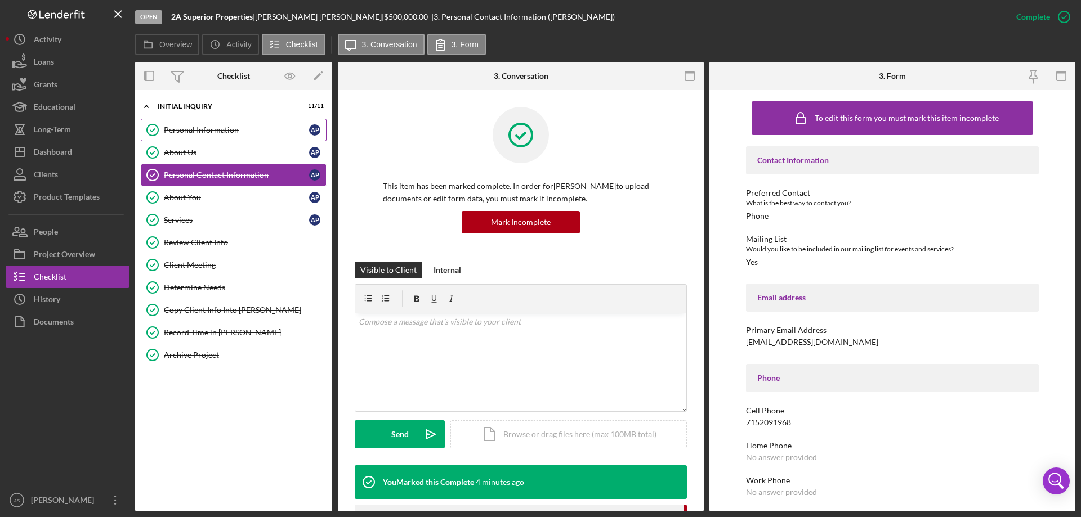
click at [220, 132] on div "Personal Information" at bounding box center [236, 130] width 145 height 9
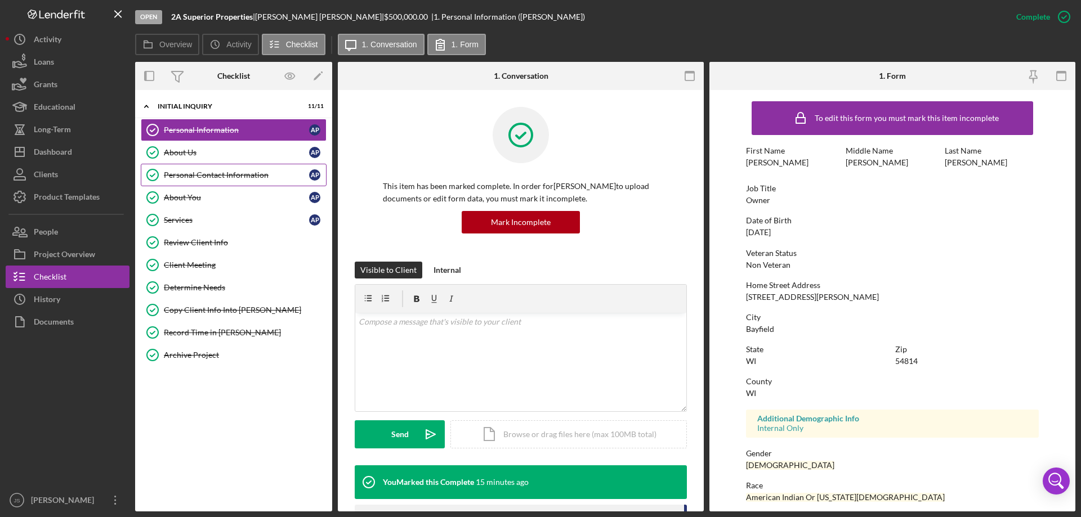
drag, startPoint x: 239, startPoint y: 173, endPoint x: 236, endPoint y: 184, distance: 10.9
click at [239, 173] on div "Personal Contact Information" at bounding box center [236, 175] width 145 height 9
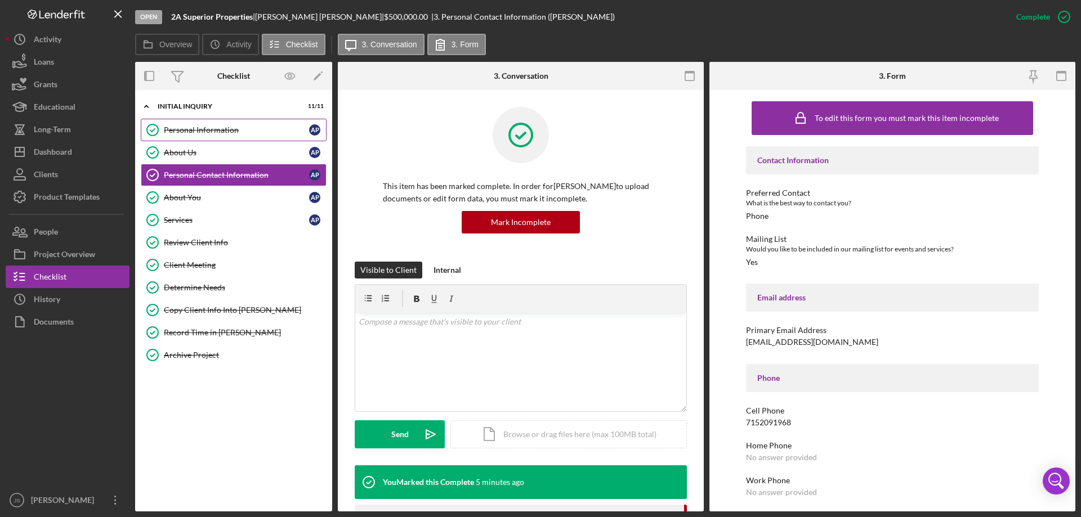
click at [223, 128] on div "Personal Information" at bounding box center [236, 130] width 145 height 9
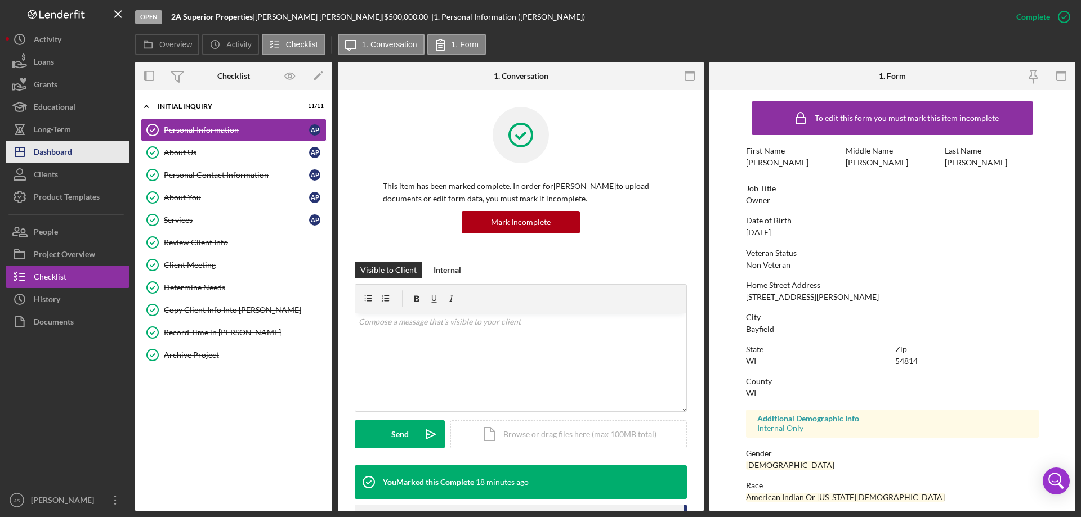
click at [67, 154] on div "Dashboard" at bounding box center [53, 153] width 38 height 25
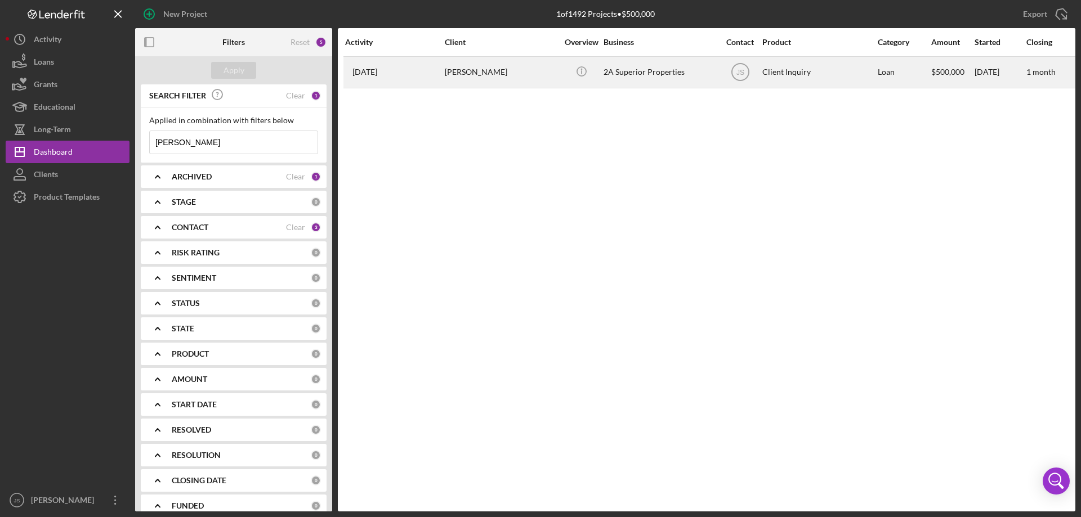
click at [531, 81] on div "[PERSON_NAME]" at bounding box center [501, 72] width 113 height 30
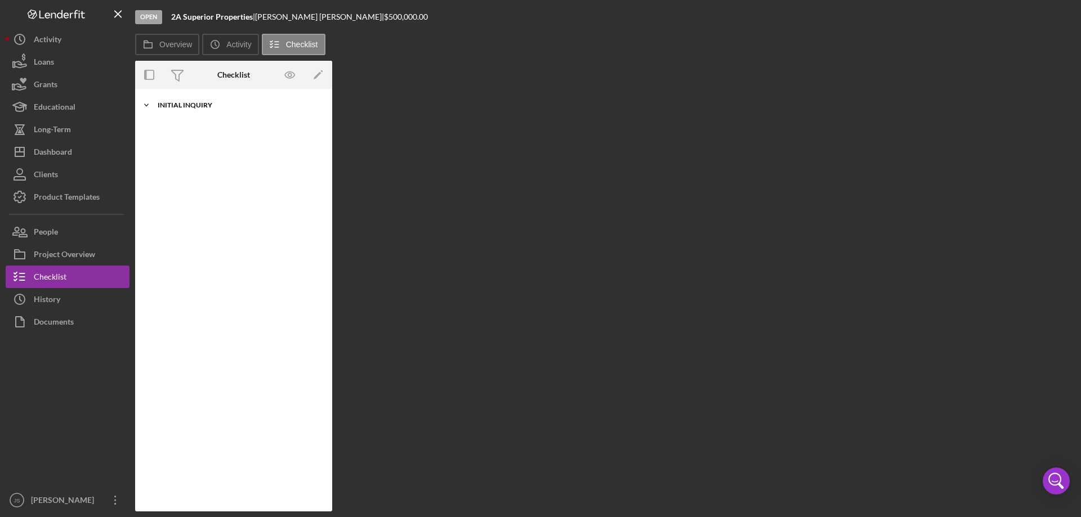
click at [147, 106] on icon "Icon/Expander" at bounding box center [146, 105] width 23 height 23
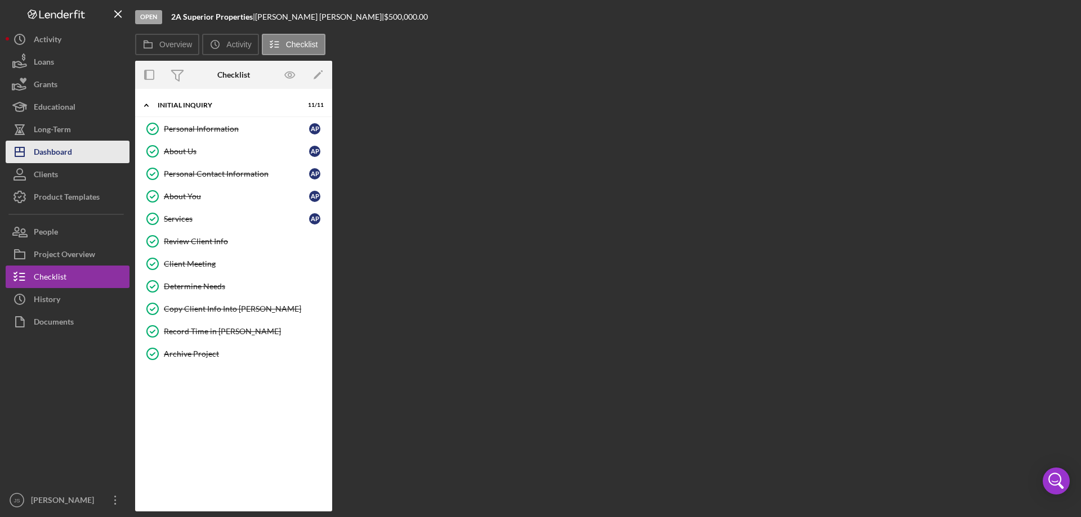
click at [80, 153] on button "Icon/Dashboard Dashboard" at bounding box center [68, 152] width 124 height 23
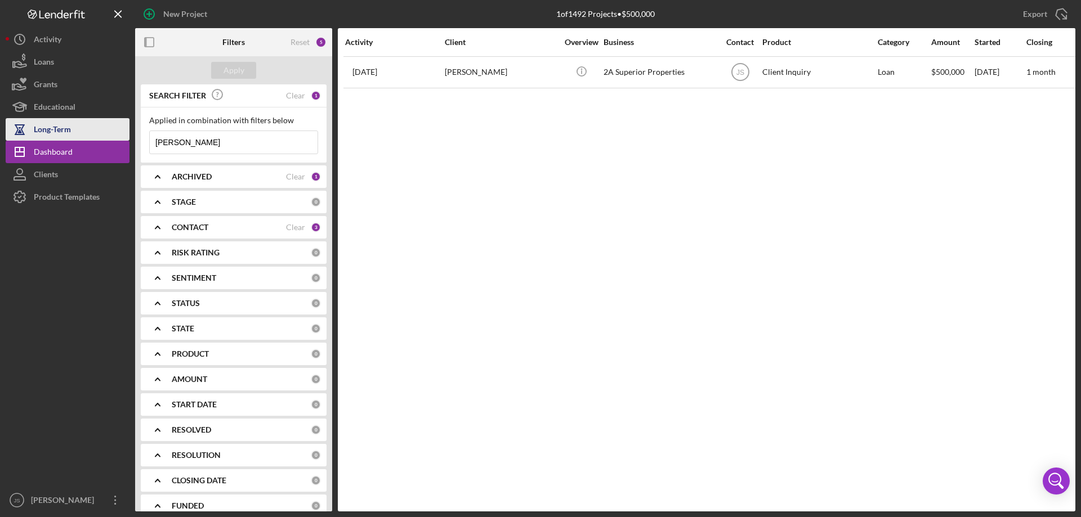
drag, startPoint x: 174, startPoint y: 151, endPoint x: 50, endPoint y: 135, distance: 124.9
click at [56, 137] on div "New Project 1 of 1492 Projects • $500,000 [PERSON_NAME] Export Icon/Export Filt…" at bounding box center [541, 256] width 1070 height 512
click at [229, 77] on div "Apply" at bounding box center [233, 70] width 21 height 17
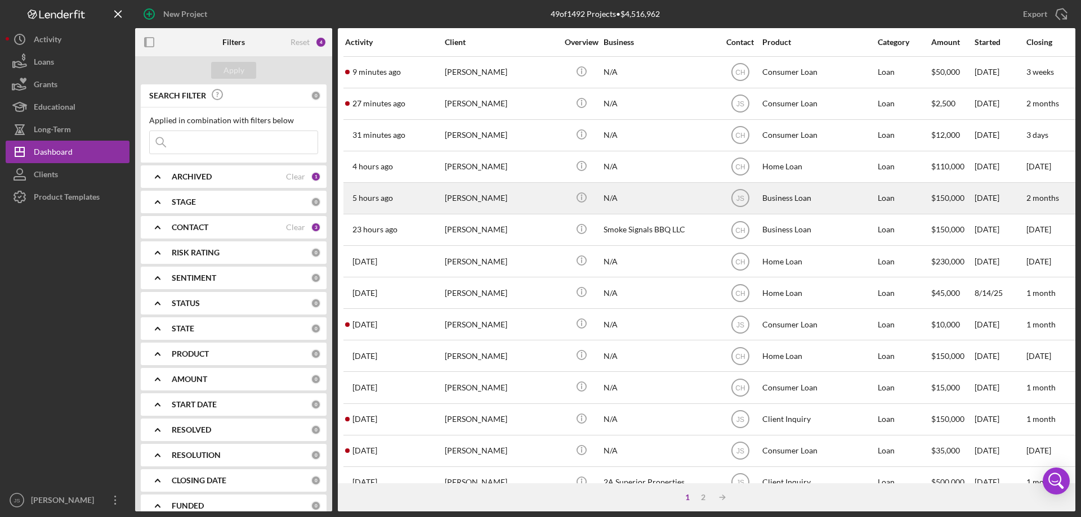
click at [545, 203] on div "[PERSON_NAME]" at bounding box center [501, 199] width 113 height 30
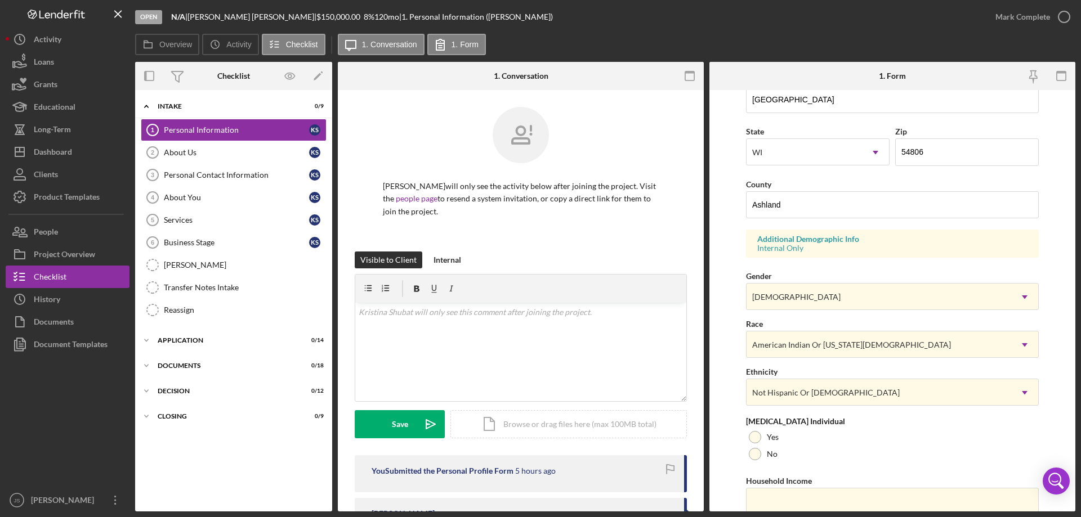
scroll to position [330, 0]
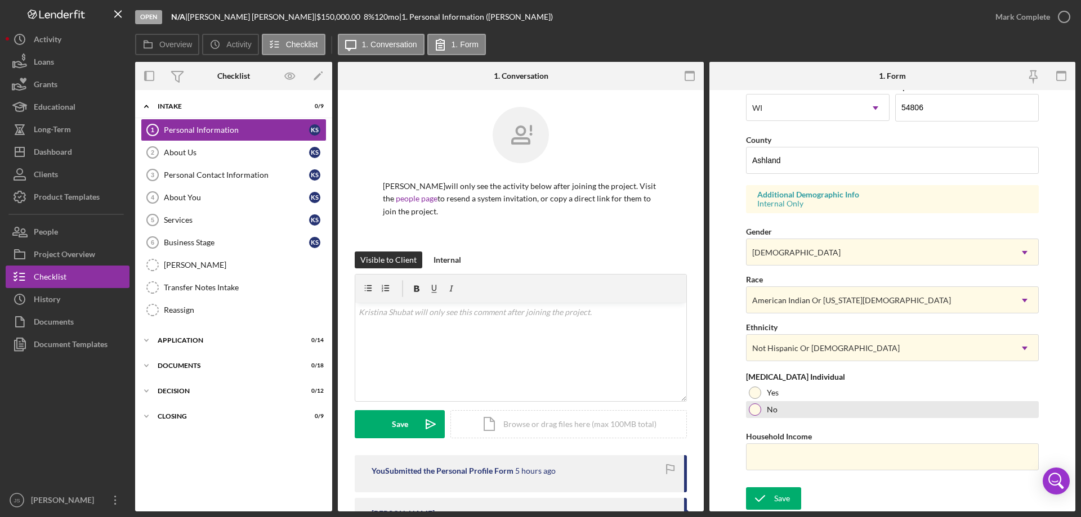
click at [754, 408] on div at bounding box center [755, 410] width 12 height 12
drag, startPoint x: 761, startPoint y: 459, endPoint x: 748, endPoint y: 464, distance: 13.2
click at [761, 459] on input "Household Income" at bounding box center [892, 457] width 293 height 27
type input "$28,800"
click at [764, 497] on icon "submit" at bounding box center [760, 499] width 28 height 28
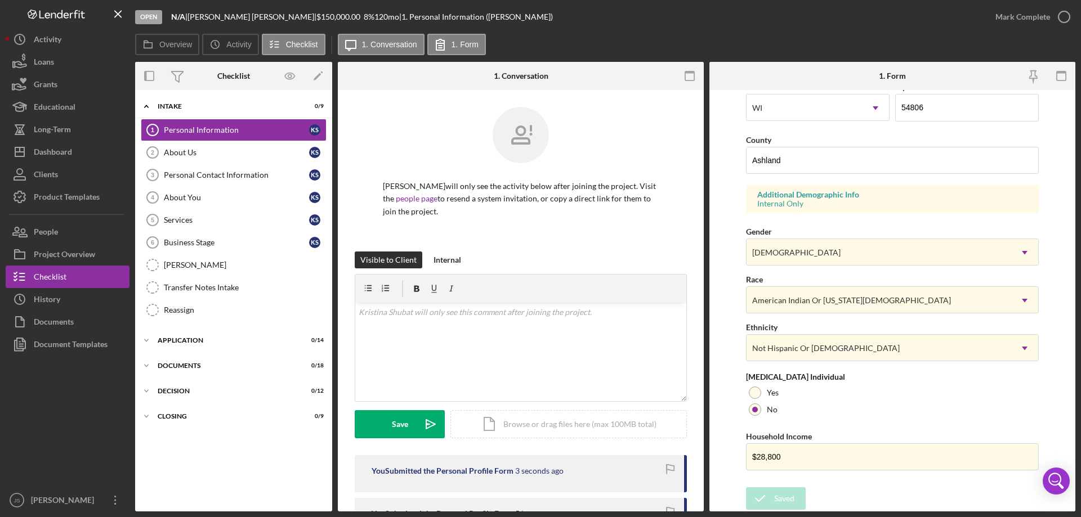
click at [1064, 15] on div "Open N/A | [PERSON_NAME] | $150,000.00 8 % 120 mo | 1. Personal Information ([P…" at bounding box center [540, 258] width 1081 height 517
click at [1061, 18] on icon "button" at bounding box center [1064, 17] width 28 height 28
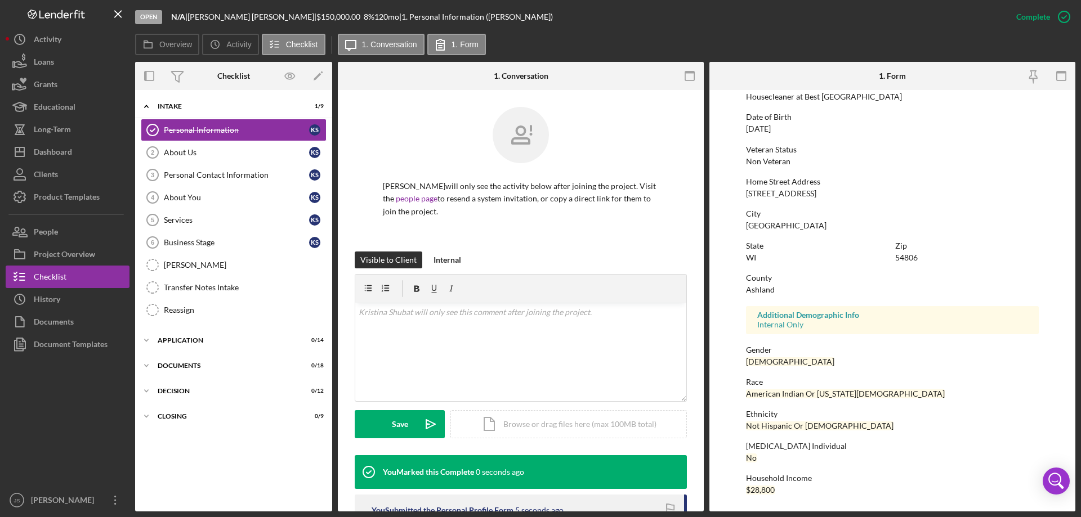
scroll to position [104, 0]
click at [883, 24] on div "Open N/A | [PERSON_NAME] | $150,000.00 8 % 120 mo | 1. Personal Information ([P…" at bounding box center [570, 17] width 870 height 34
click at [216, 154] on div "About Us" at bounding box center [236, 152] width 145 height 9
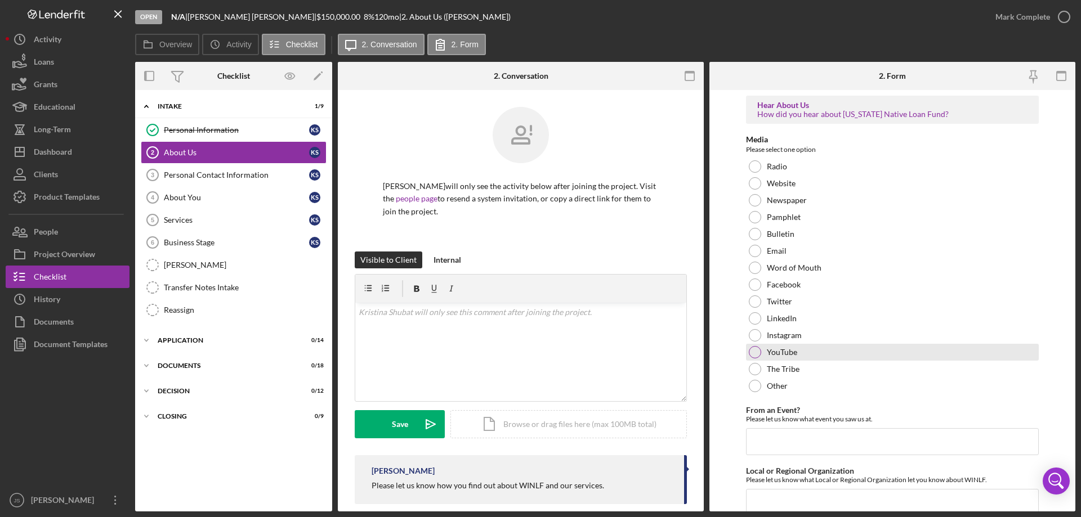
drag, startPoint x: 755, startPoint y: 267, endPoint x: 855, endPoint y: 354, distance: 132.4
click at [756, 267] on div at bounding box center [755, 268] width 12 height 12
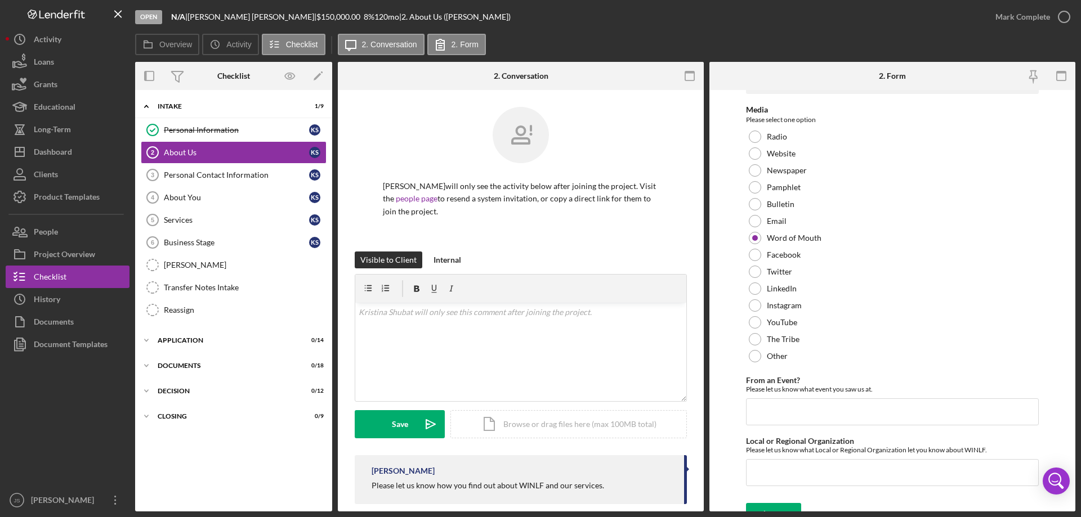
scroll to position [46, 0]
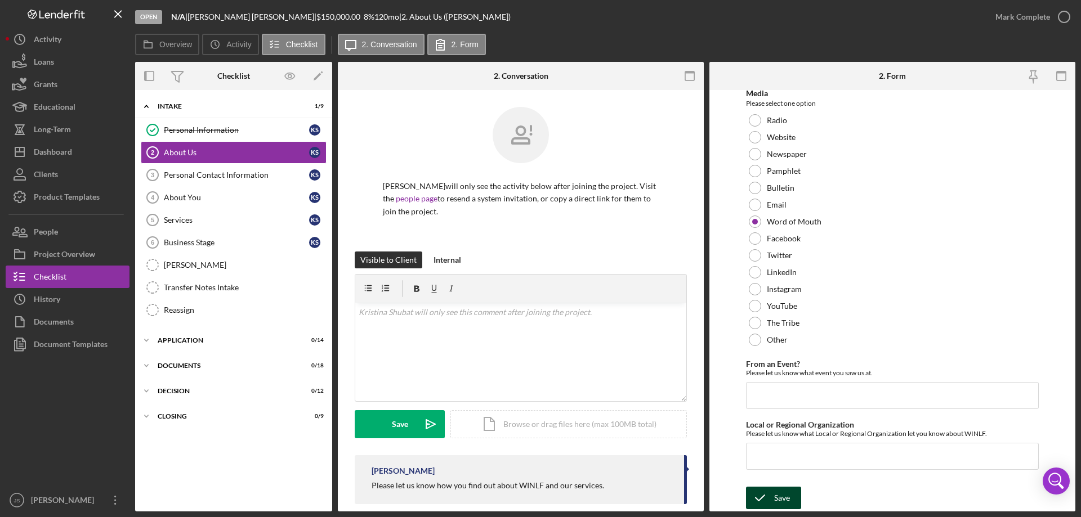
click at [768, 498] on icon "submit" at bounding box center [760, 498] width 28 height 28
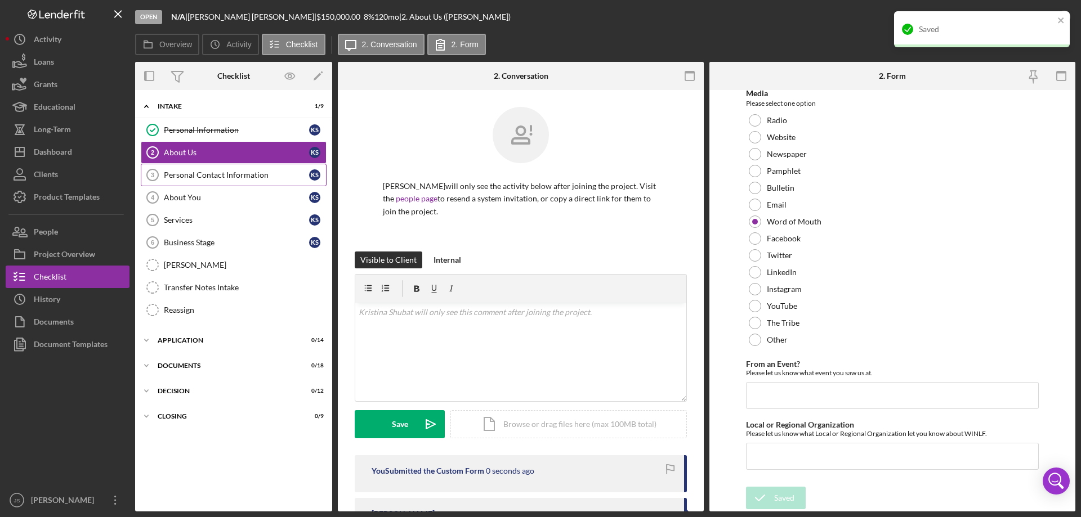
click at [226, 177] on div "Personal Contact Information" at bounding box center [236, 175] width 145 height 9
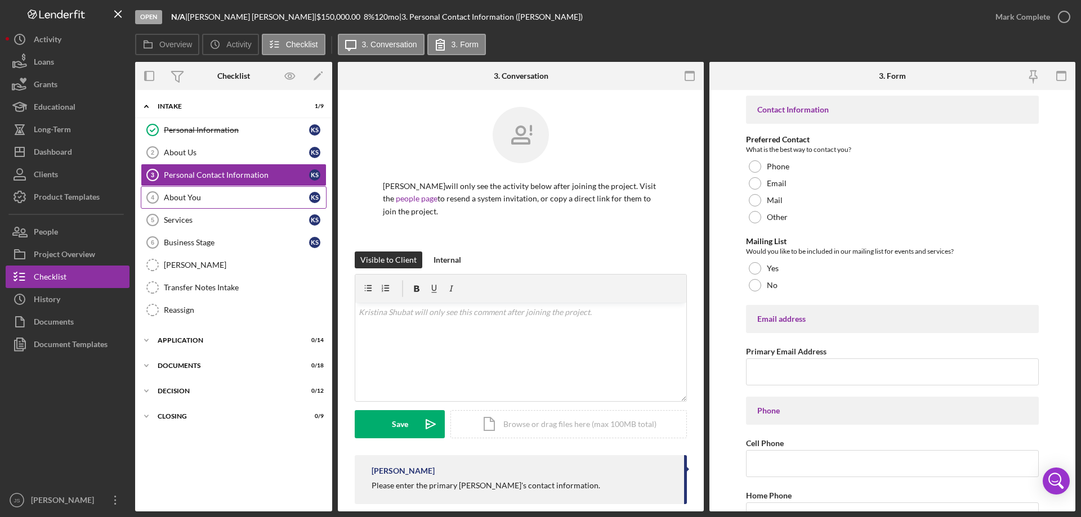
click at [230, 199] on div "About You" at bounding box center [236, 197] width 145 height 9
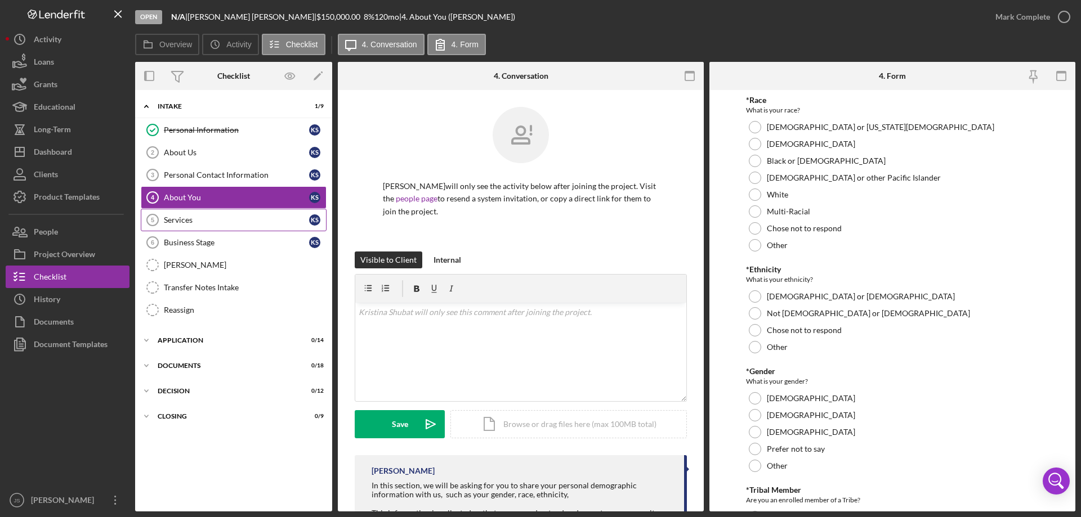
click at [223, 223] on div "Services" at bounding box center [236, 220] width 145 height 9
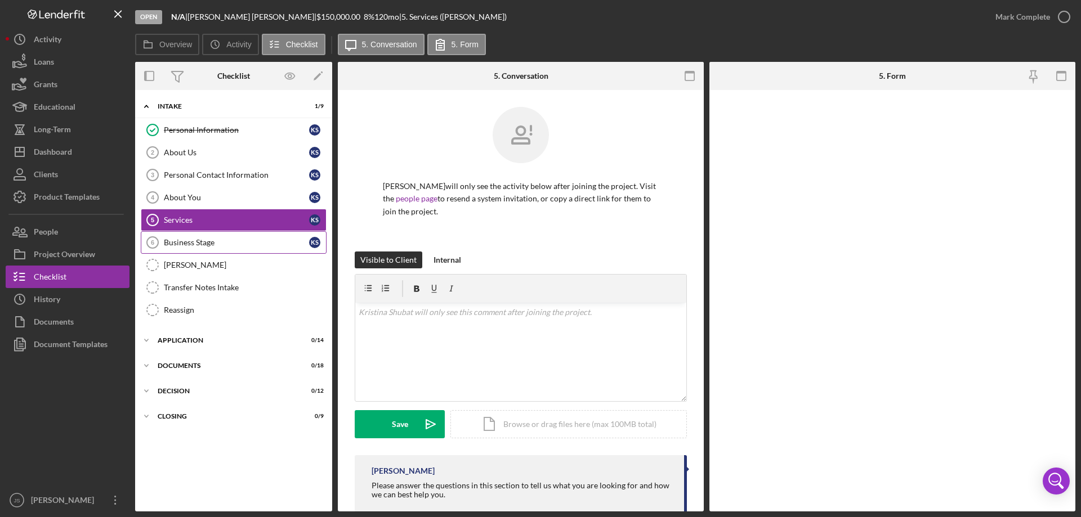
click at [230, 239] on div "Business Stage" at bounding box center [236, 242] width 145 height 9
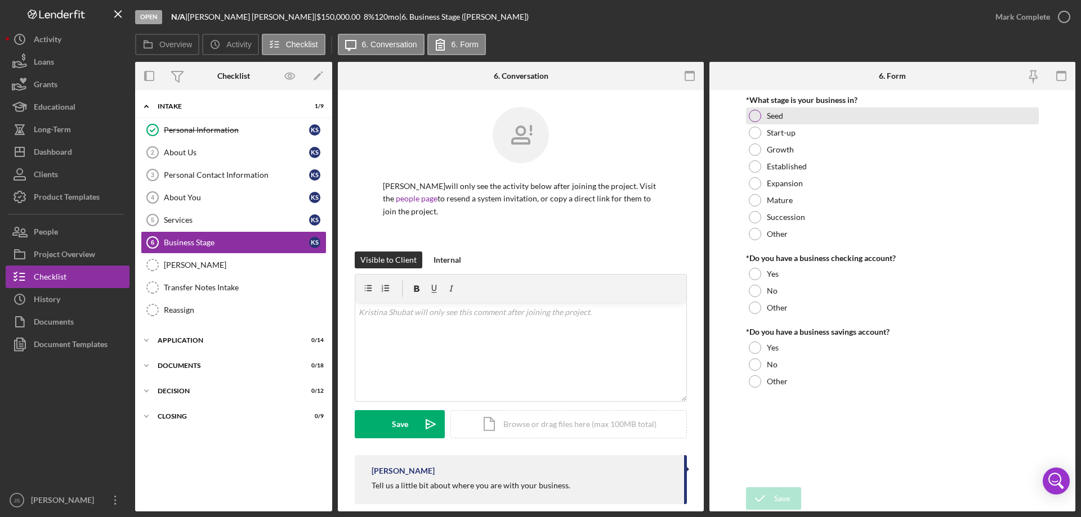
click at [754, 114] on div at bounding box center [755, 116] width 12 height 12
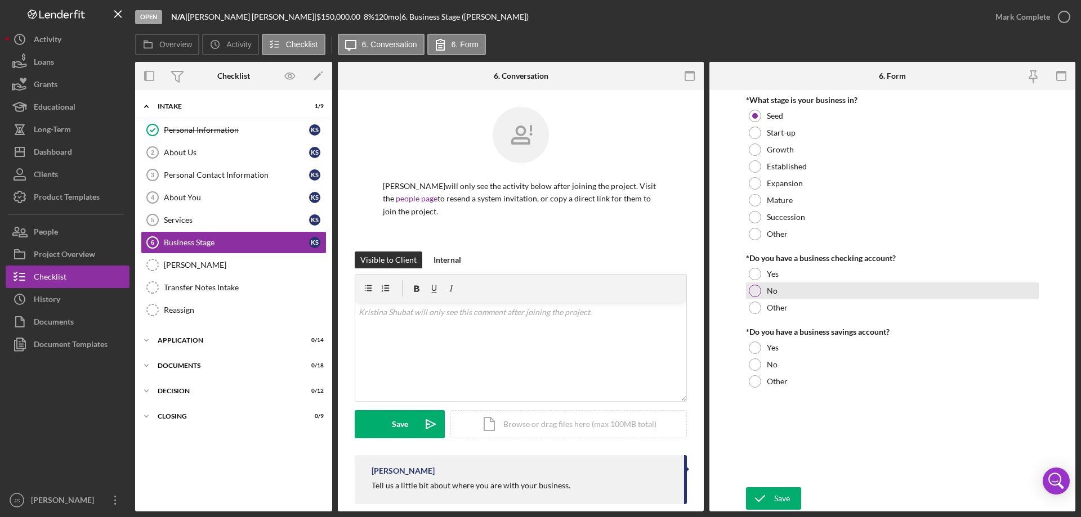
click at [754, 289] on div at bounding box center [755, 291] width 12 height 12
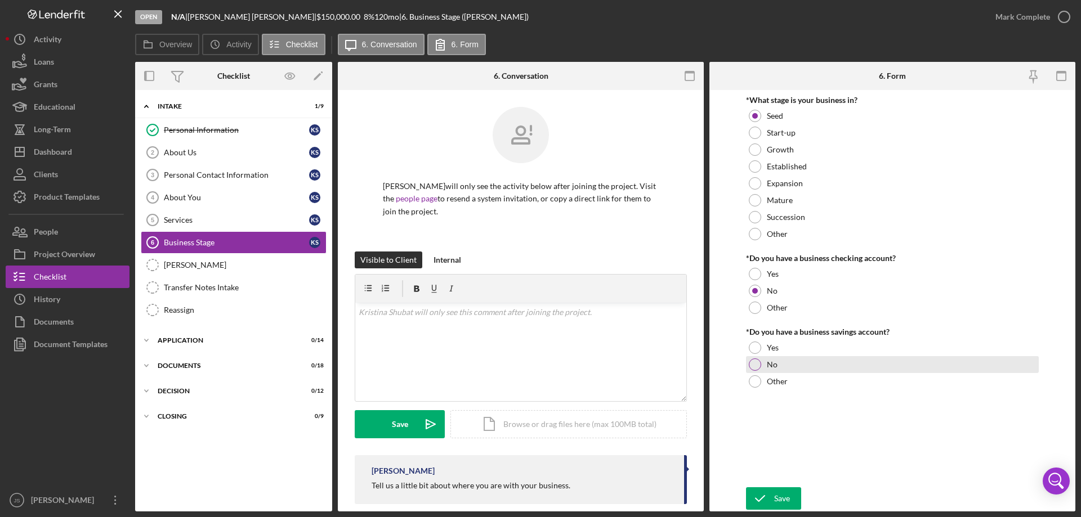
click at [756, 363] on div at bounding box center [755, 365] width 12 height 12
click at [768, 496] on icon "submit" at bounding box center [760, 499] width 28 height 28
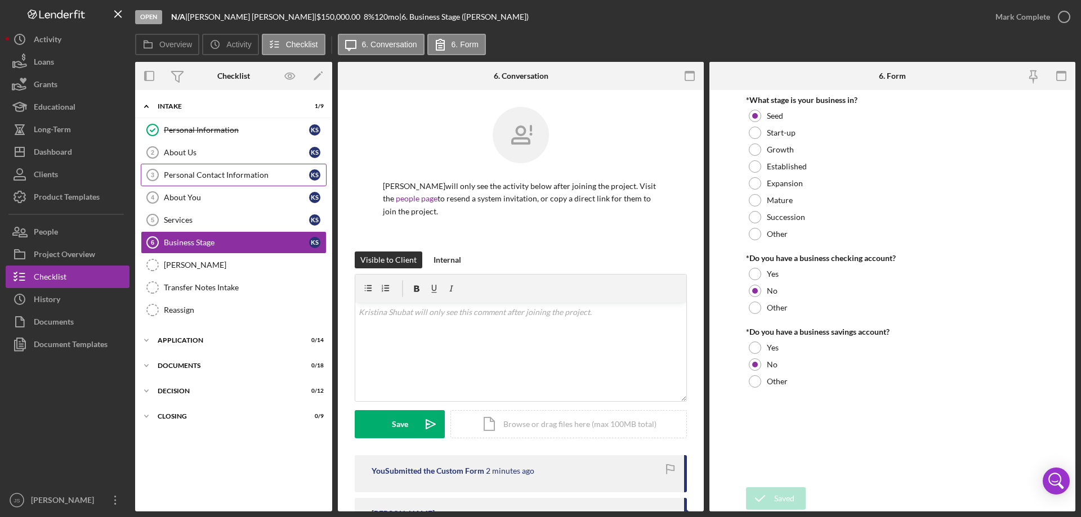
click at [231, 176] on div "Personal Contact Information" at bounding box center [236, 175] width 145 height 9
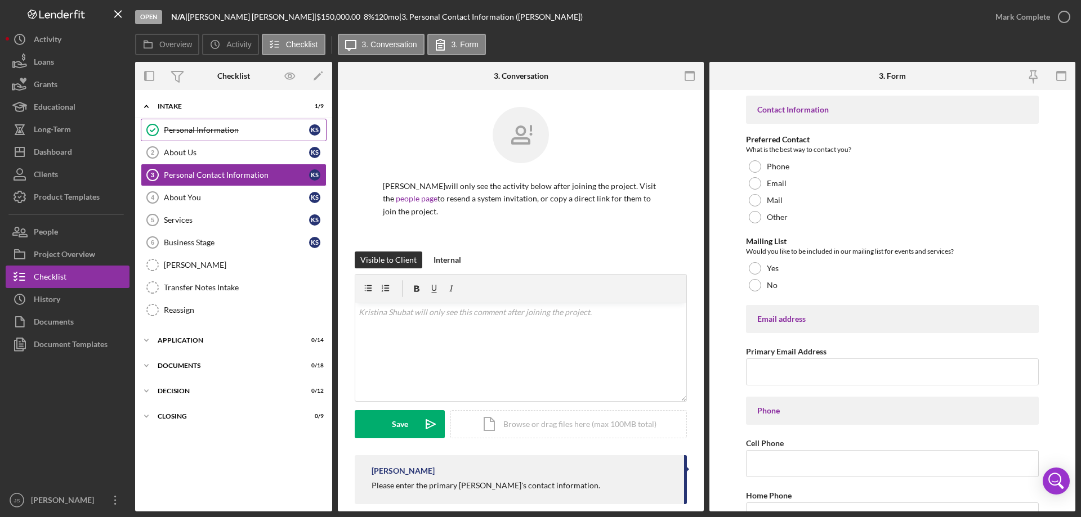
click at [265, 126] on div "Personal Information" at bounding box center [236, 130] width 145 height 9
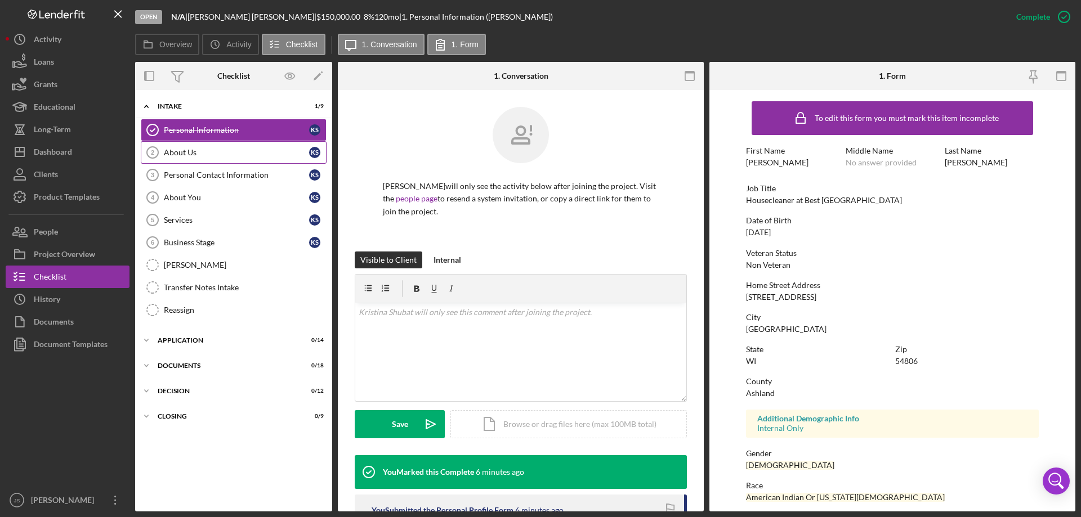
click at [218, 155] on div "About Us" at bounding box center [236, 152] width 145 height 9
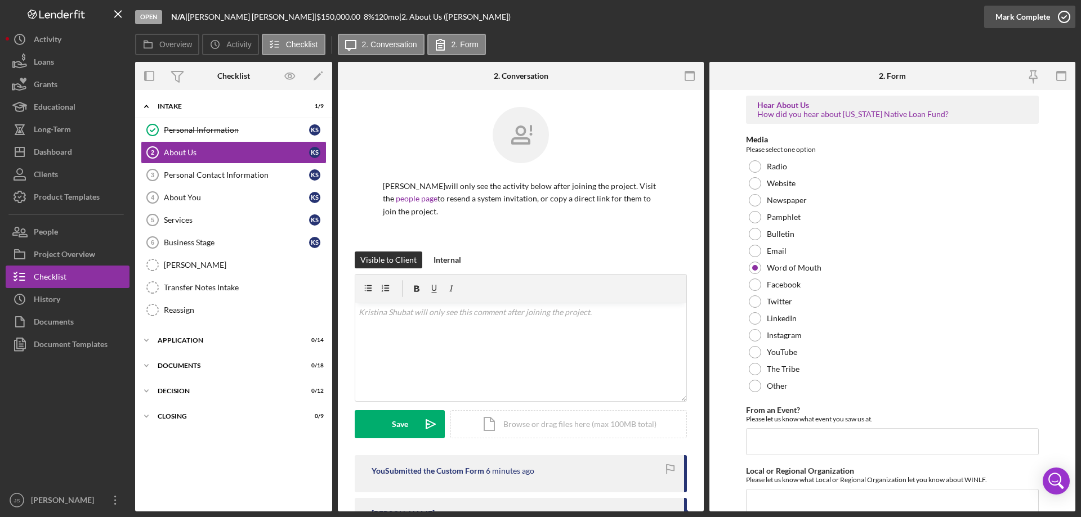
click at [1063, 15] on icon "button" at bounding box center [1064, 17] width 28 height 28
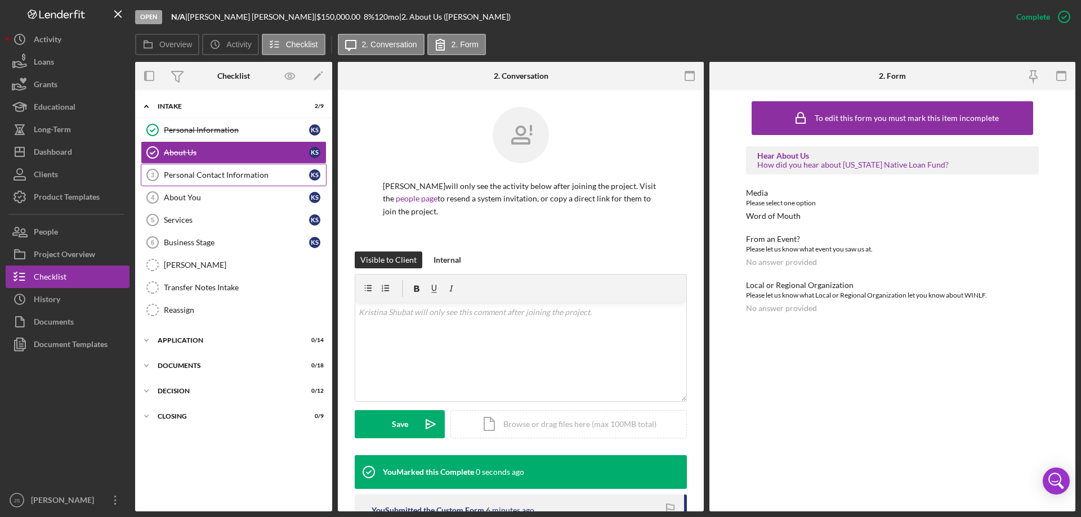
click at [207, 177] on div "Personal Contact Information" at bounding box center [236, 175] width 145 height 9
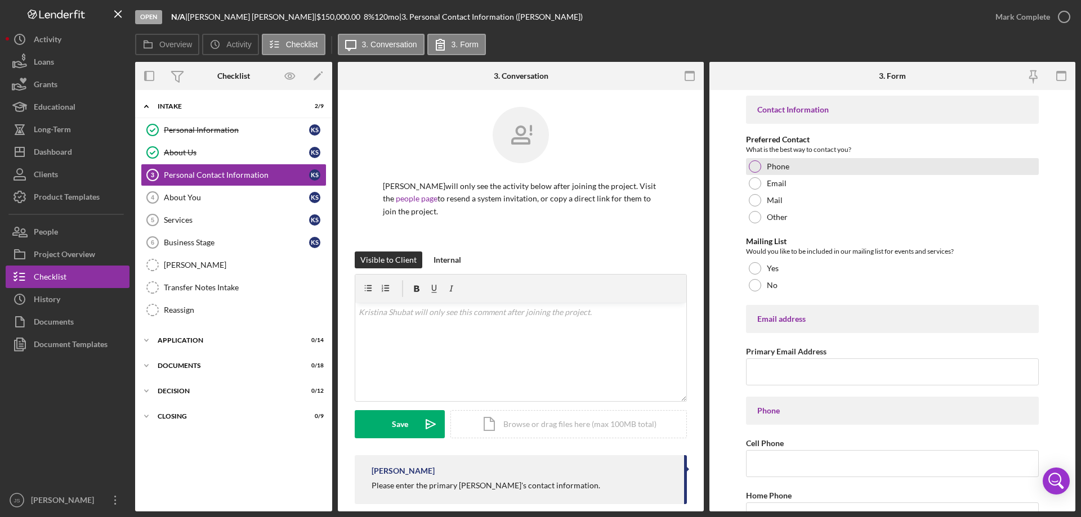
click at [754, 164] on div at bounding box center [755, 166] width 12 height 12
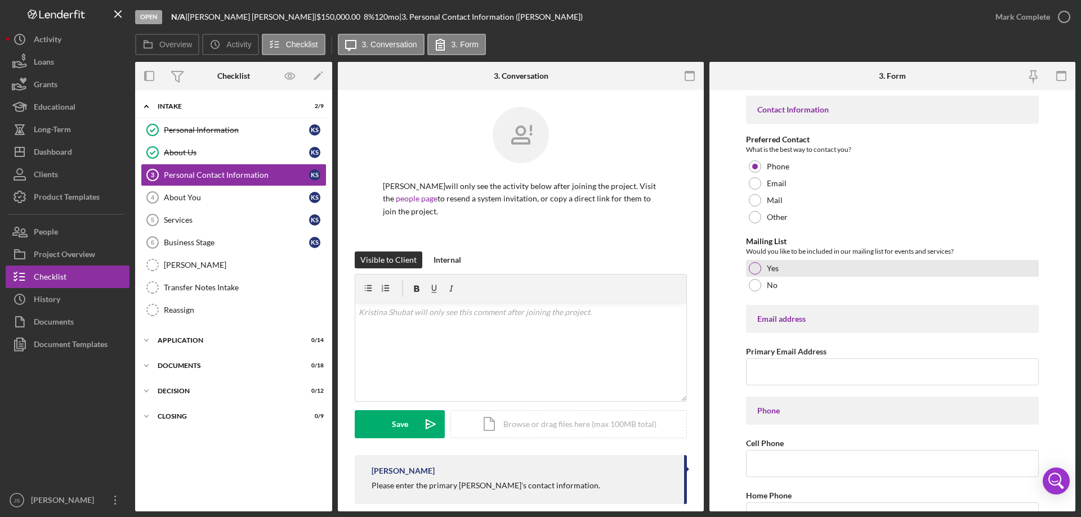
click at [756, 268] on div at bounding box center [755, 268] width 12 height 12
click at [771, 373] on input "Primary Email Address" at bounding box center [892, 372] width 293 height 27
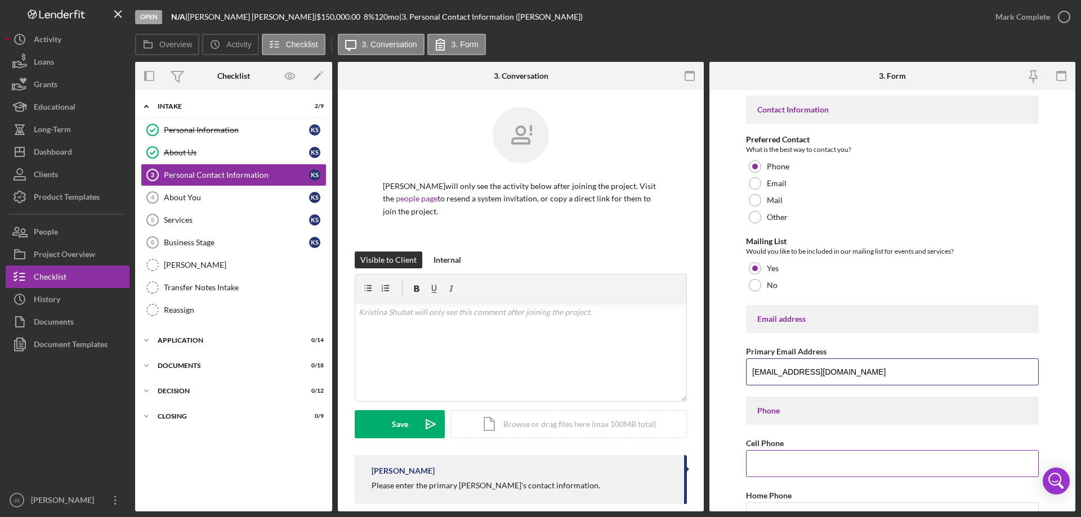
type input "[EMAIL_ADDRESS][DOMAIN_NAME]"
click at [759, 468] on input "Cell Phone" at bounding box center [892, 463] width 293 height 27
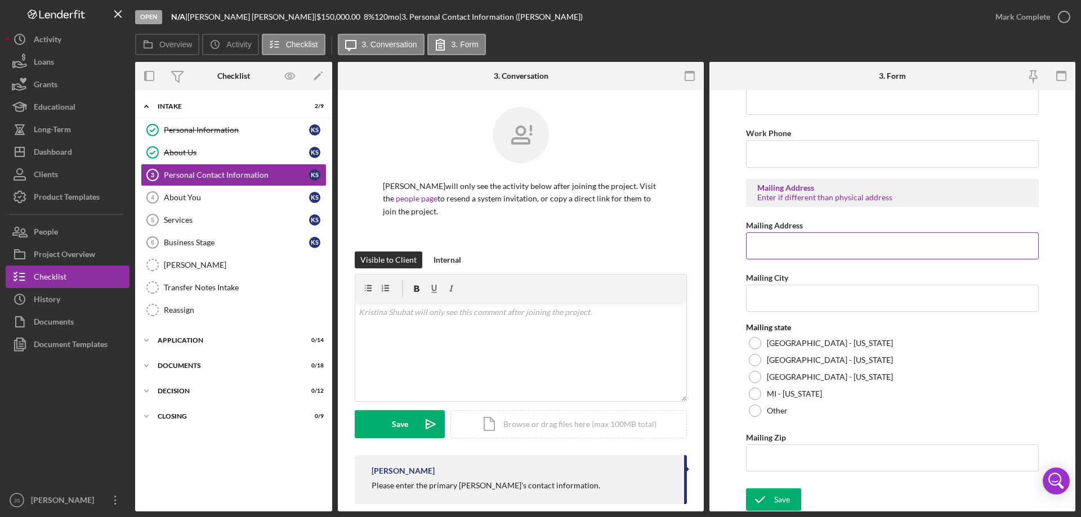
scroll to position [416, 0]
type input "[PHONE_NUMBER]"
drag, startPoint x: 770, startPoint y: 244, endPoint x: 759, endPoint y: 245, distance: 10.8
click at [770, 245] on input "Mailing Address" at bounding box center [892, 244] width 293 height 27
type input "[STREET_ADDRESS]"
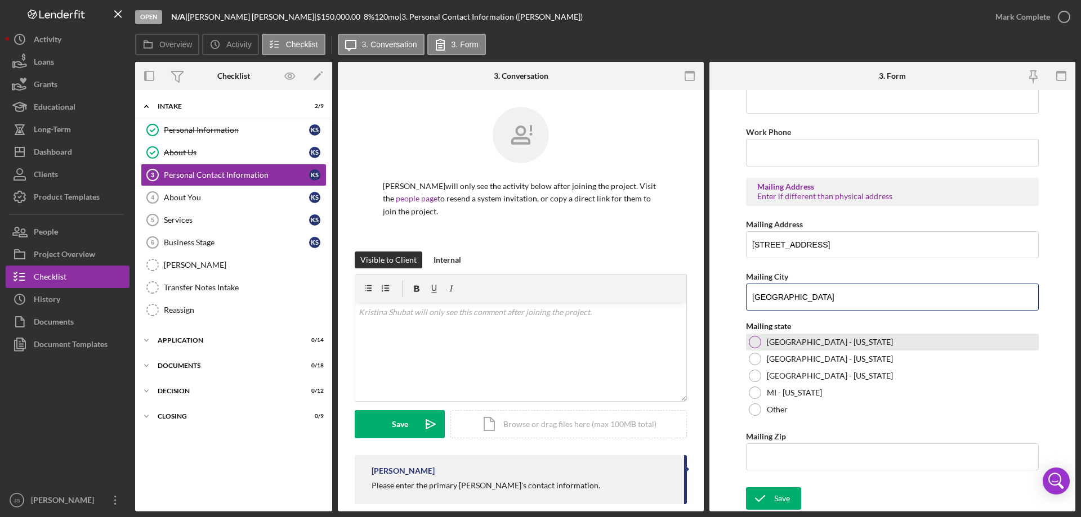
type input "[GEOGRAPHIC_DATA]"
click at [758, 345] on div at bounding box center [755, 342] width 12 height 12
click at [766, 459] on input "Mailing Zip" at bounding box center [892, 457] width 293 height 27
type input "54,806"
click at [786, 497] on div "Save" at bounding box center [782, 499] width 16 height 23
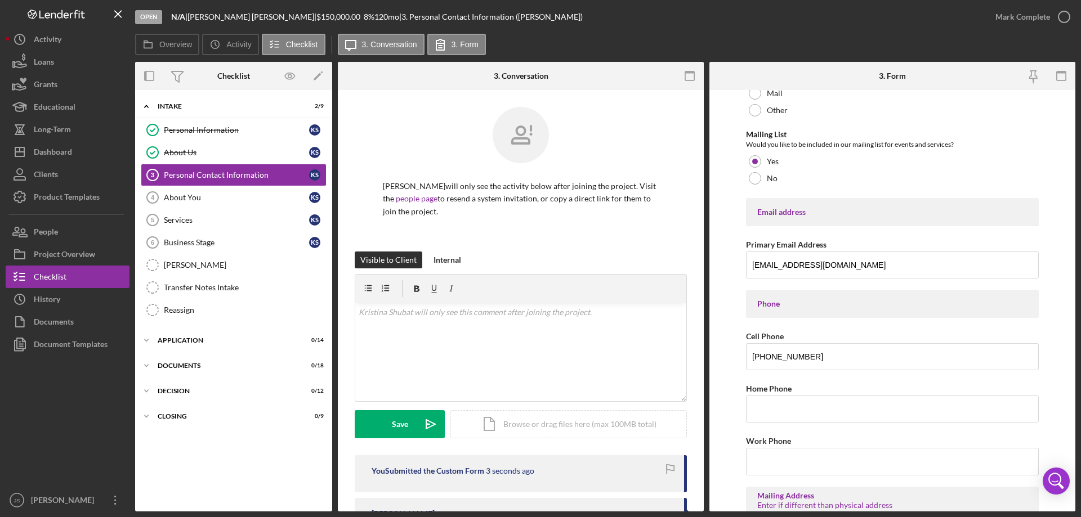
scroll to position [0, 0]
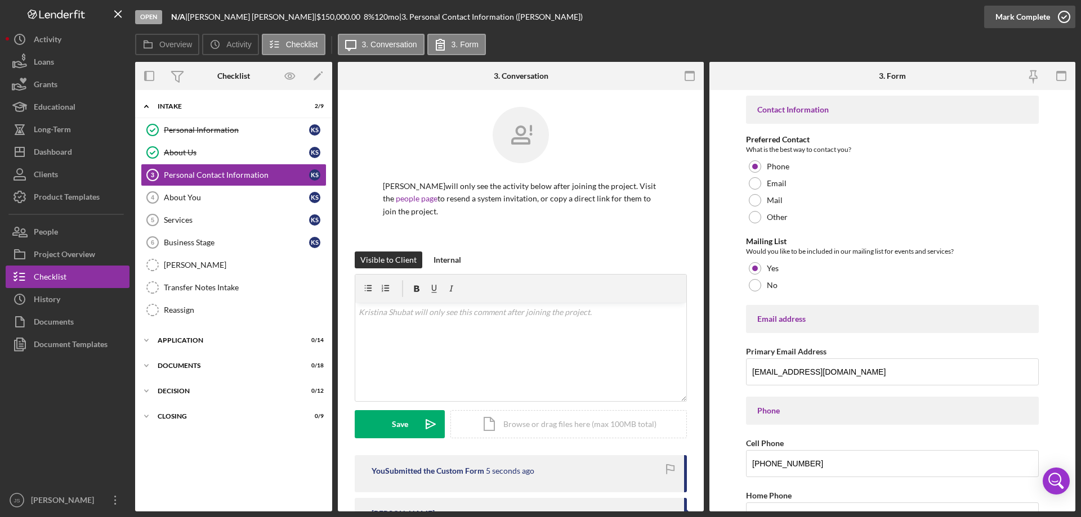
click at [1063, 15] on icon "button" at bounding box center [1064, 17] width 28 height 28
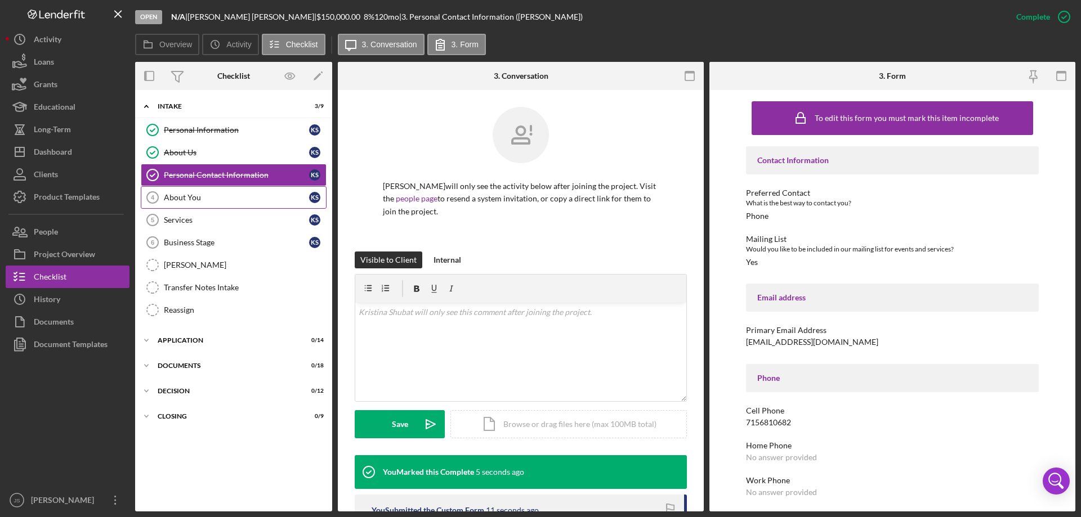
click at [182, 196] on div "About You" at bounding box center [236, 197] width 145 height 9
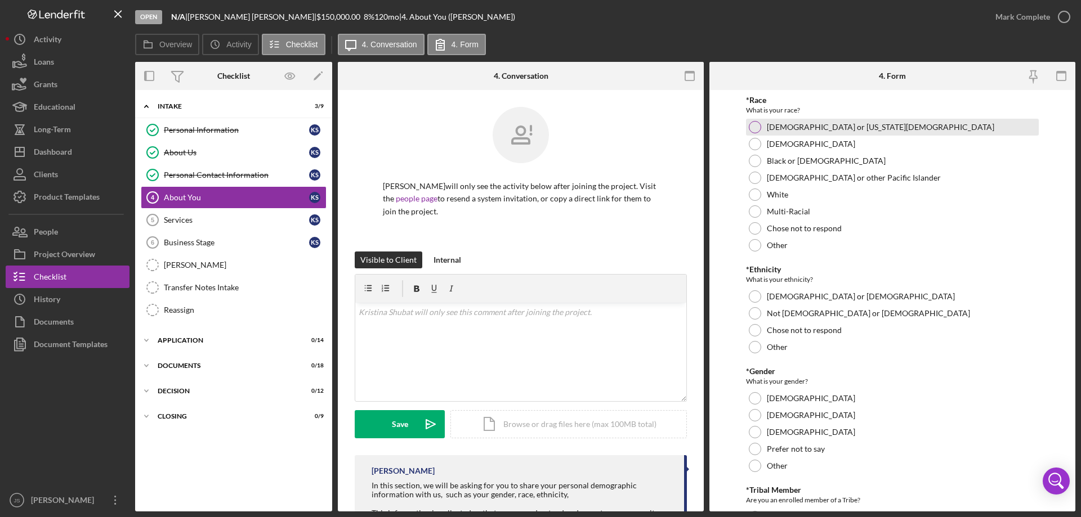
click at [756, 126] on div at bounding box center [755, 127] width 12 height 12
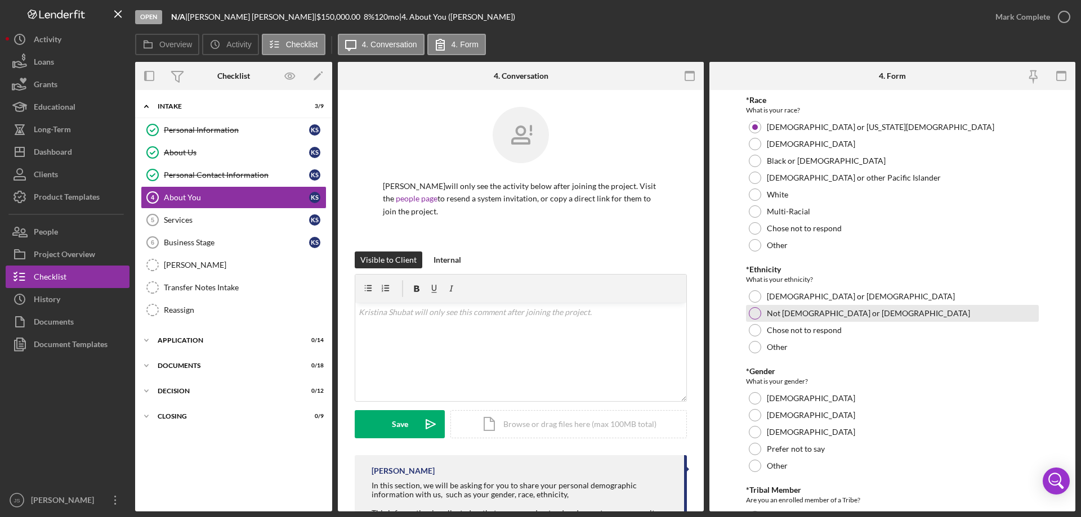
click at [758, 311] on div at bounding box center [755, 313] width 12 height 12
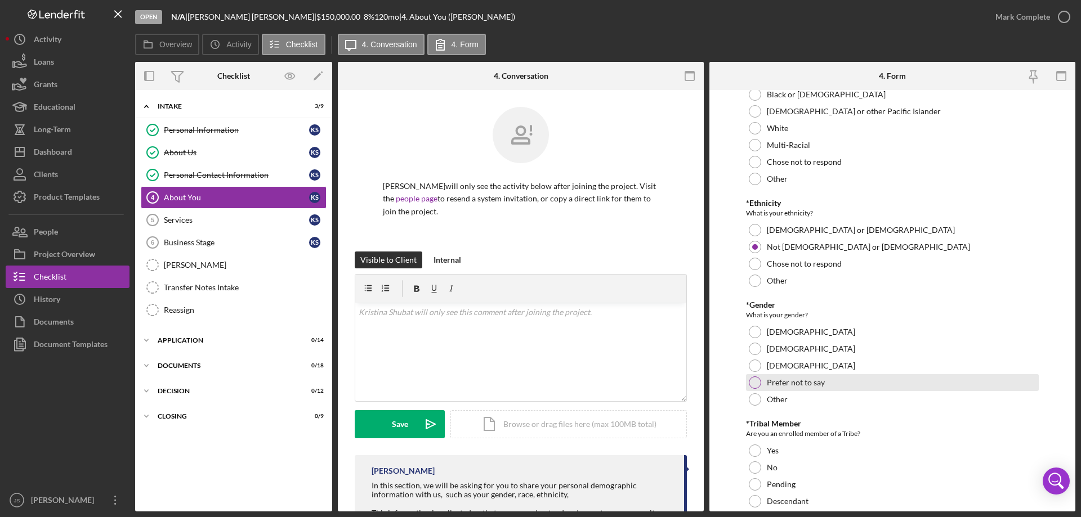
scroll to position [169, 0]
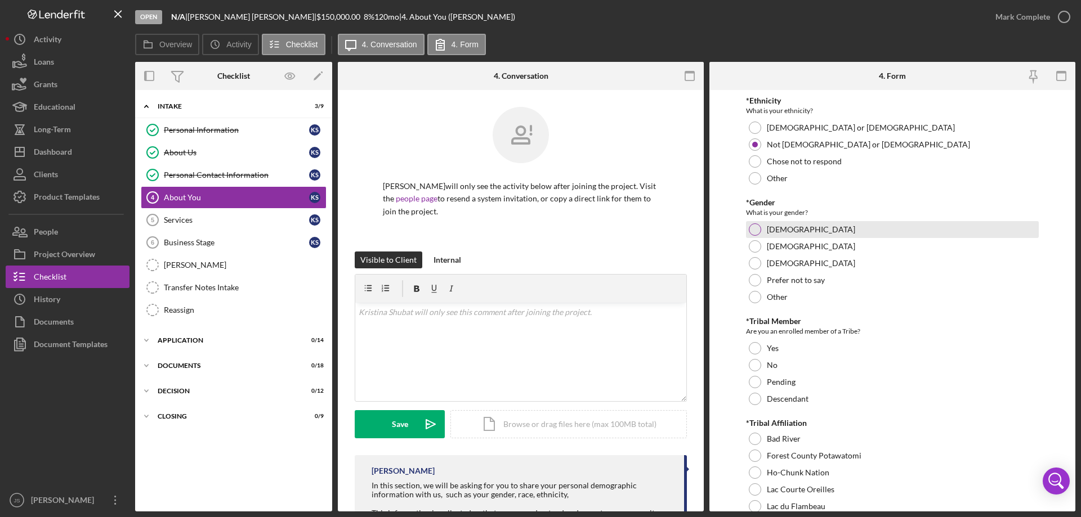
click at [757, 228] on div at bounding box center [755, 229] width 12 height 12
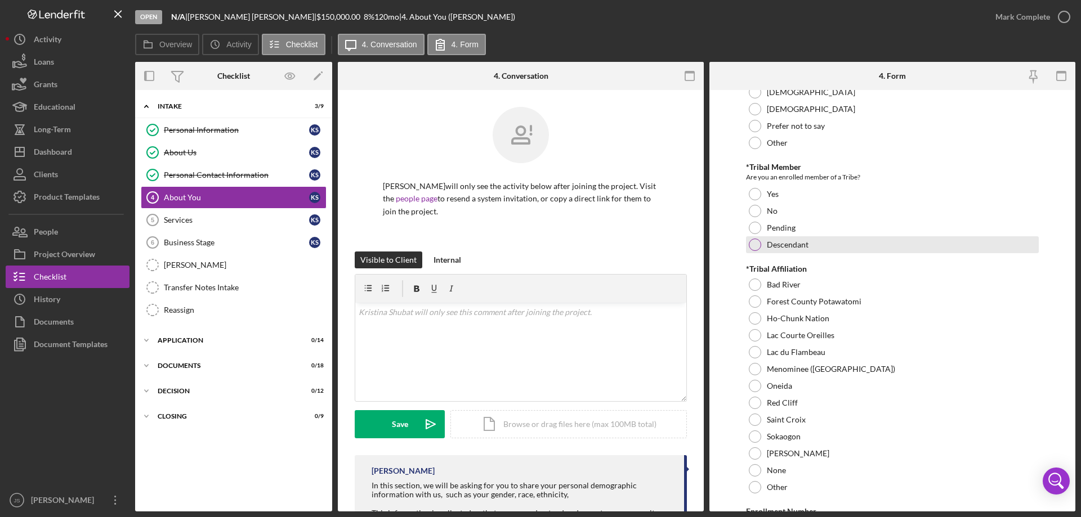
scroll to position [338, 0]
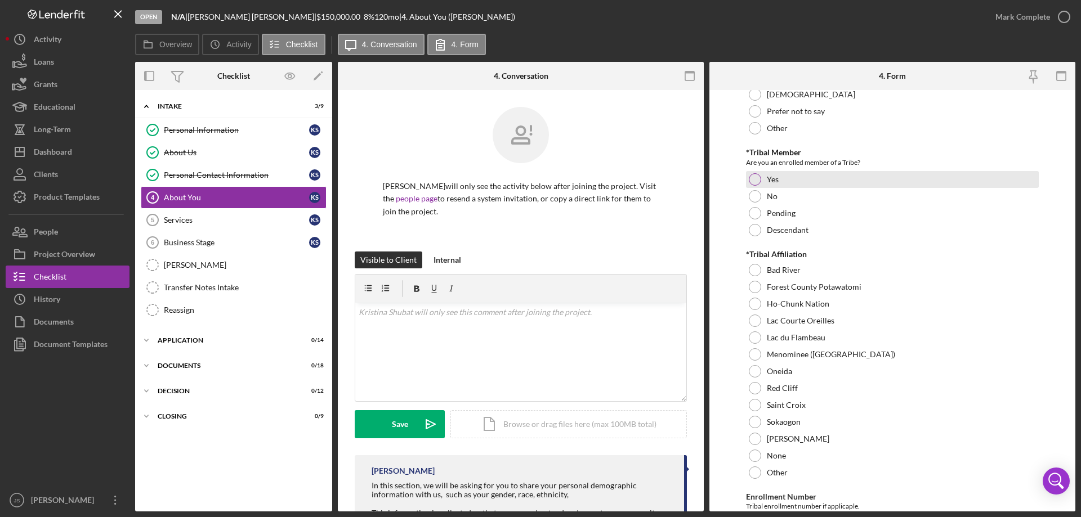
drag, startPoint x: 753, startPoint y: 175, endPoint x: 940, endPoint y: 238, distance: 197.2
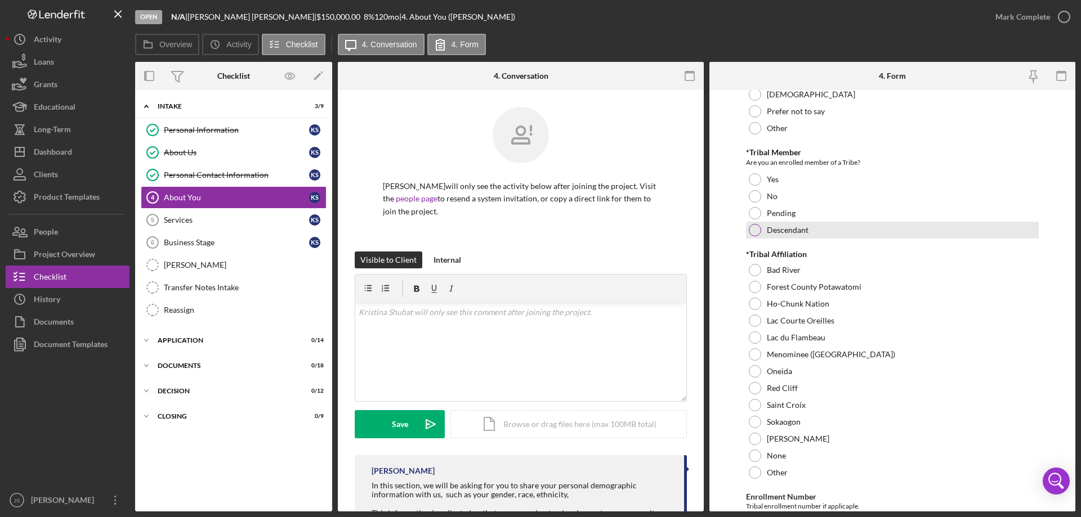
click at [754, 175] on div at bounding box center [755, 179] width 12 height 12
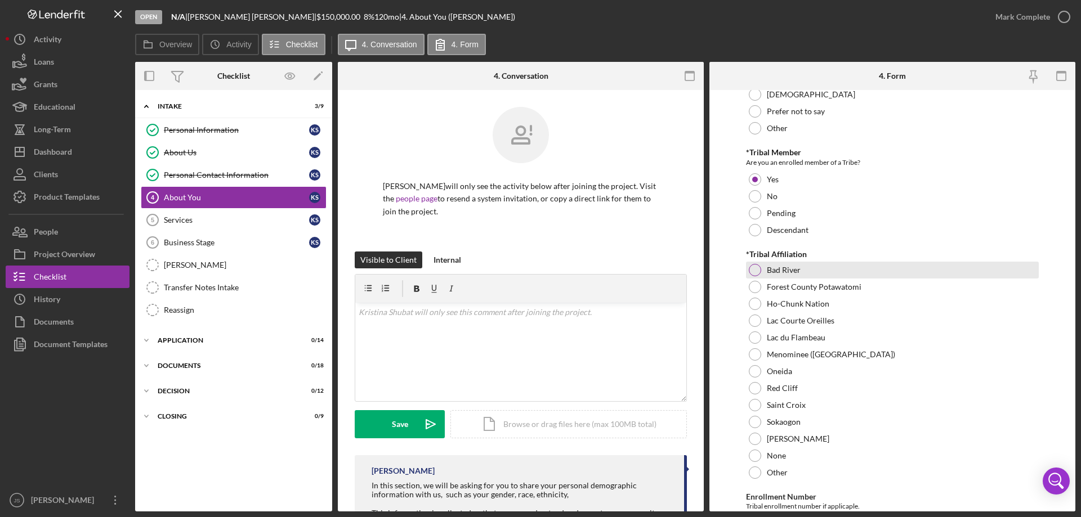
click at [757, 270] on div at bounding box center [755, 270] width 12 height 12
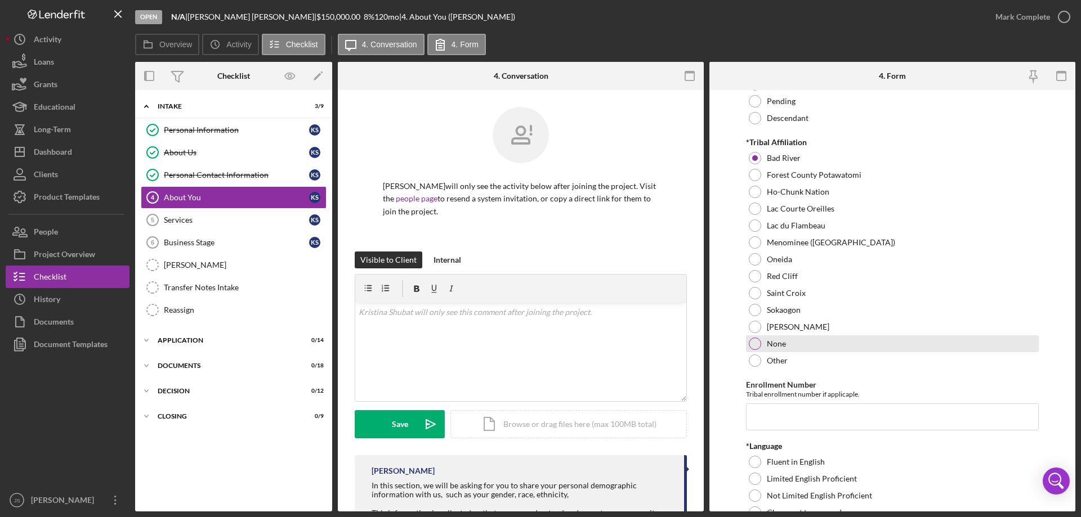
scroll to position [450, 0]
click at [776, 420] on input "Enrollment Number" at bounding box center [892, 416] width 293 height 27
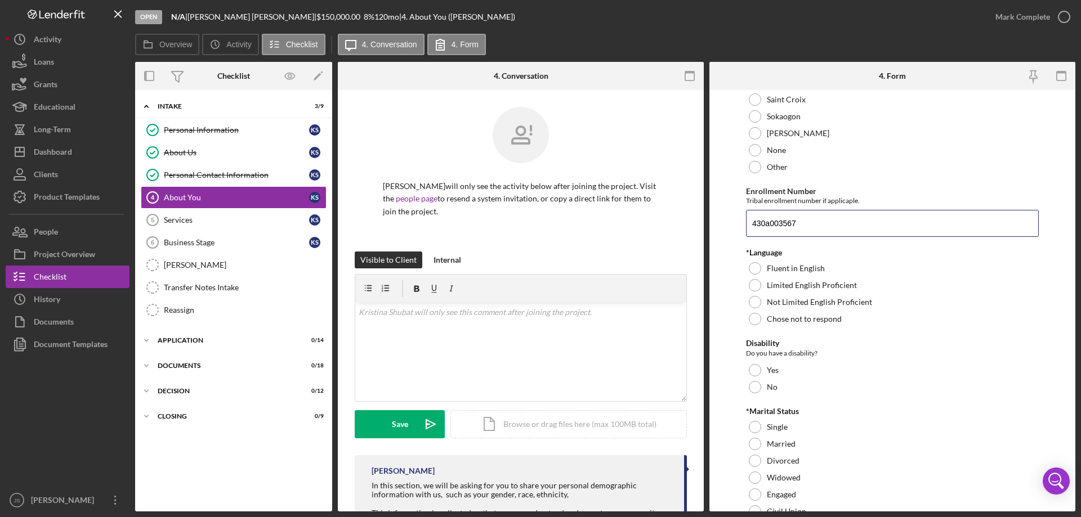
scroll to position [676, 0]
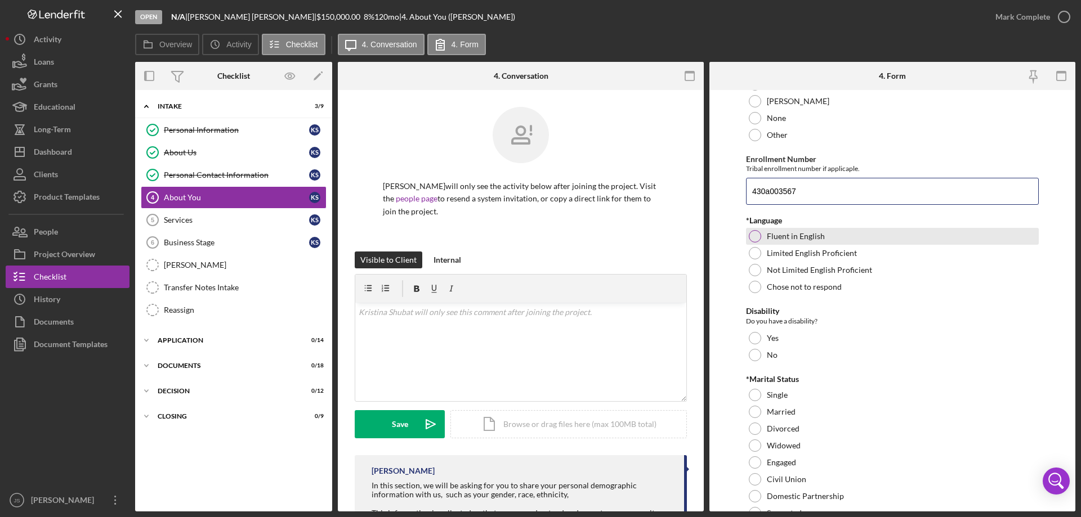
type input "430a003567"
click at [753, 233] on div at bounding box center [755, 236] width 12 height 12
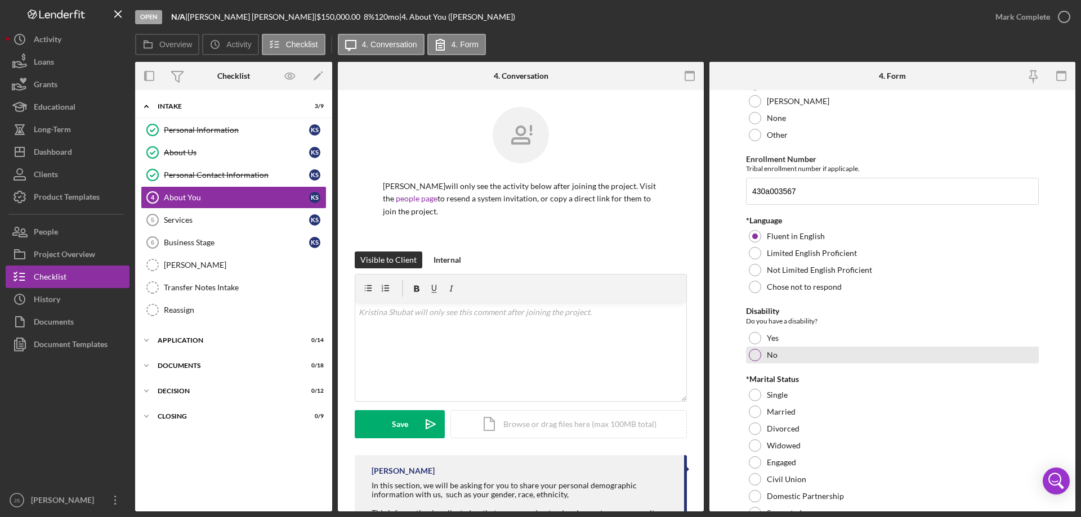
click at [753, 355] on div at bounding box center [755, 355] width 12 height 12
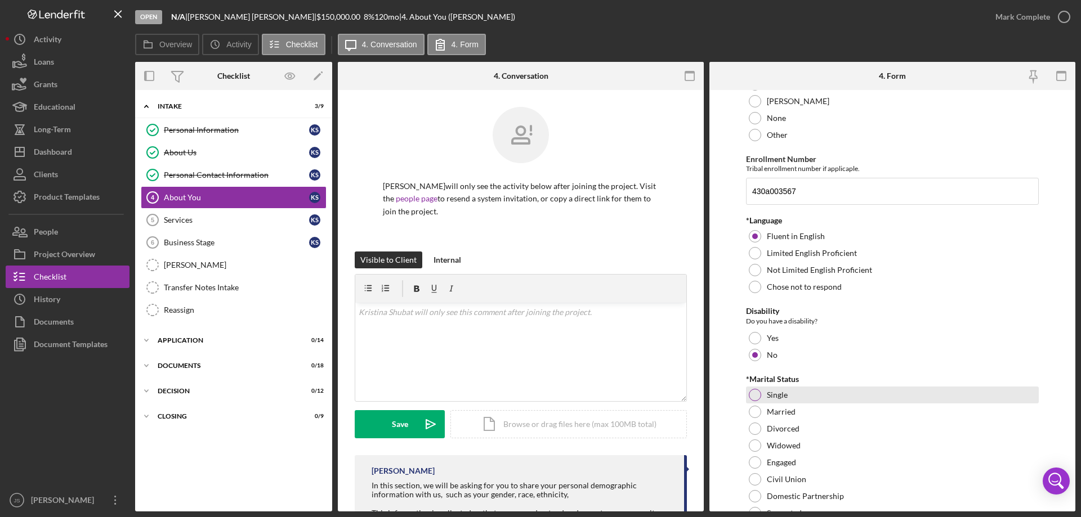
click at [752, 396] on div at bounding box center [755, 395] width 12 height 12
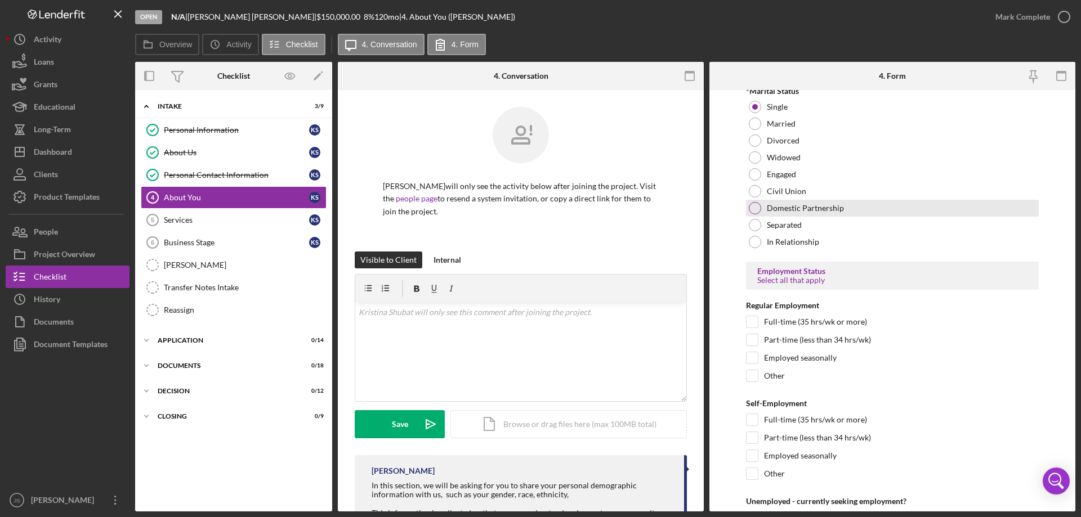
scroll to position [1013, 0]
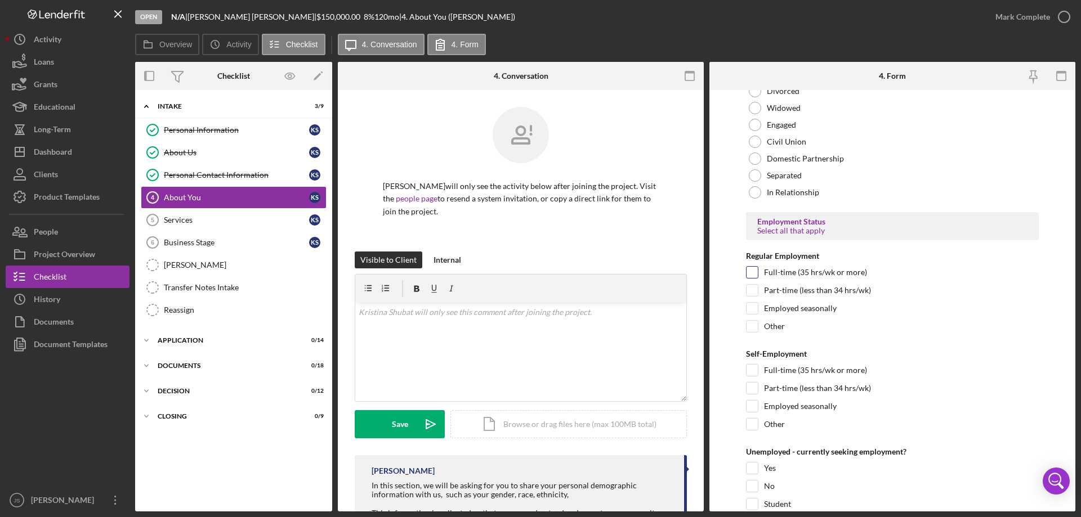
click at [749, 272] on input "Full-time (35 hrs/wk or more)" at bounding box center [751, 272] width 11 height 11
checkbox input "true"
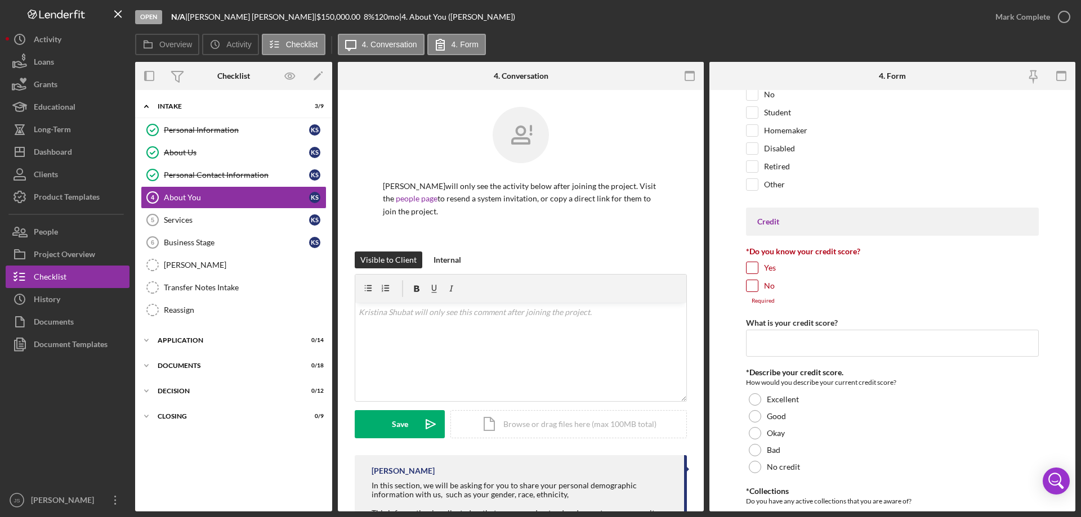
scroll to position [1407, 0]
click at [753, 265] on input "Yes" at bounding box center [751, 265] width 11 height 11
checkbox input "true"
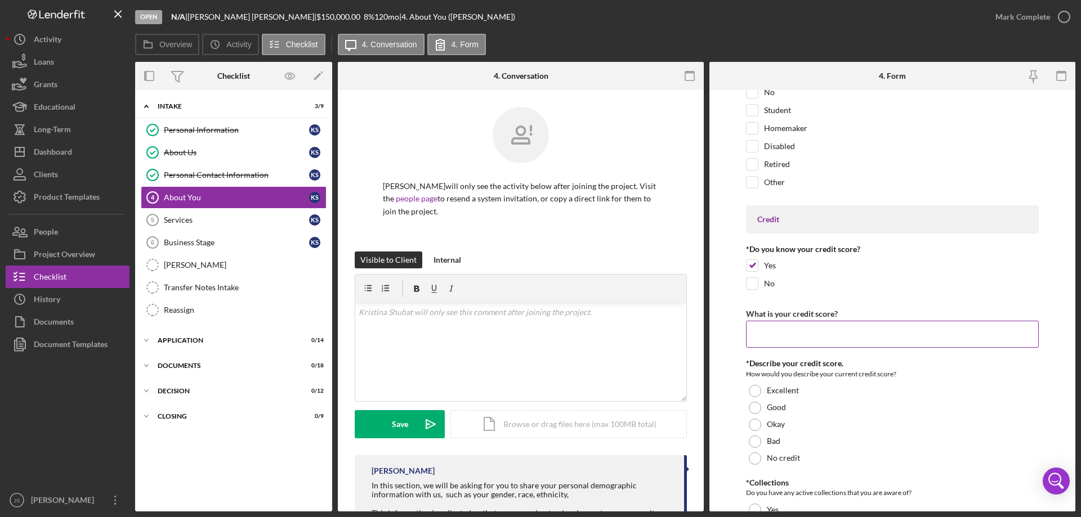
click at [768, 337] on input "What is your credit score?" at bounding box center [892, 334] width 293 height 27
type input "600"
click at [754, 439] on div at bounding box center [755, 442] width 12 height 12
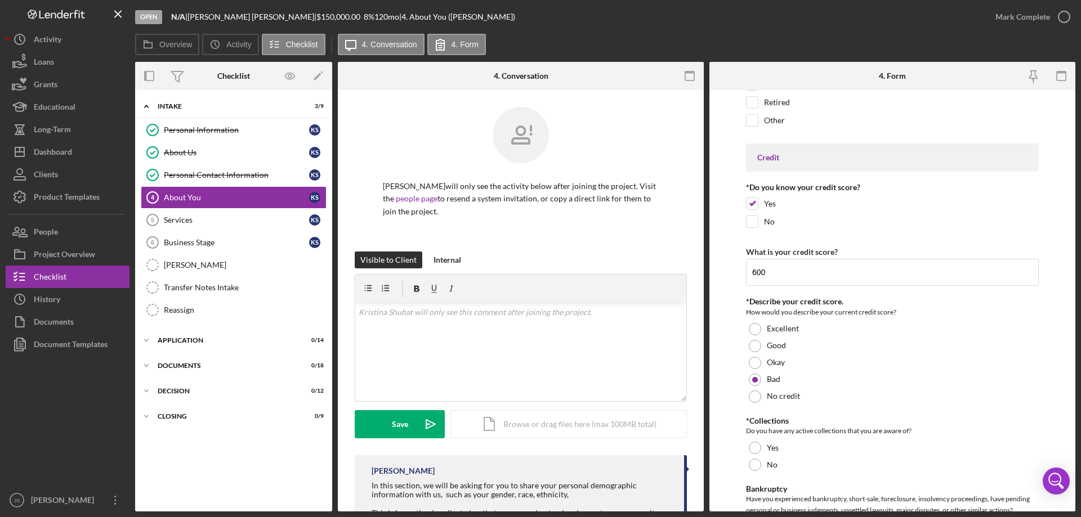
scroll to position [1576, 0]
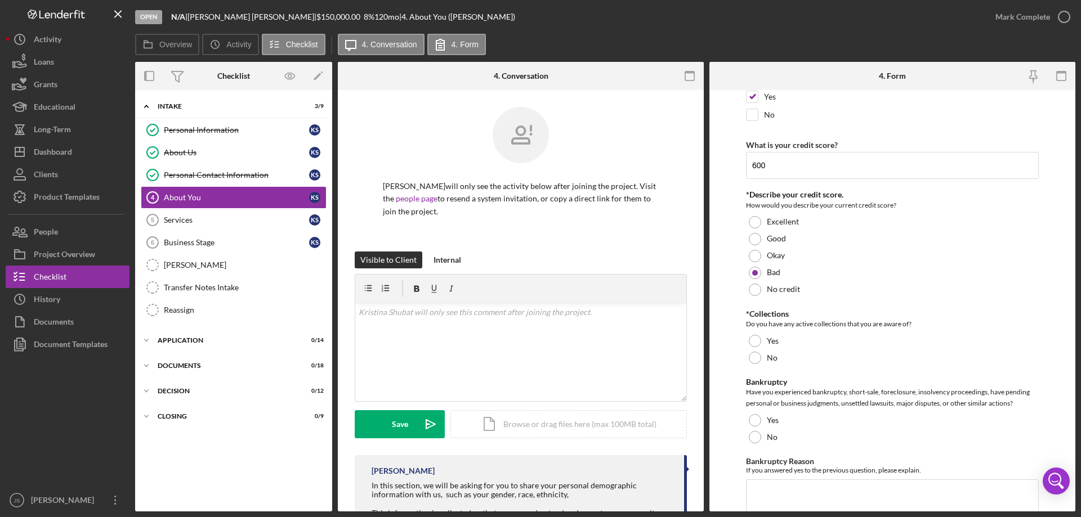
drag, startPoint x: 755, startPoint y: 358, endPoint x: 752, endPoint y: 386, distance: 28.3
click at [756, 358] on div at bounding box center [755, 358] width 12 height 12
click at [755, 435] on div at bounding box center [755, 437] width 12 height 12
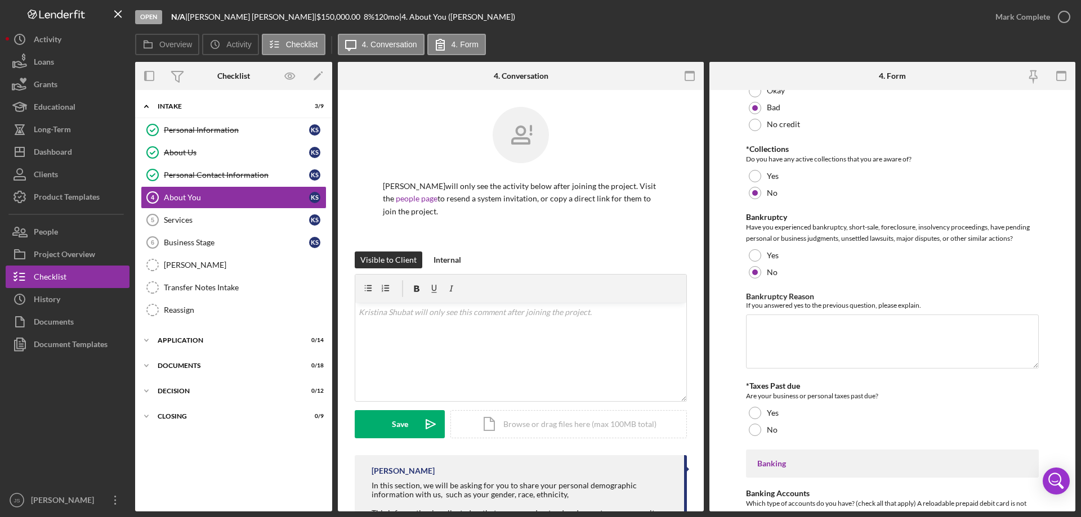
scroll to position [1745, 0]
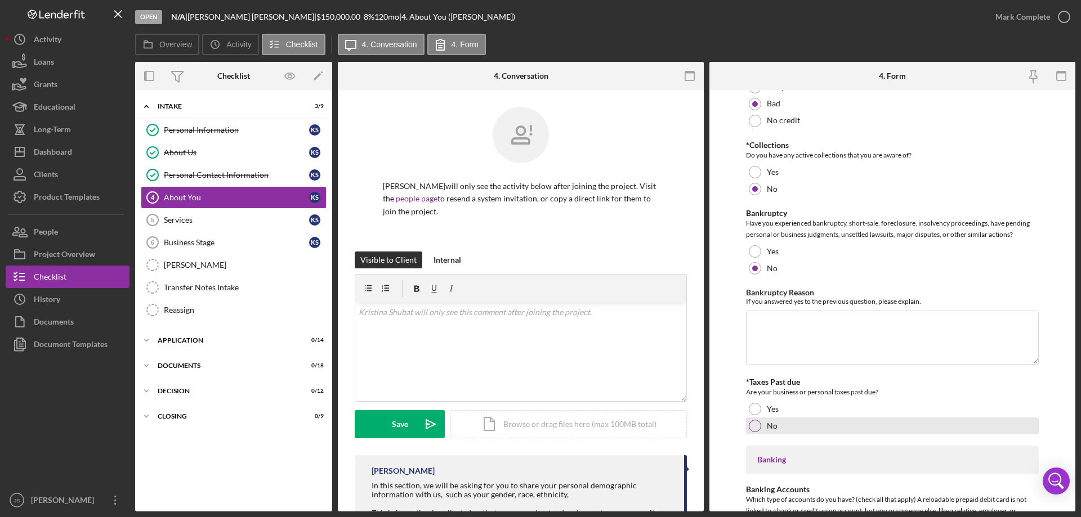
click at [754, 424] on div at bounding box center [755, 426] width 12 height 12
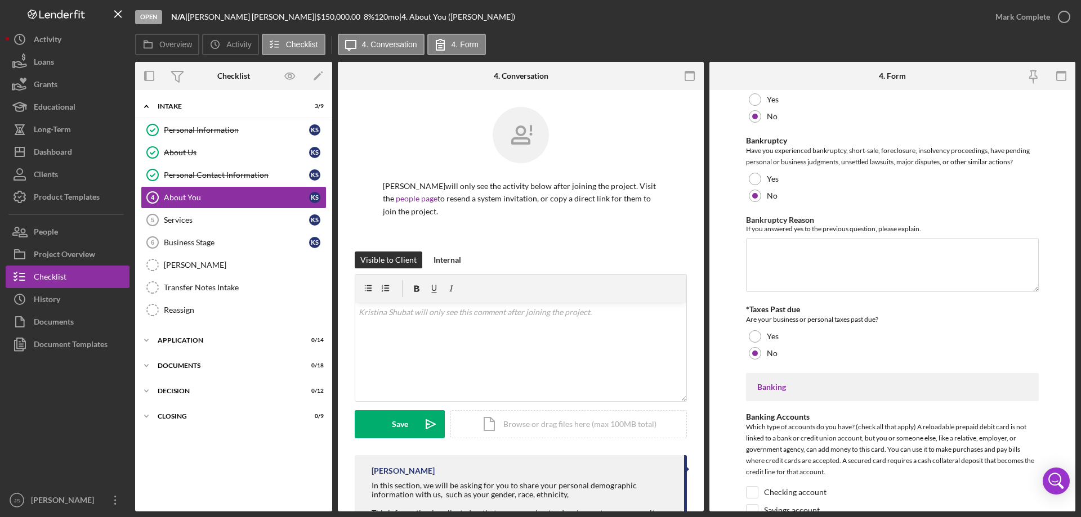
scroll to position [1970, 0]
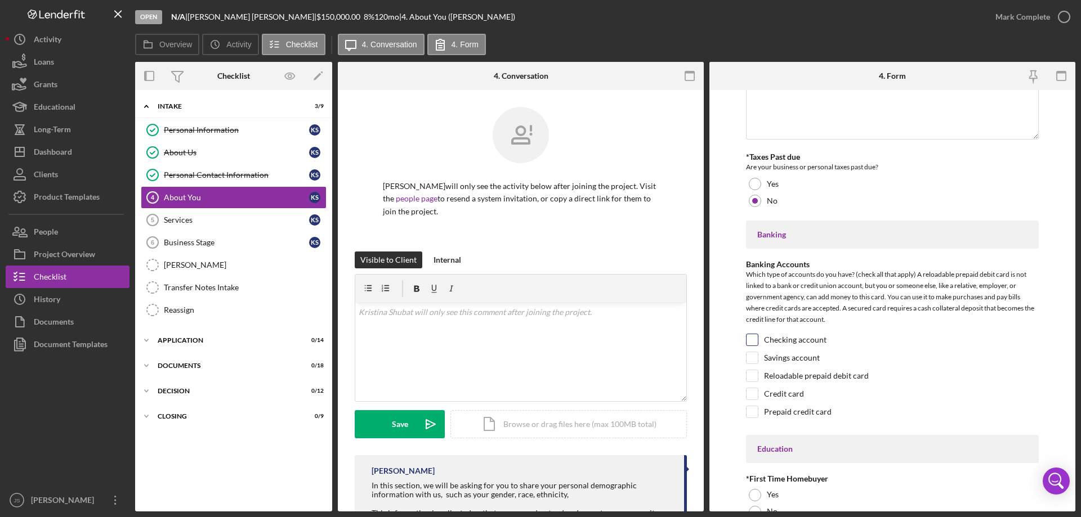
click at [752, 340] on input "Checking account" at bounding box center [751, 339] width 11 height 11
checkbox input "true"
drag, startPoint x: 750, startPoint y: 392, endPoint x: 771, endPoint y: 386, distance: 21.7
click at [751, 393] on input "Credit card" at bounding box center [751, 393] width 11 height 11
checkbox input "true"
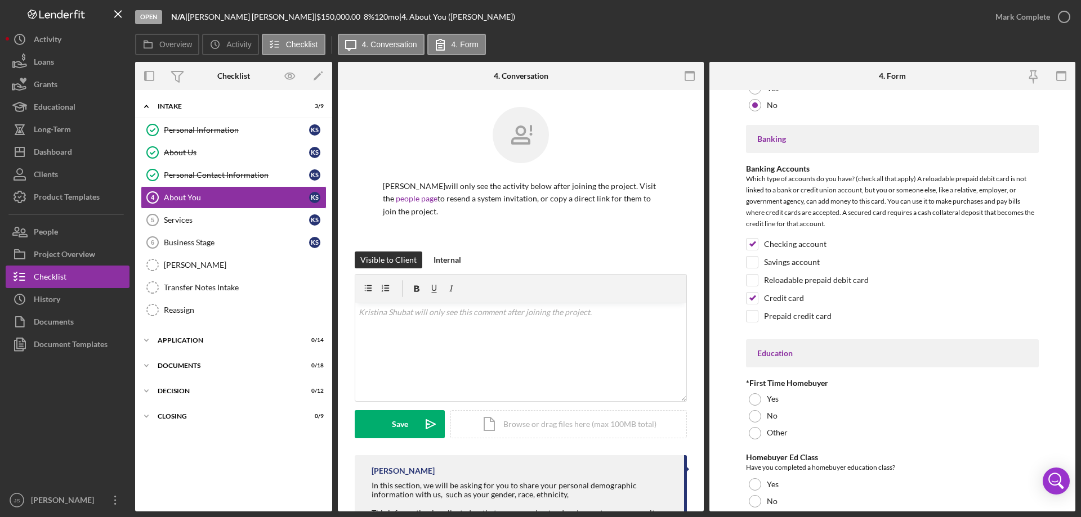
scroll to position [2252, 0]
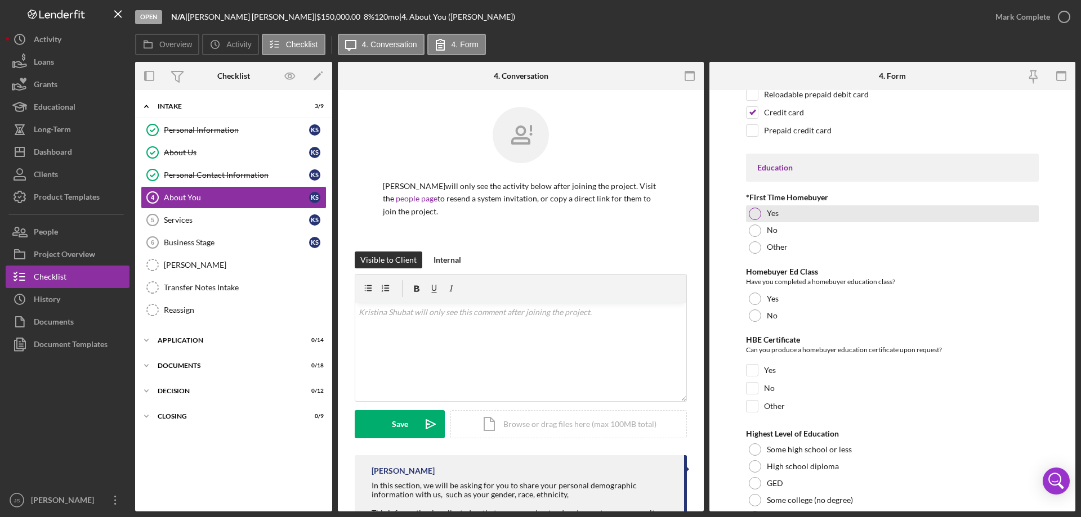
click at [754, 214] on div at bounding box center [755, 214] width 12 height 12
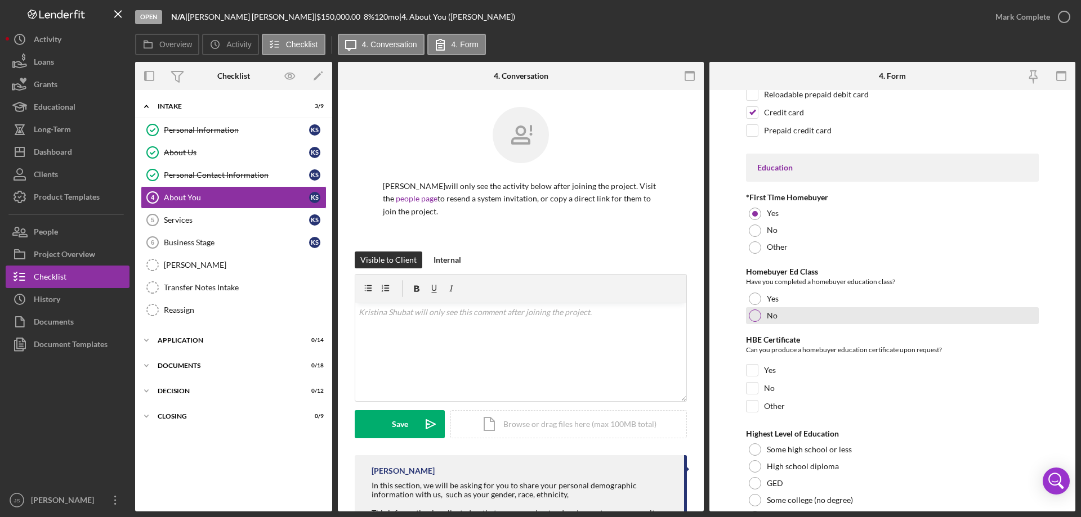
click at [753, 317] on div at bounding box center [755, 316] width 12 height 12
click at [750, 388] on input "No" at bounding box center [751, 388] width 11 height 11
checkbox input "true"
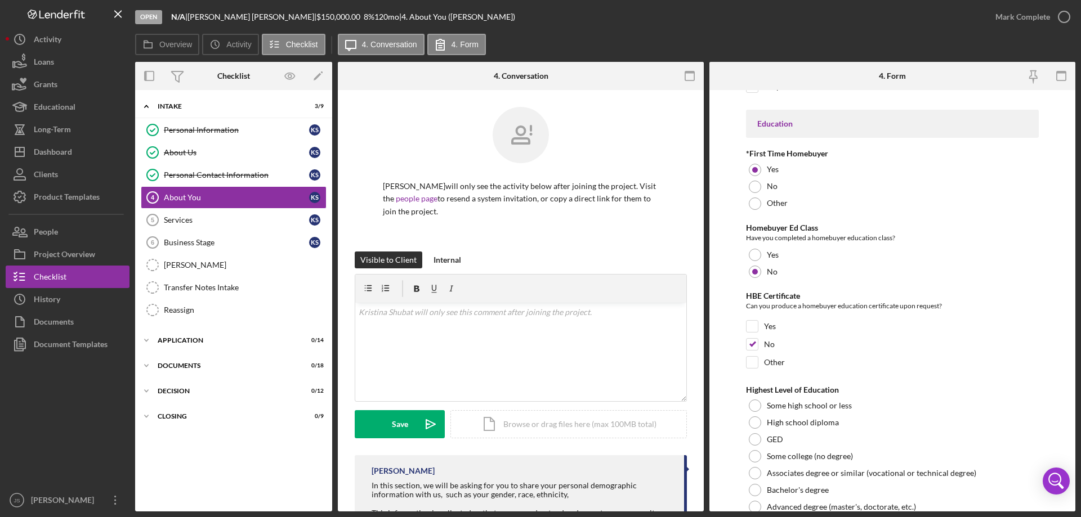
scroll to position [2341, 0]
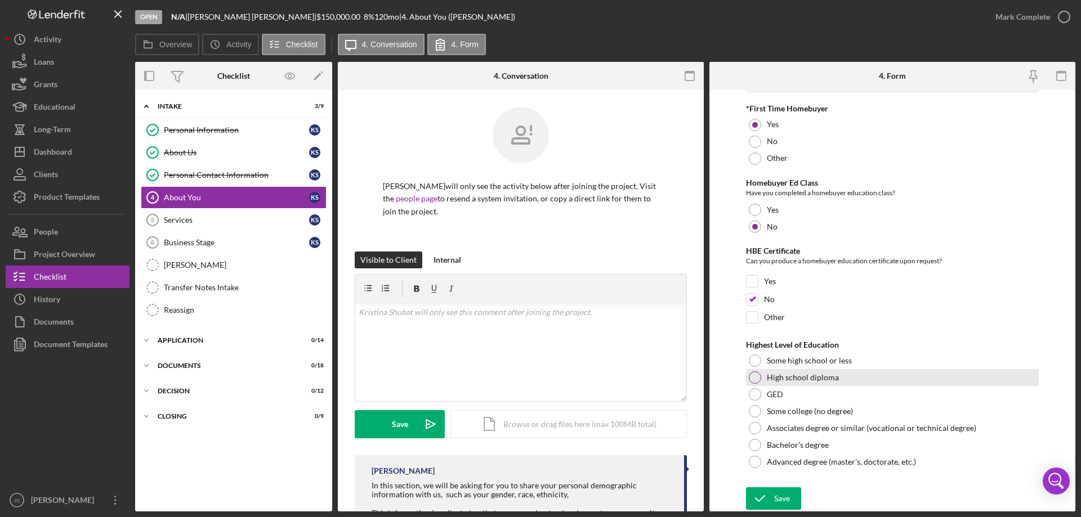
click at [752, 377] on div at bounding box center [755, 378] width 12 height 12
click at [771, 498] on icon "submit" at bounding box center [760, 499] width 28 height 28
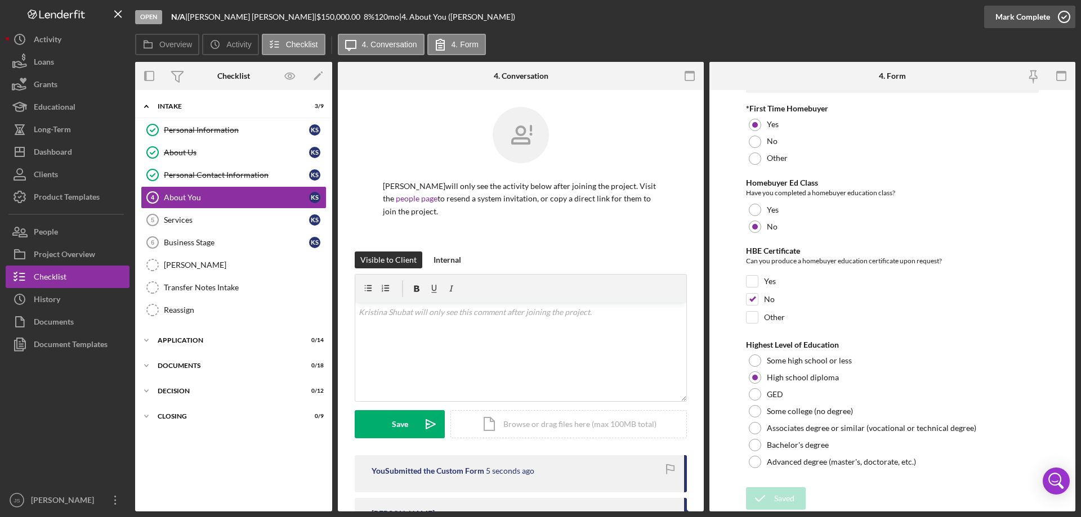
click at [1064, 19] on icon "button" at bounding box center [1064, 17] width 28 height 28
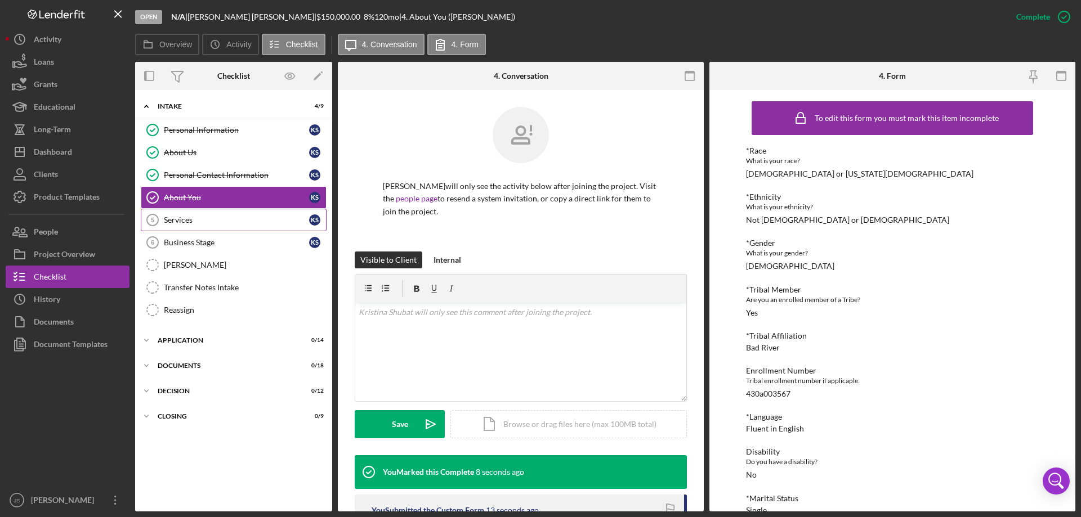
click at [211, 221] on div "Services" at bounding box center [236, 220] width 145 height 9
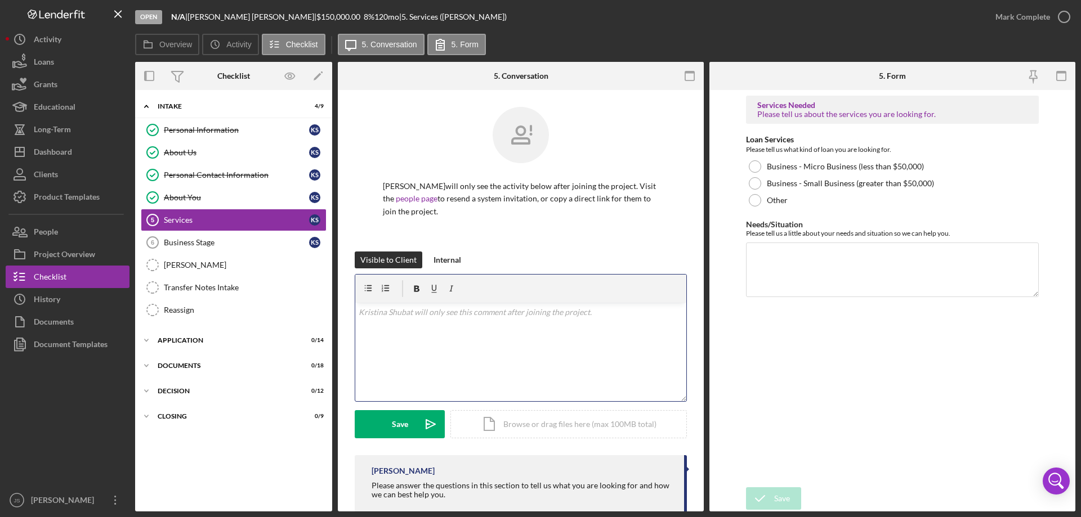
click at [399, 339] on div "v Color teal Color pink Remove color Add row above Add row below Add column bef…" at bounding box center [520, 352] width 331 height 99
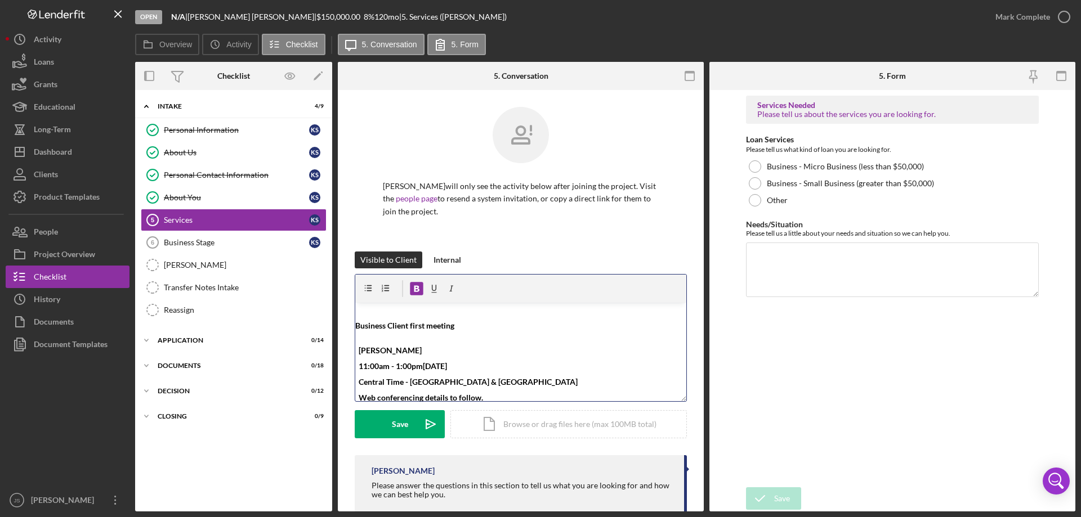
scroll to position [4, 0]
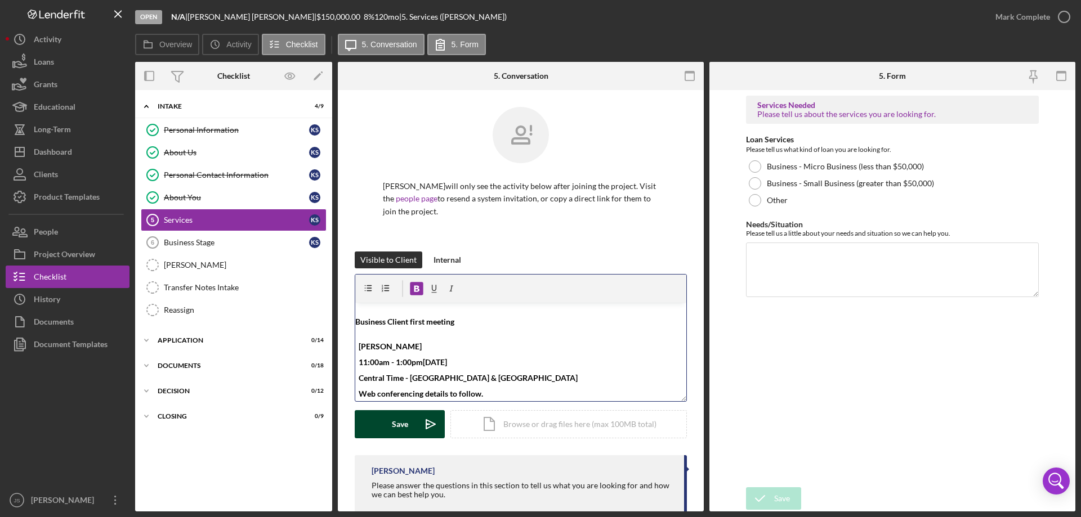
click at [395, 422] on div "Save" at bounding box center [400, 424] width 16 height 28
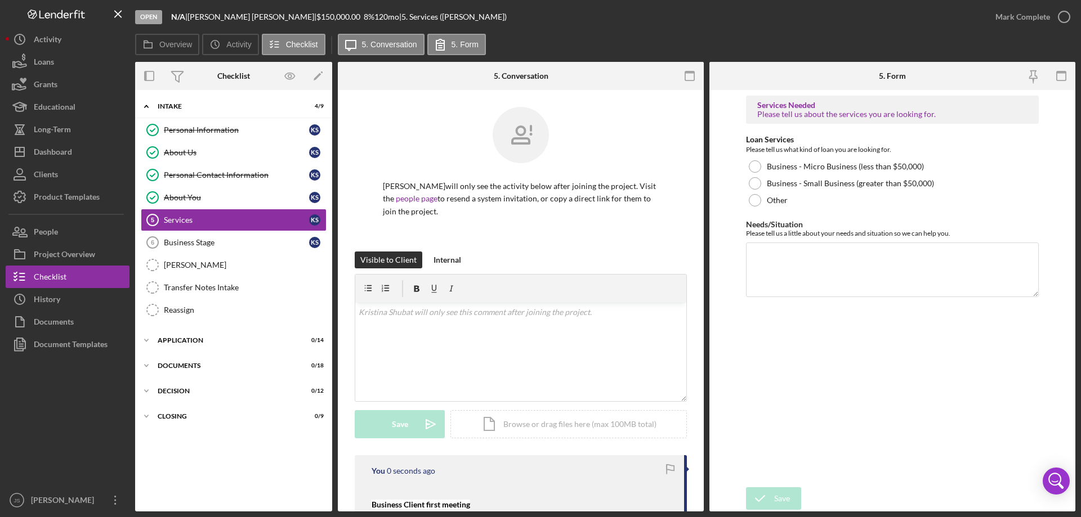
scroll to position [0, 0]
click at [755, 180] on div at bounding box center [755, 183] width 12 height 12
click at [766, 268] on textarea "Needs/Situation" at bounding box center [892, 270] width 293 height 54
click at [773, 502] on icon "submit" at bounding box center [760, 499] width 28 height 28
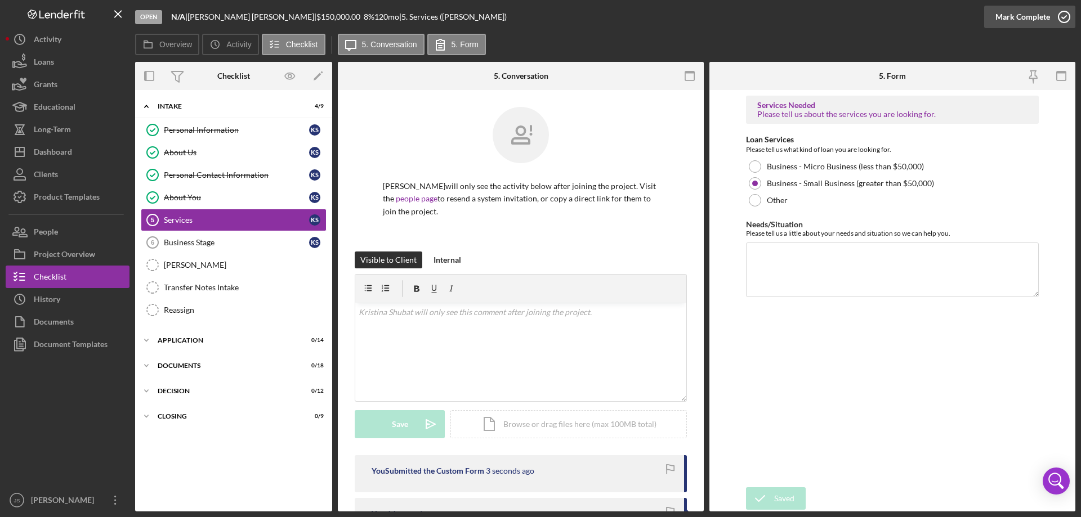
click at [1059, 16] on icon "button" at bounding box center [1064, 17] width 28 height 28
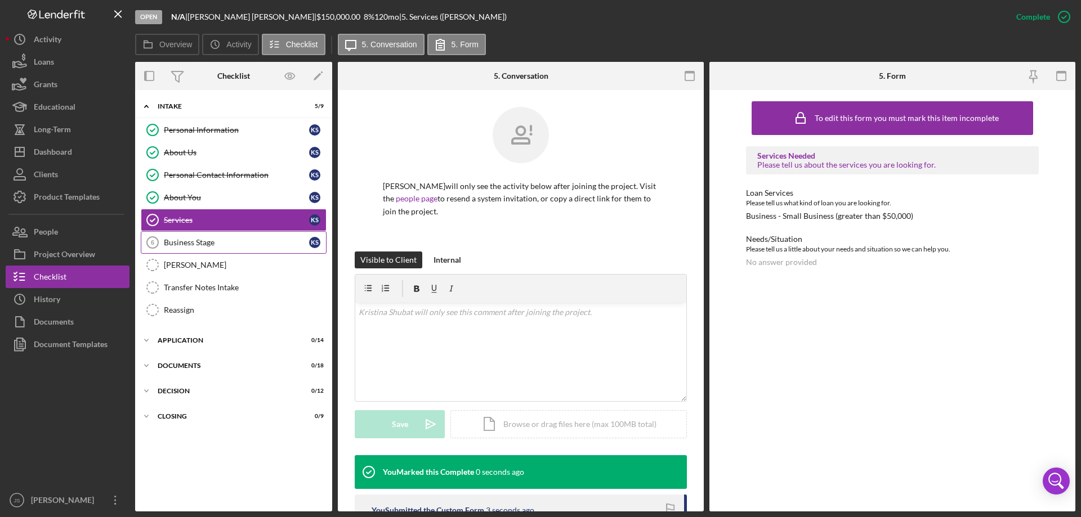
click at [228, 245] on div "Business Stage" at bounding box center [236, 242] width 145 height 9
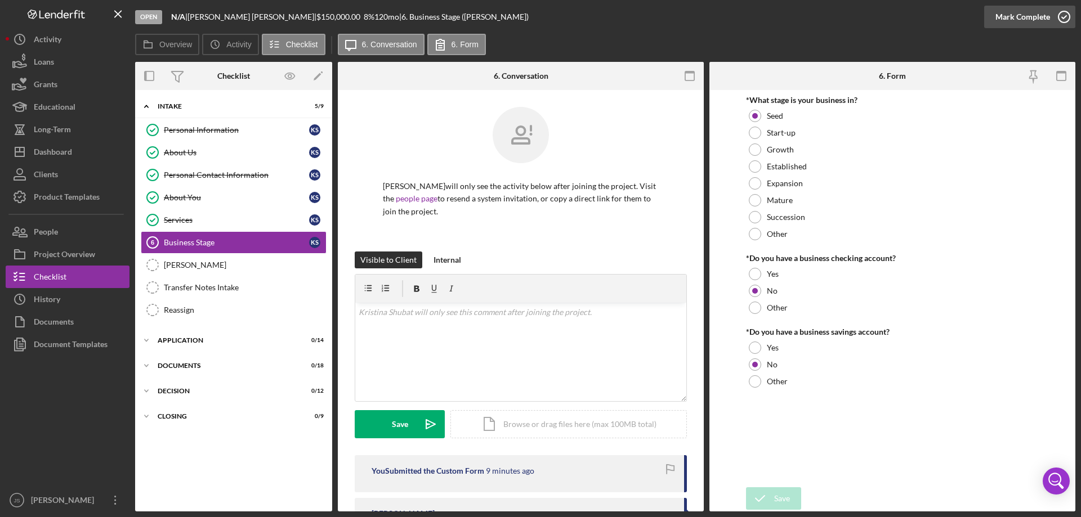
click at [1063, 14] on icon "button" at bounding box center [1064, 17] width 28 height 28
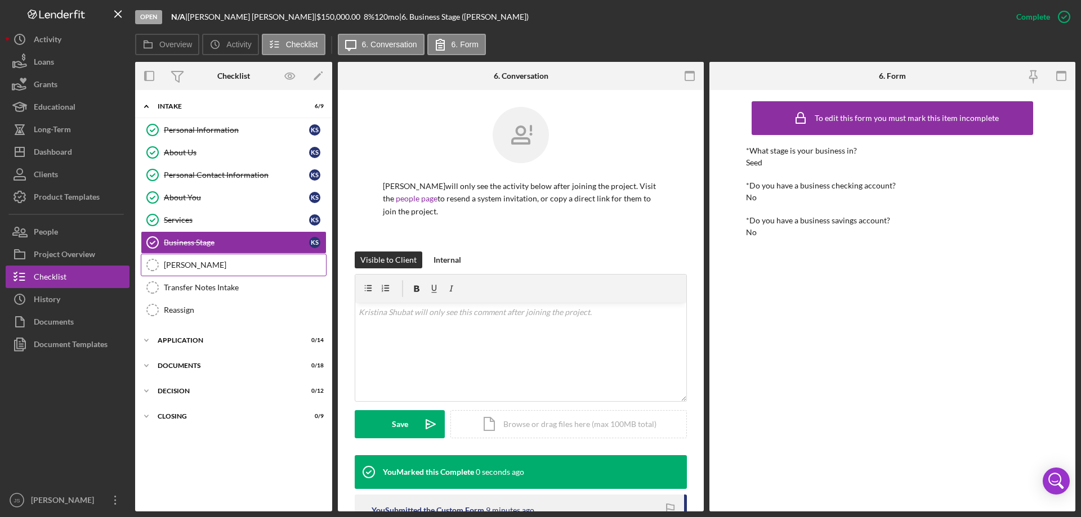
click at [219, 269] on div "[PERSON_NAME]" at bounding box center [245, 265] width 162 height 9
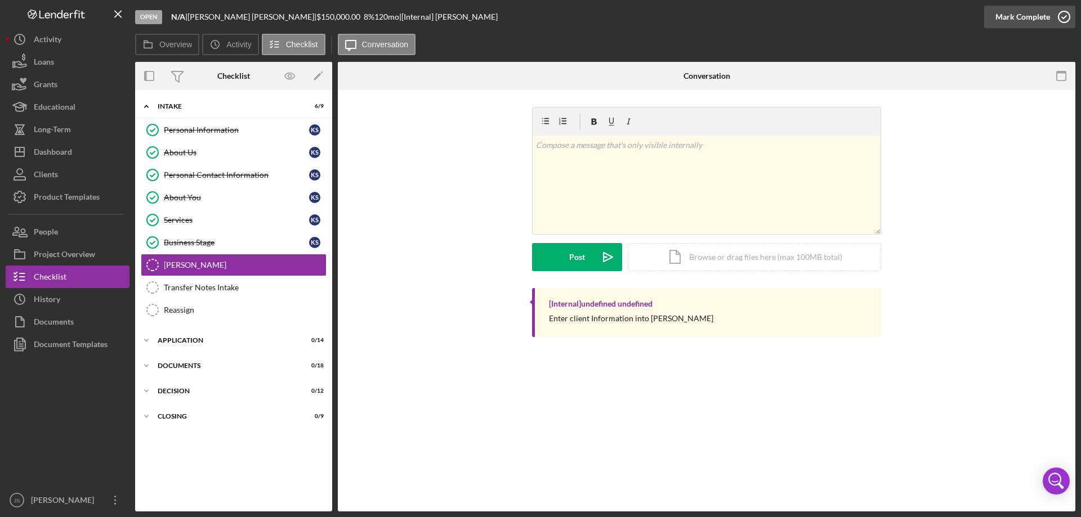
click at [1066, 18] on icon "button" at bounding box center [1064, 17] width 28 height 28
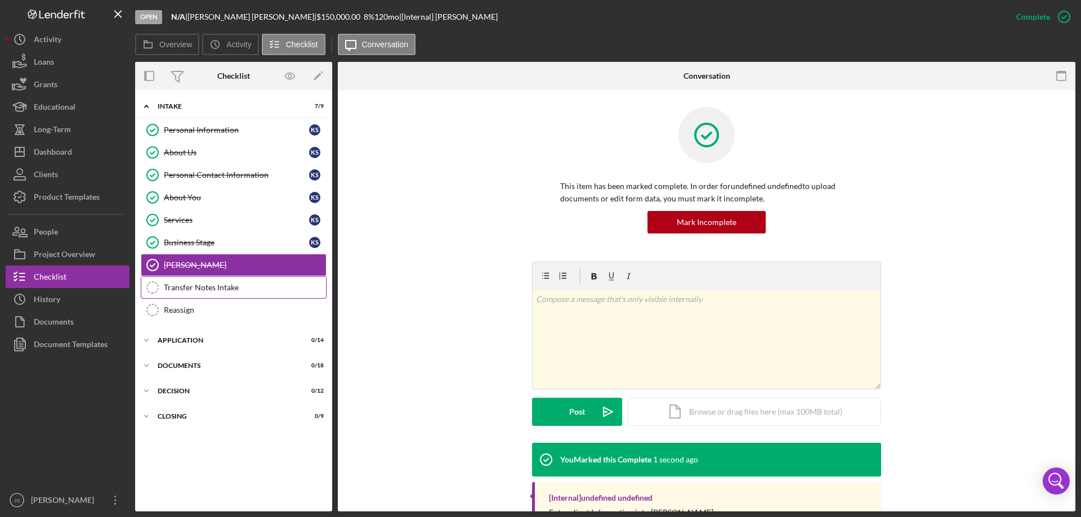
click at [230, 286] on div "Transfer Notes Intake" at bounding box center [245, 287] width 162 height 9
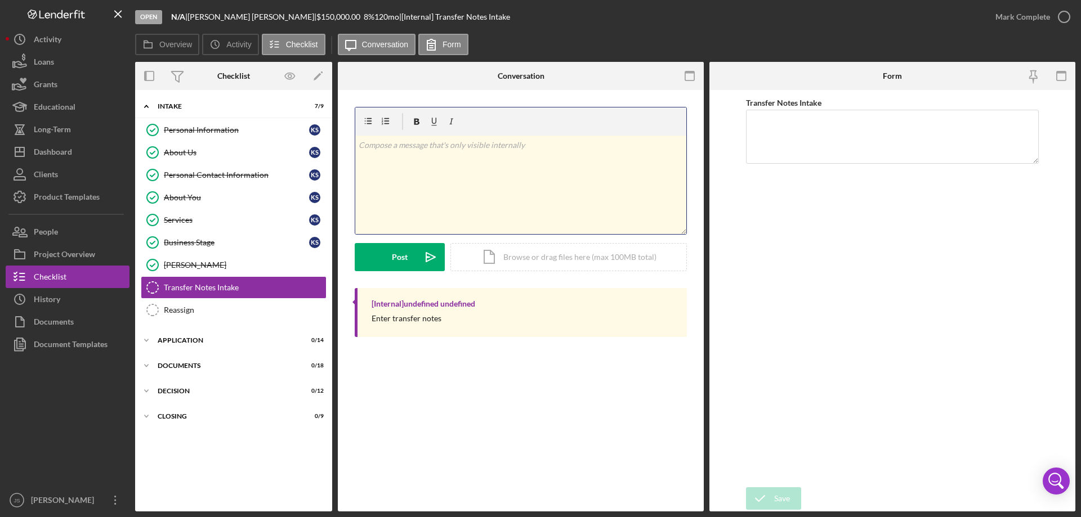
click at [390, 166] on div "v Color teal Color pink Remove color Add row above Add row below Add column bef…" at bounding box center [520, 185] width 331 height 99
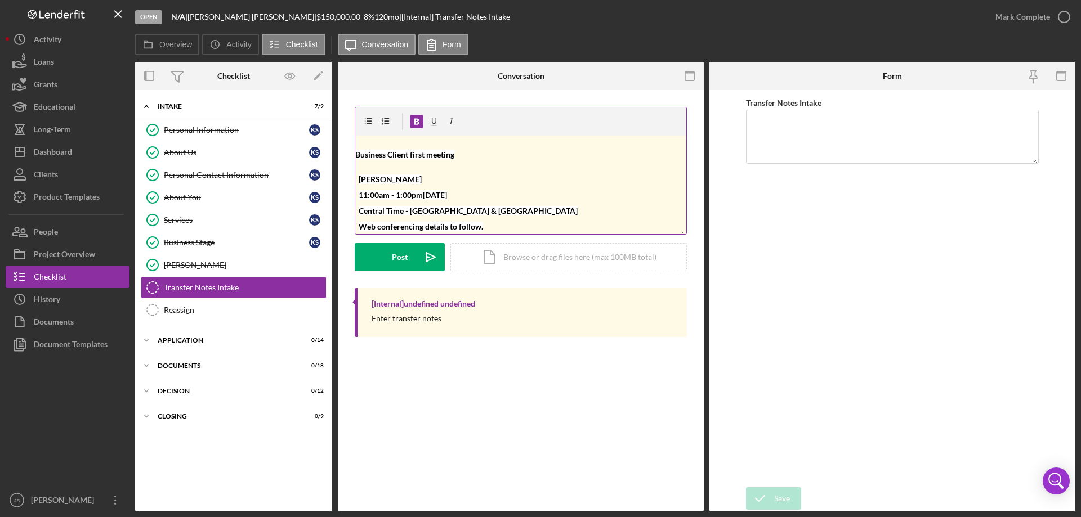
drag, startPoint x: 395, startPoint y: 257, endPoint x: 602, endPoint y: 217, distance: 210.4
click at [396, 258] on div "Post" at bounding box center [400, 257] width 16 height 28
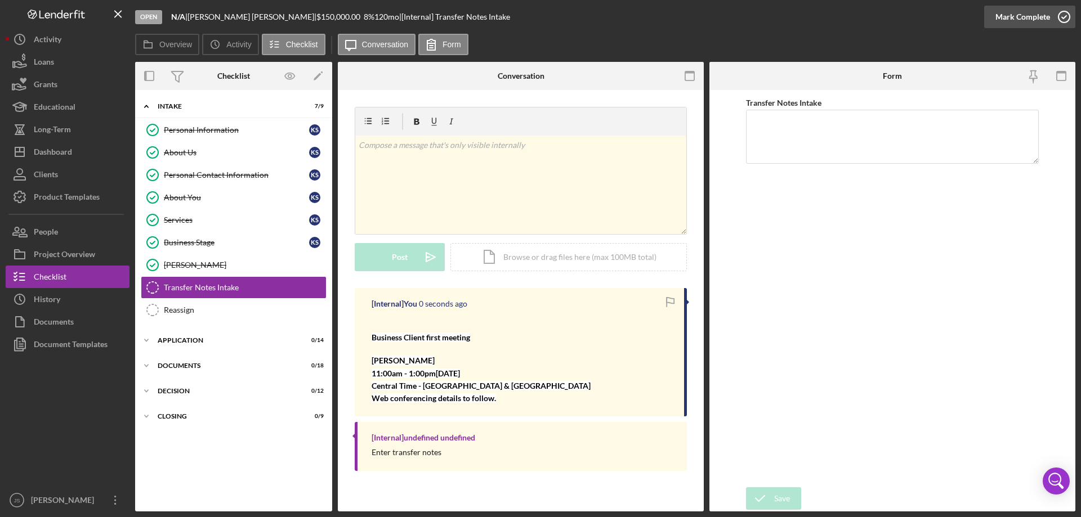
click at [1064, 17] on icon "button" at bounding box center [1064, 17] width 28 height 28
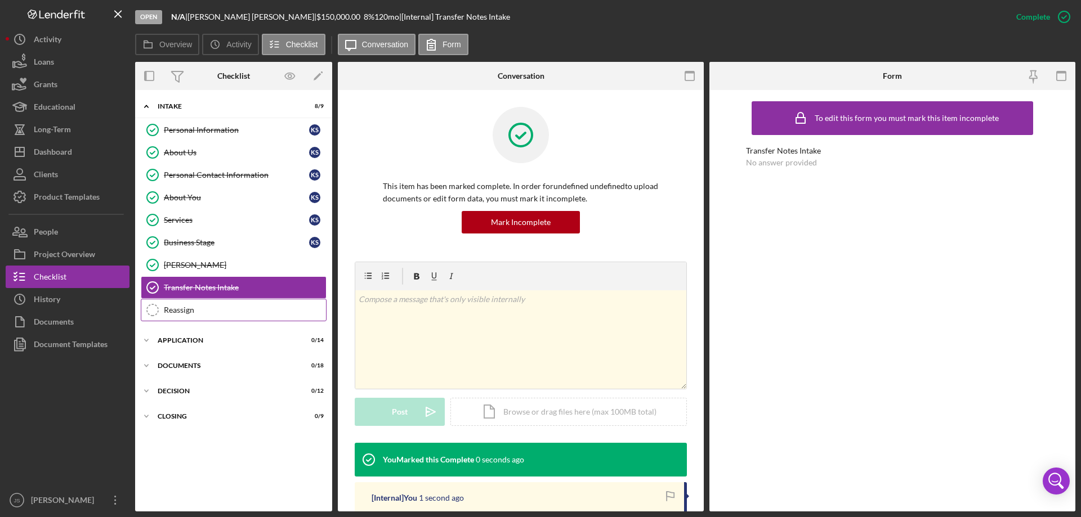
click at [208, 308] on div "Reassign" at bounding box center [245, 310] width 162 height 9
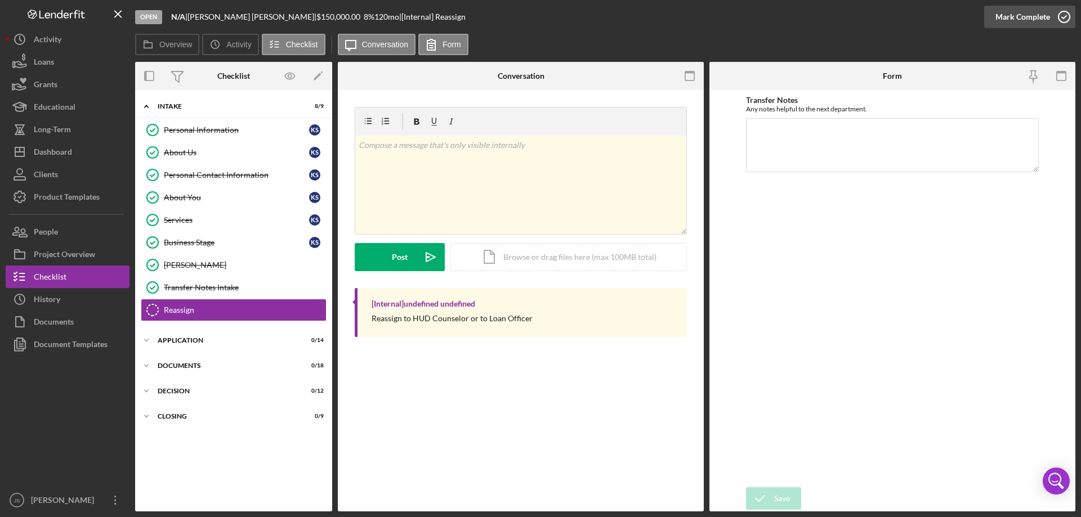
click at [1065, 17] on icon "button" at bounding box center [1064, 17] width 28 height 28
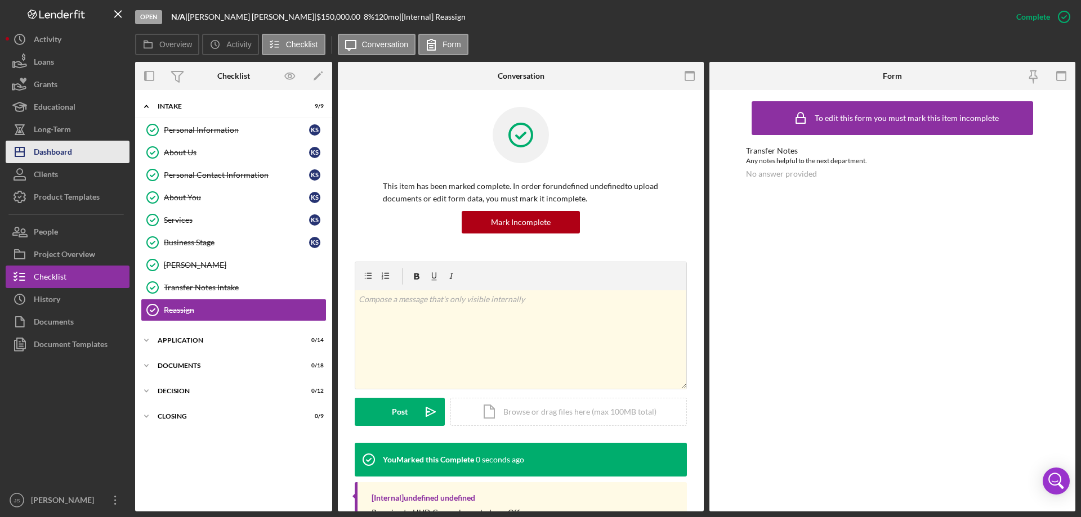
click at [82, 154] on button "Icon/Dashboard Dashboard" at bounding box center [68, 152] width 124 height 23
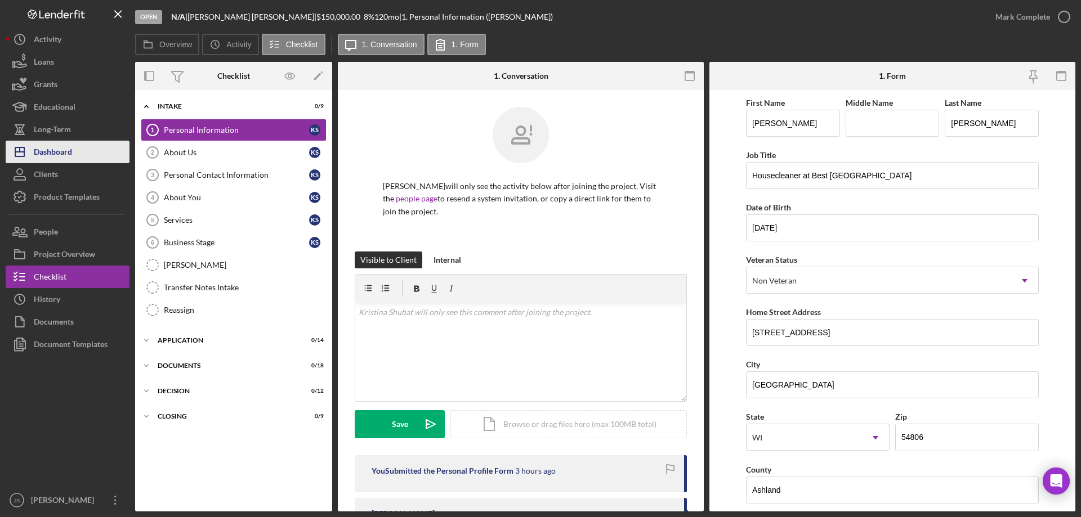
click at [56, 149] on div "Dashboard" at bounding box center [53, 153] width 38 height 25
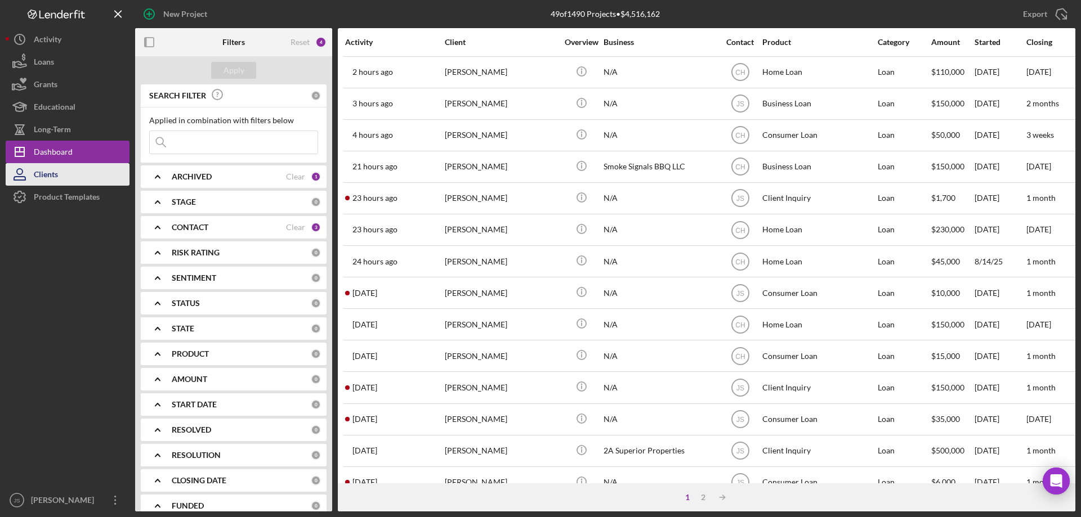
drag, startPoint x: 41, startPoint y: 173, endPoint x: 51, endPoint y: 164, distance: 13.2
click at [41, 173] on div "Clients" at bounding box center [46, 175] width 24 height 25
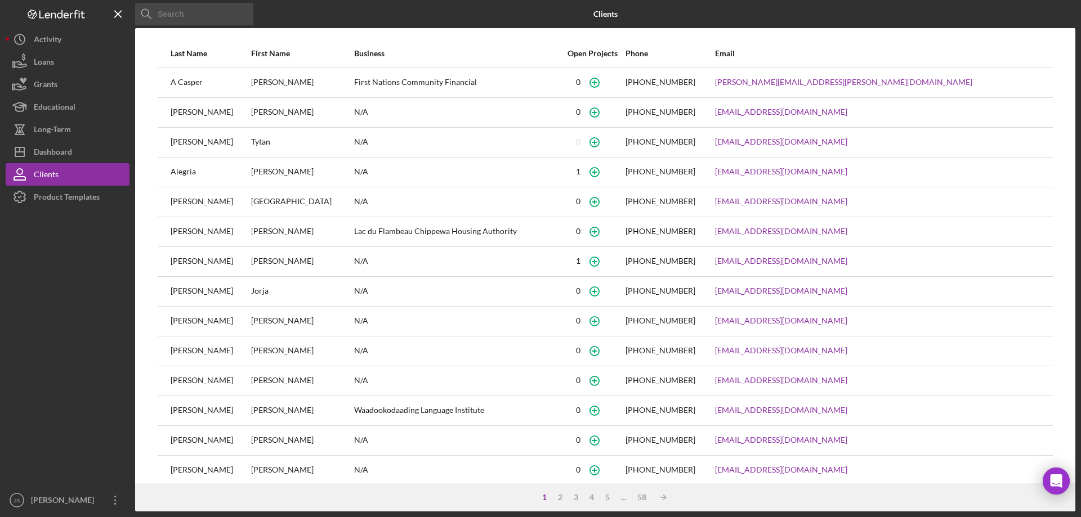
click at [193, 14] on input at bounding box center [194, 14] width 118 height 23
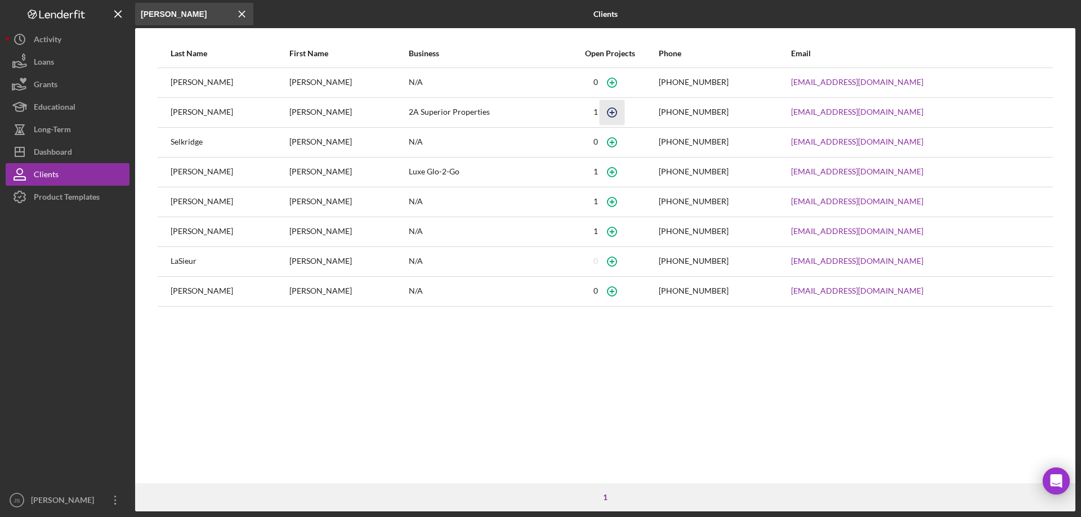
type input "[PERSON_NAME]"
click at [613, 110] on icon "button" at bounding box center [612, 112] width 25 height 25
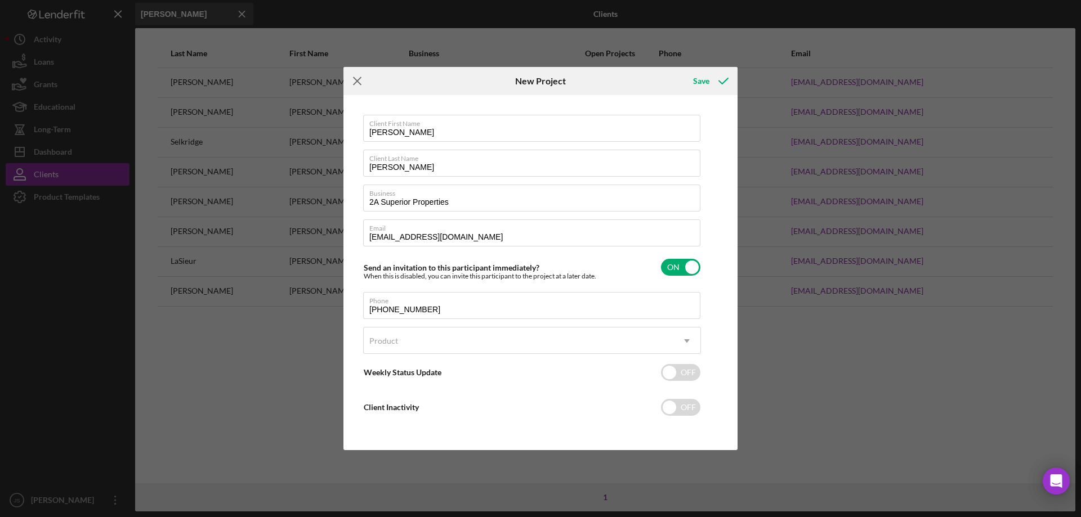
click at [358, 79] on icon "Icon/Menu Close" at bounding box center [357, 81] width 28 height 28
